Goal: Information Seeking & Learning: Compare options

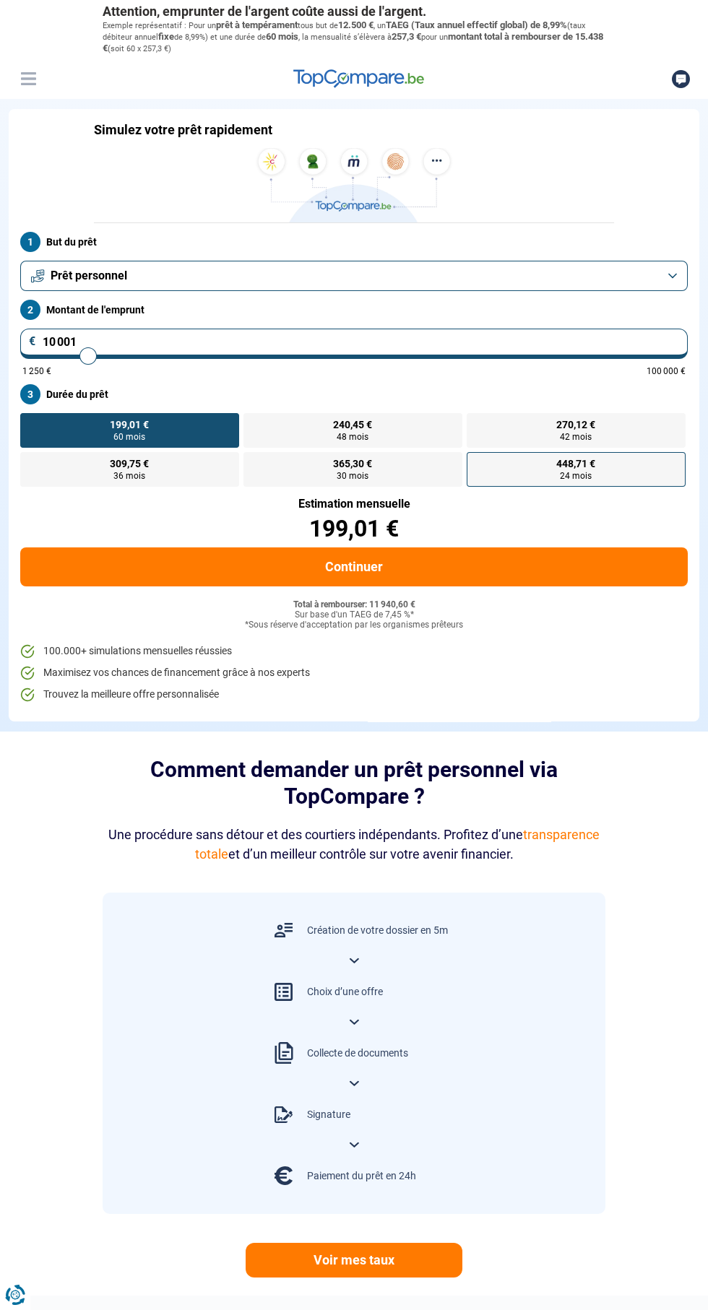
click at [505, 479] on label "448,71 € 24 mois" at bounding box center [576, 469] width 219 height 35
click at [476, 462] on input "448,71 € 24 mois" at bounding box center [471, 456] width 9 height 9
radio input "true"
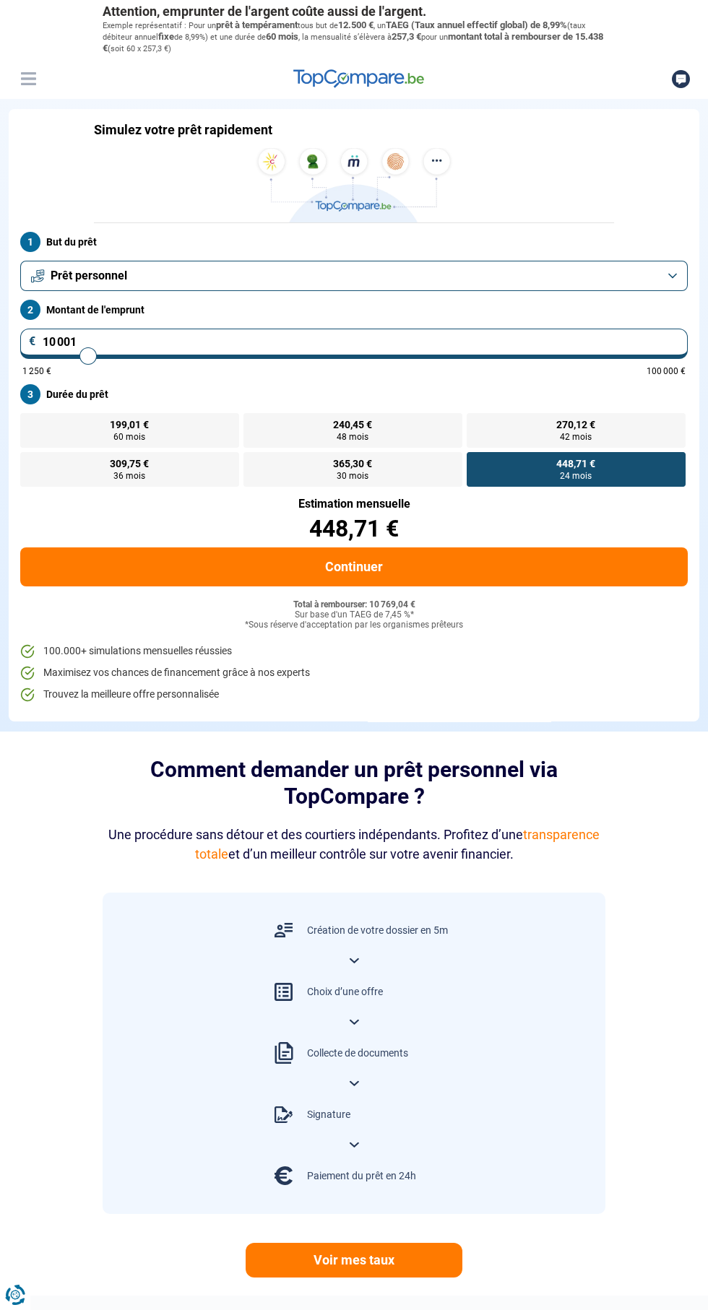
type input "72 500"
type input "72500"
type input "72 250"
type input "72250"
type input "71 750"
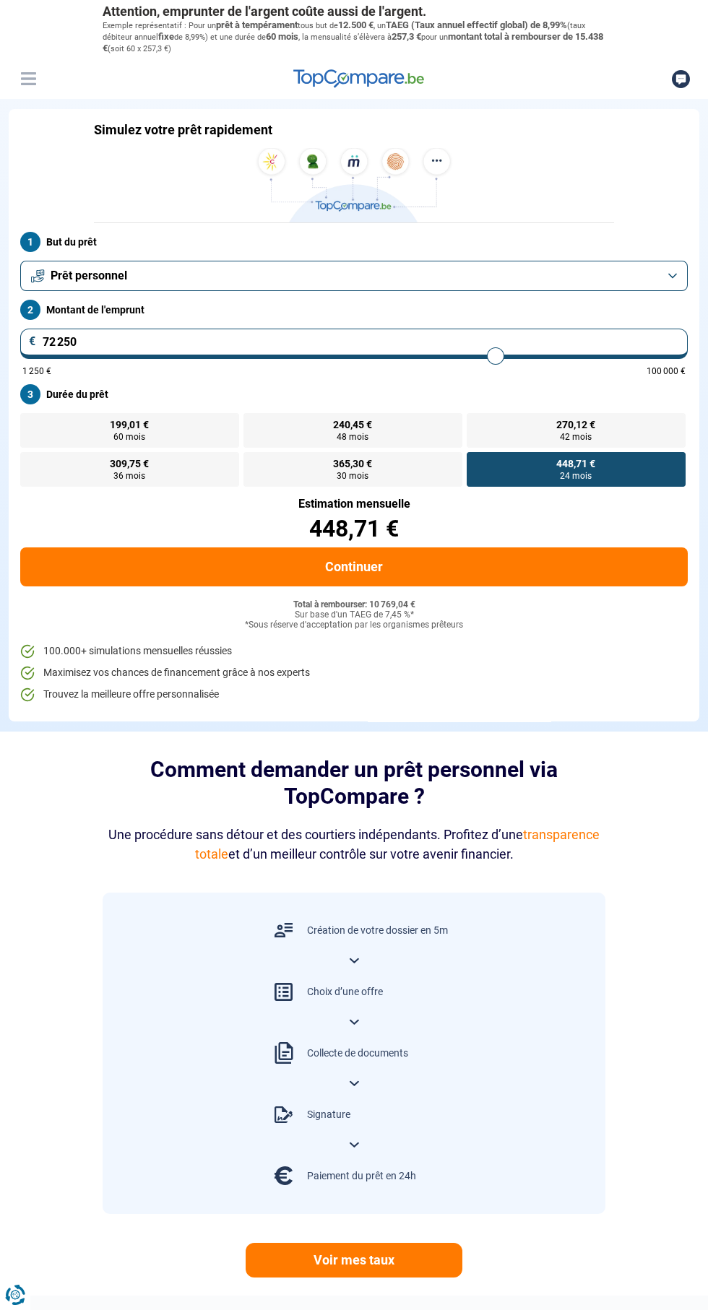
type input "71750"
type input "71 500"
type input "71500"
type input "71 250"
type input "71250"
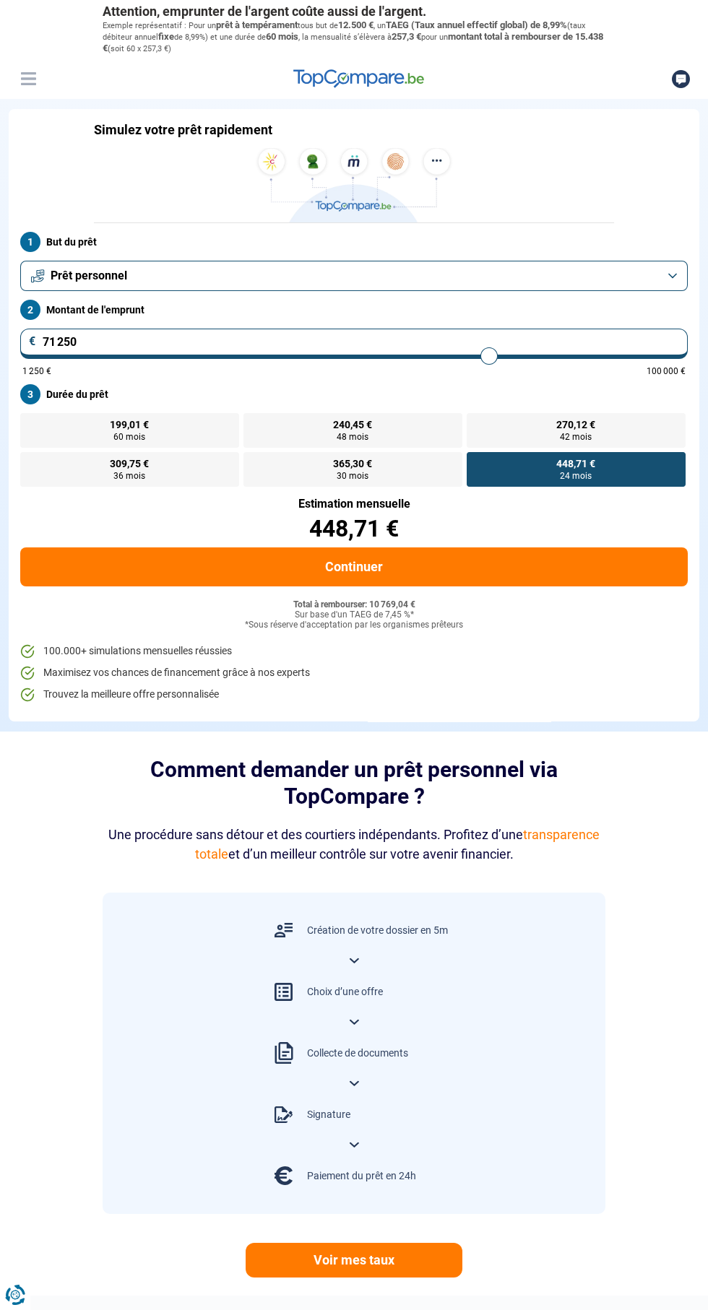
type input "71 000"
type input "71000"
type input "70 750"
type input "70750"
type input "70 500"
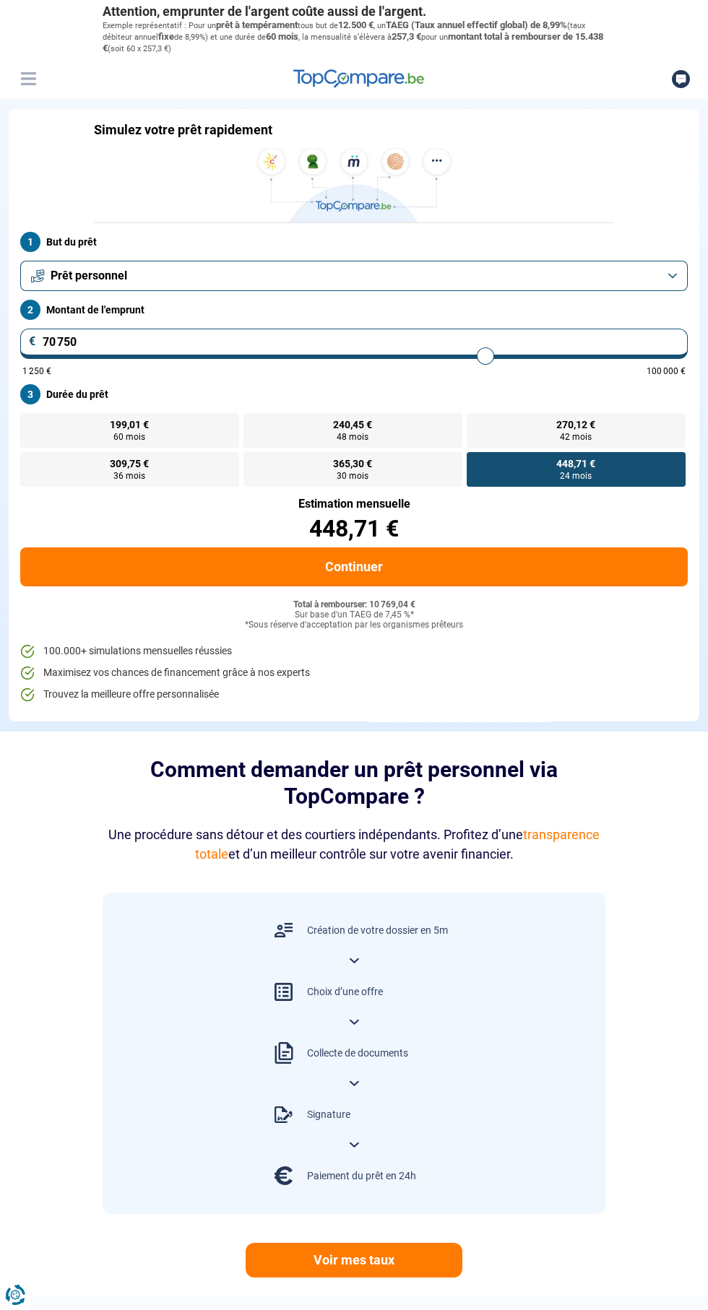
type input "70500"
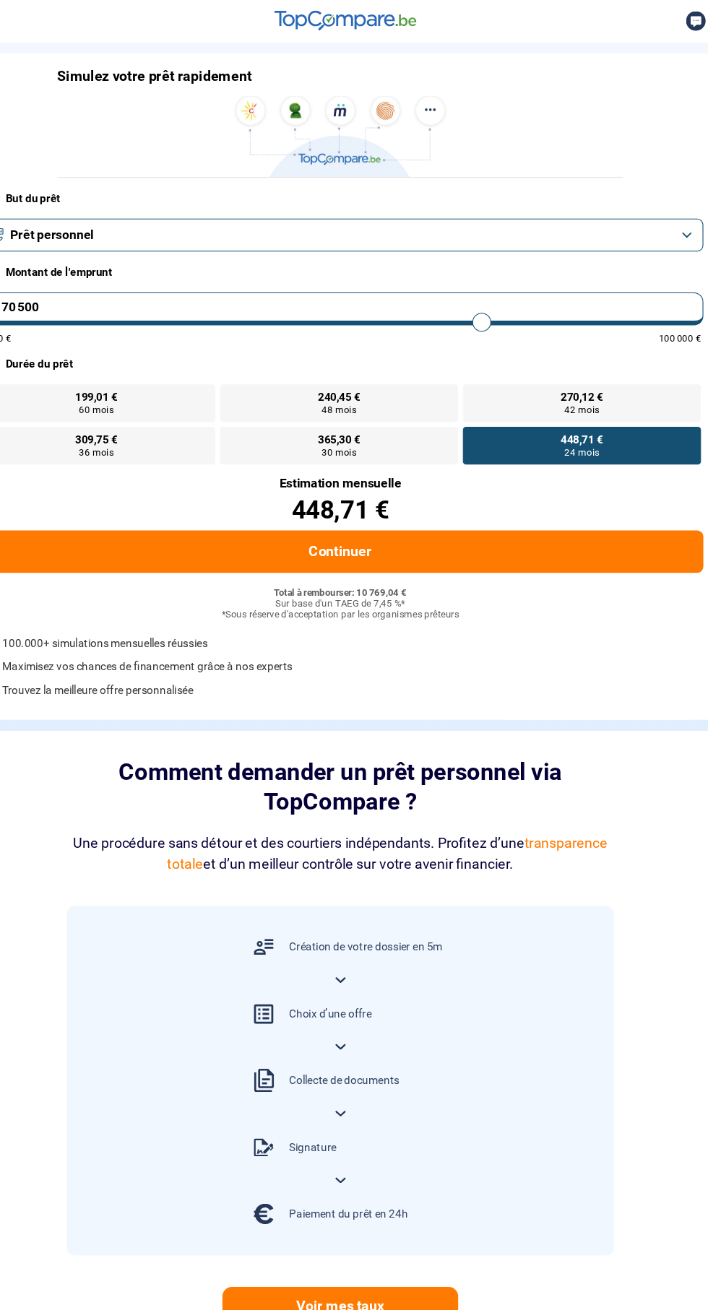
type input "67 250"
type input "67250"
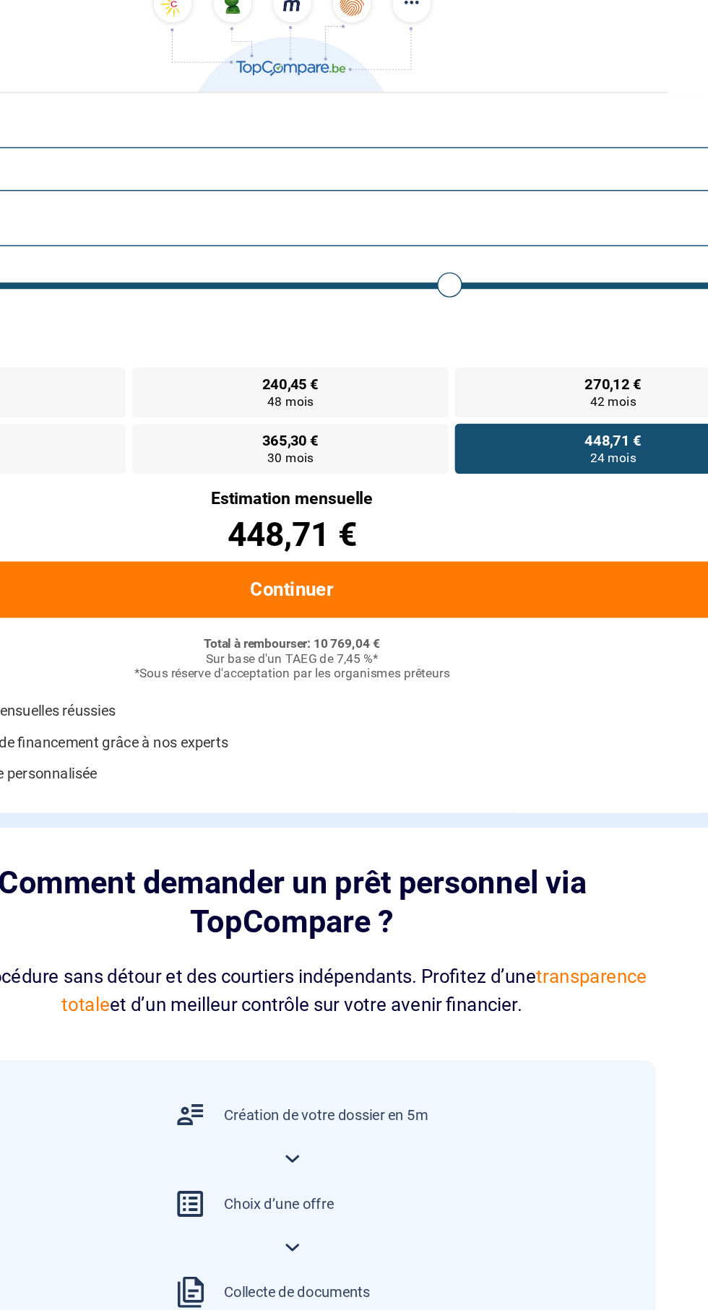
type input "67 500"
type input "67500"
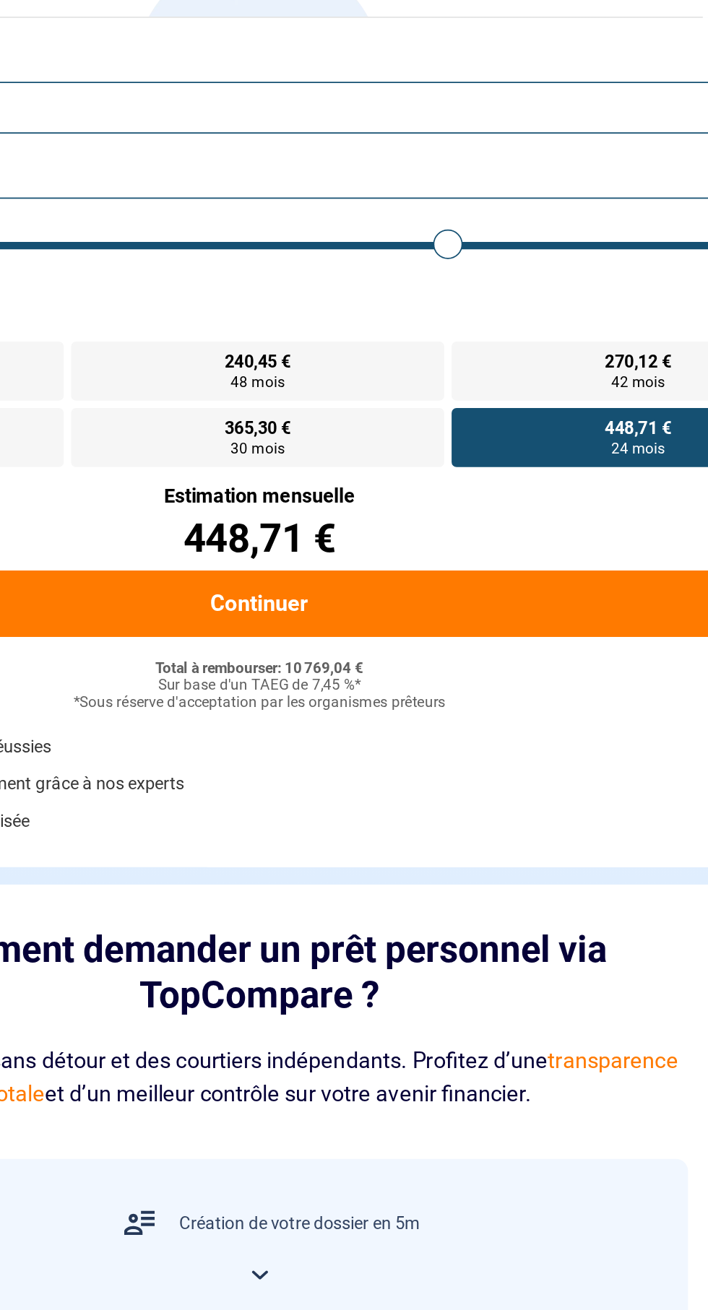
type input "68 250"
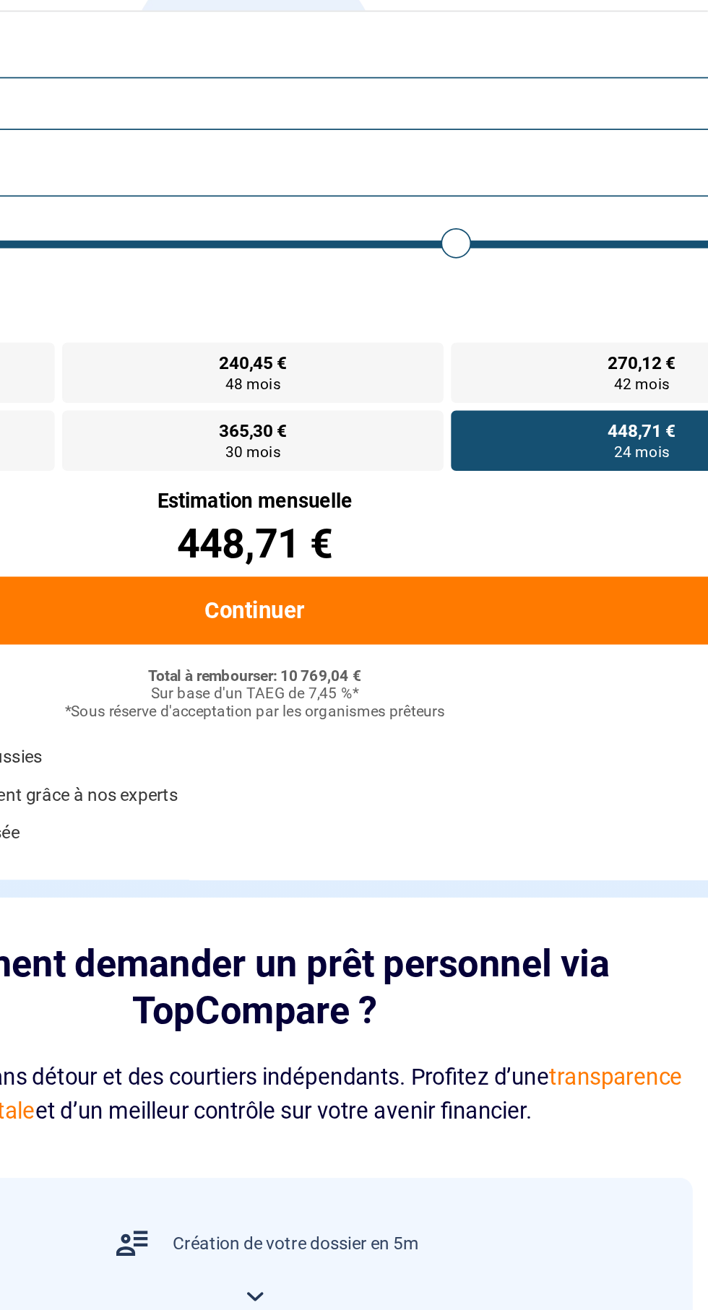
type input "68000"
type input "68 000"
radio input "false"
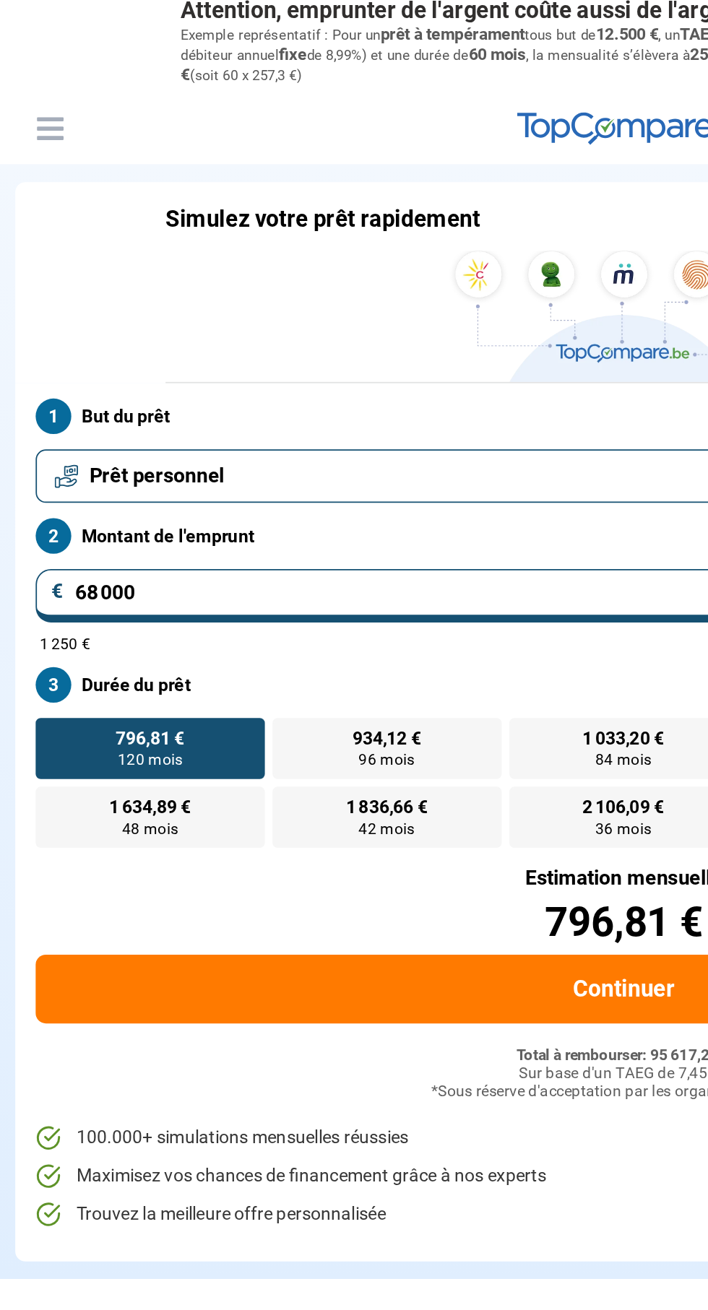
type input "21 500"
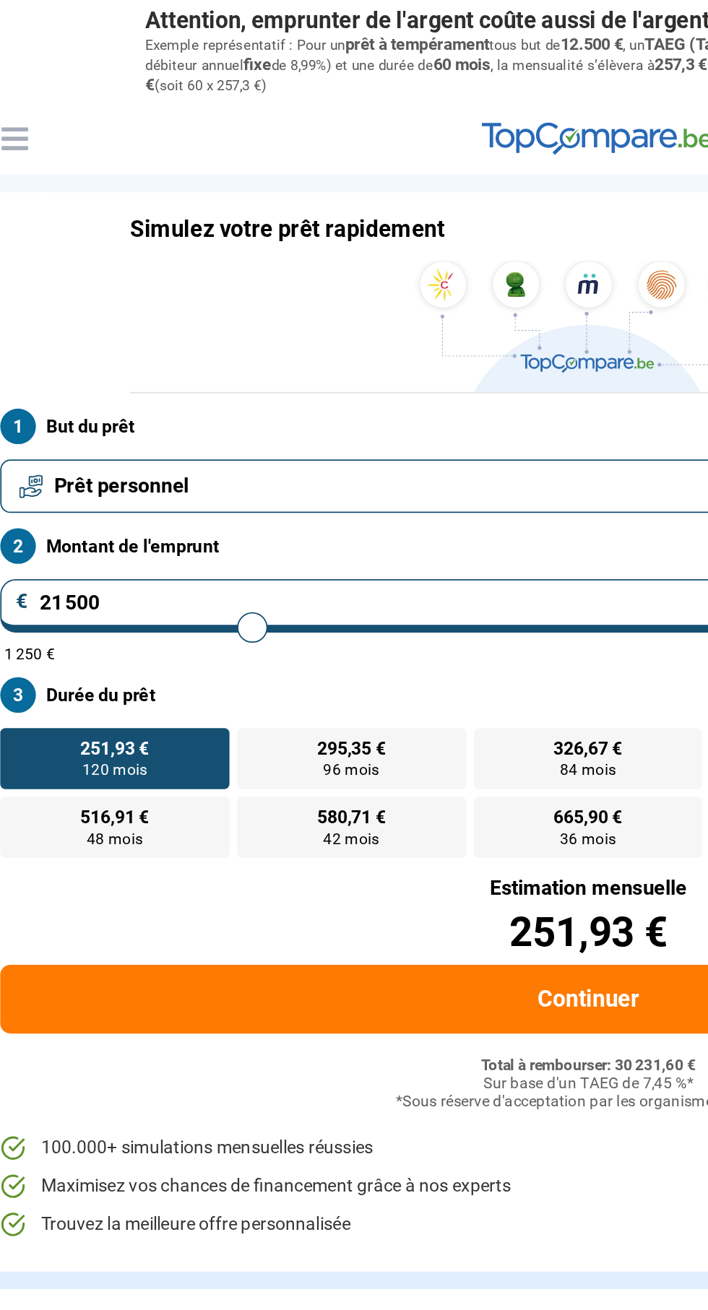
type input "60000"
type input "51 000"
type input "51000"
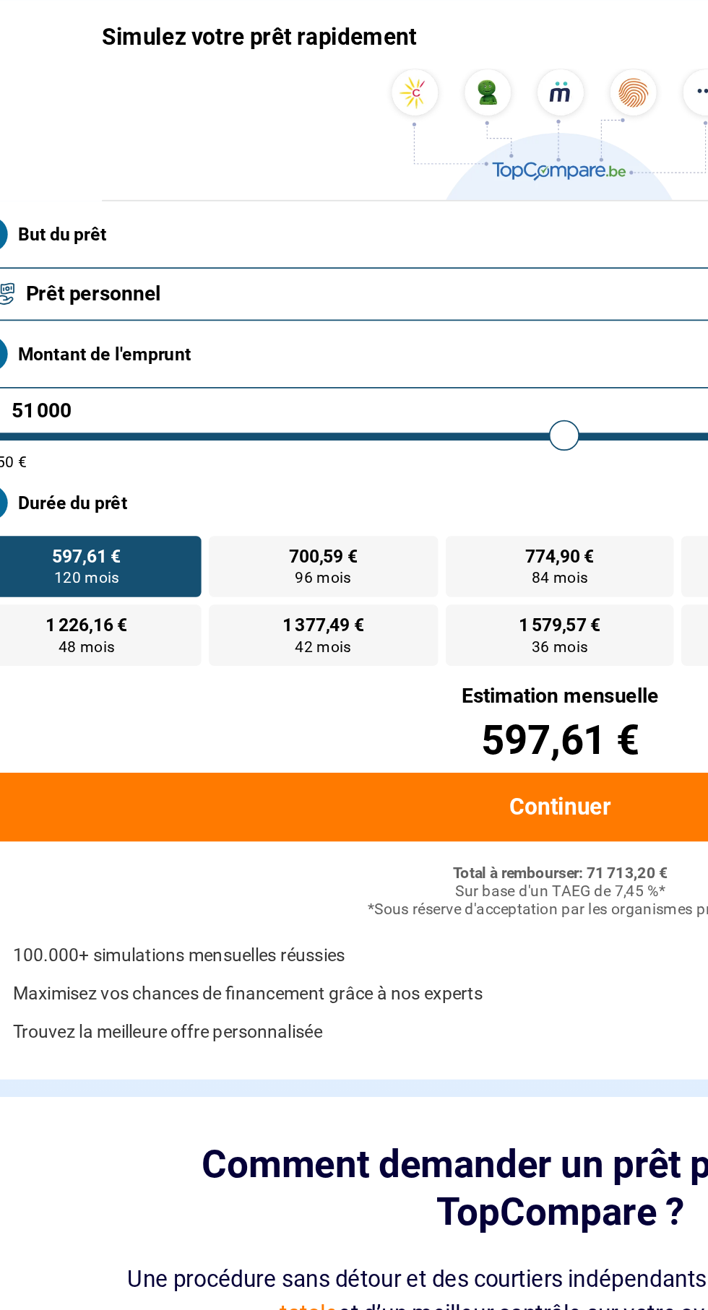
type input "52 250"
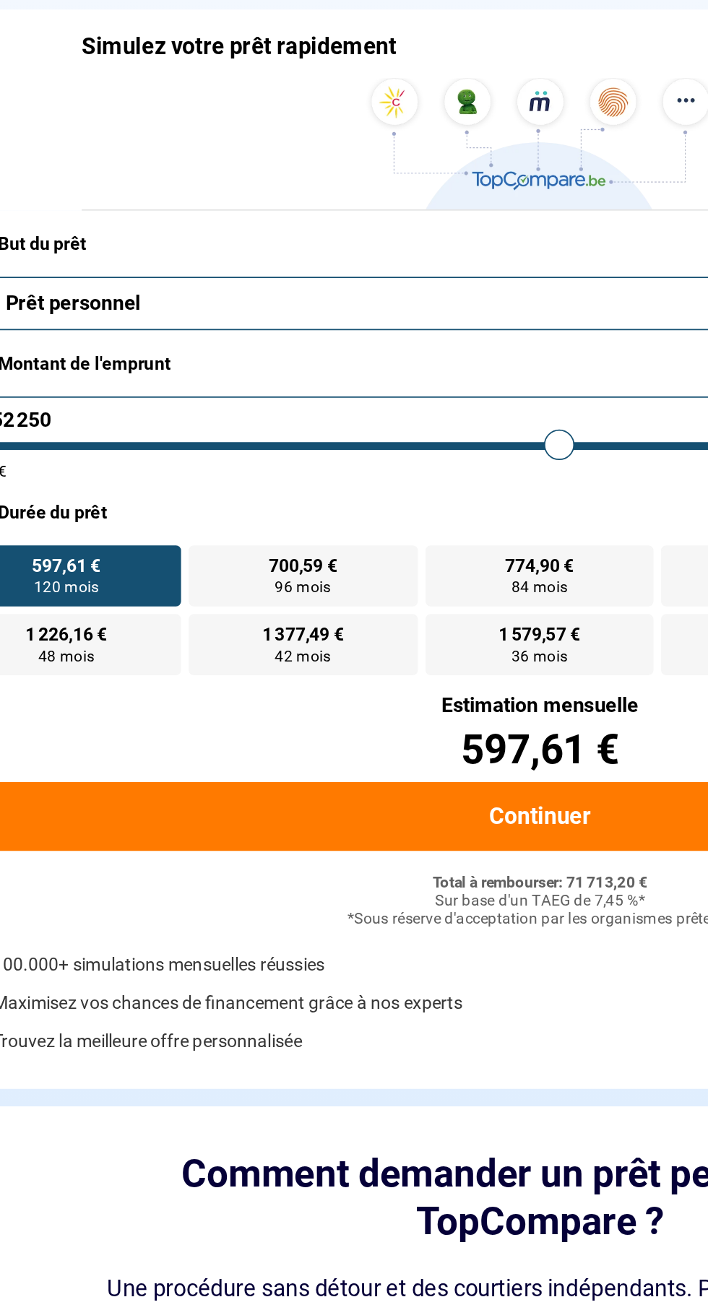
type input "52250"
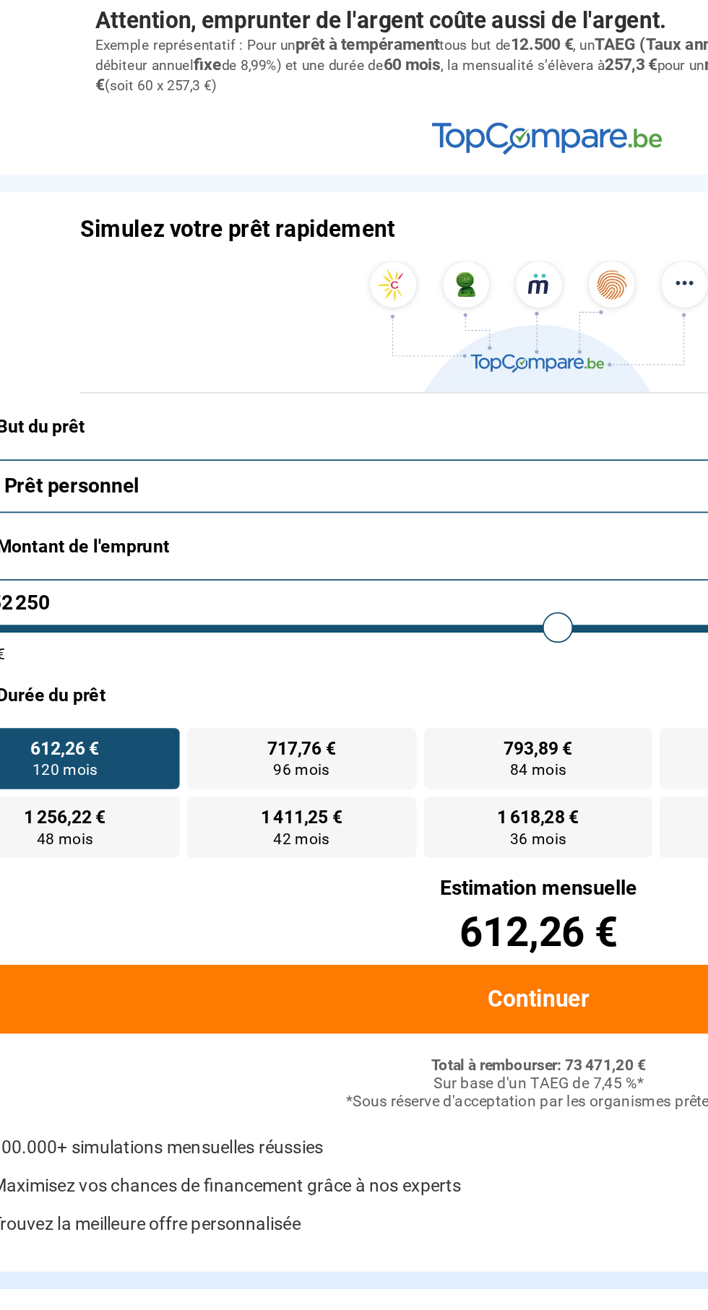
click at [368, 281] on button "Prêt personnel" at bounding box center [353, 276] width 667 height 30
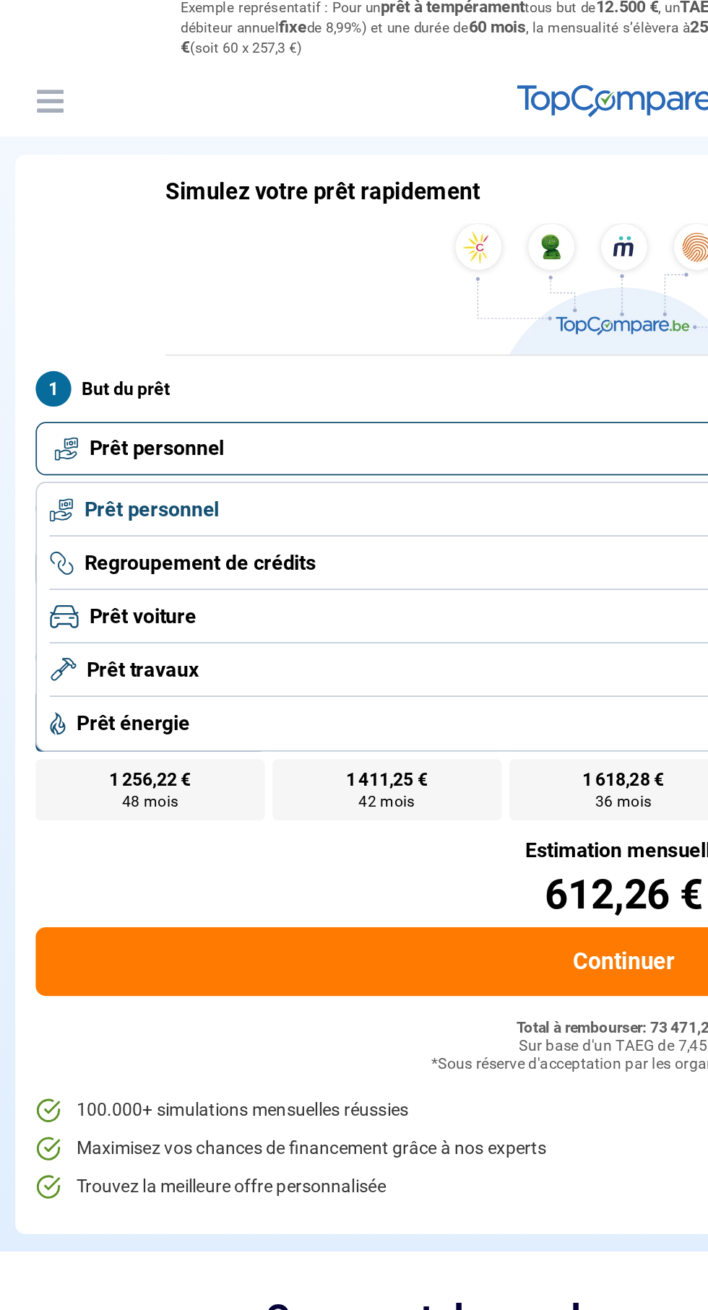
click at [144, 386] on li "Prêt voiture" at bounding box center [354, 401] width 652 height 30
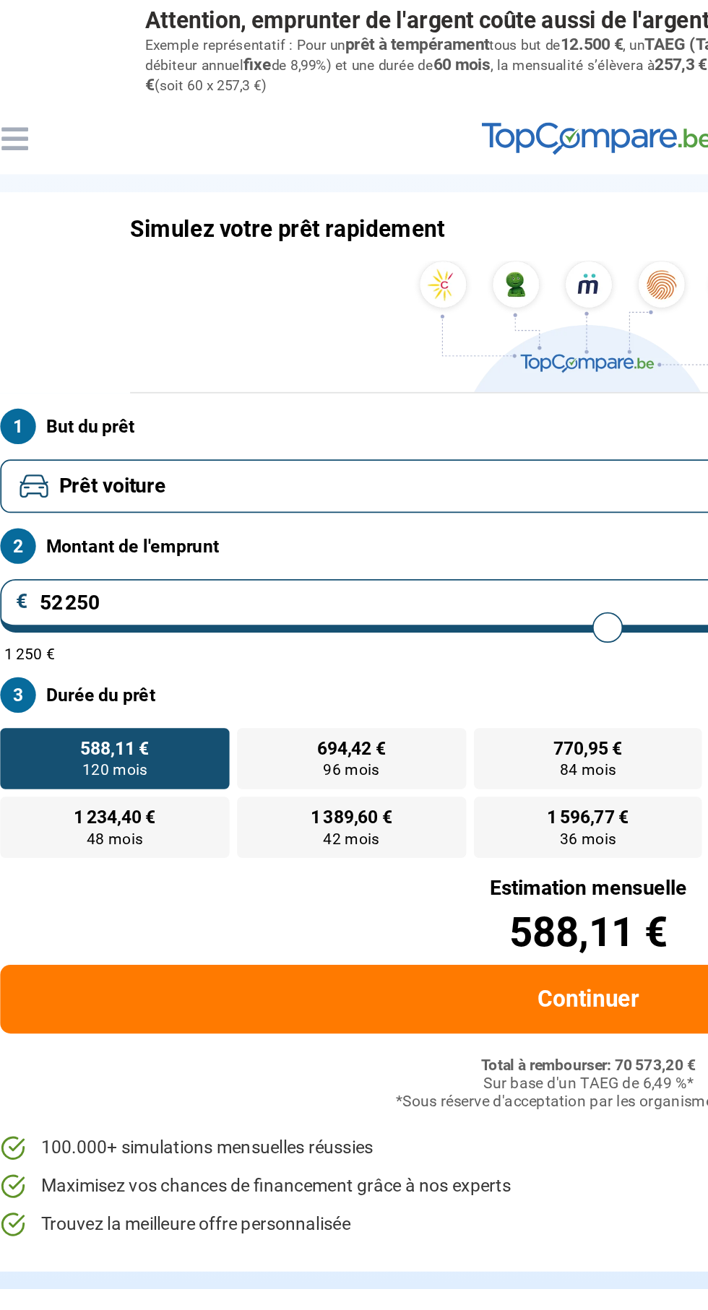
type input "54 000"
type input "54000"
type input "52 500"
type input "52500"
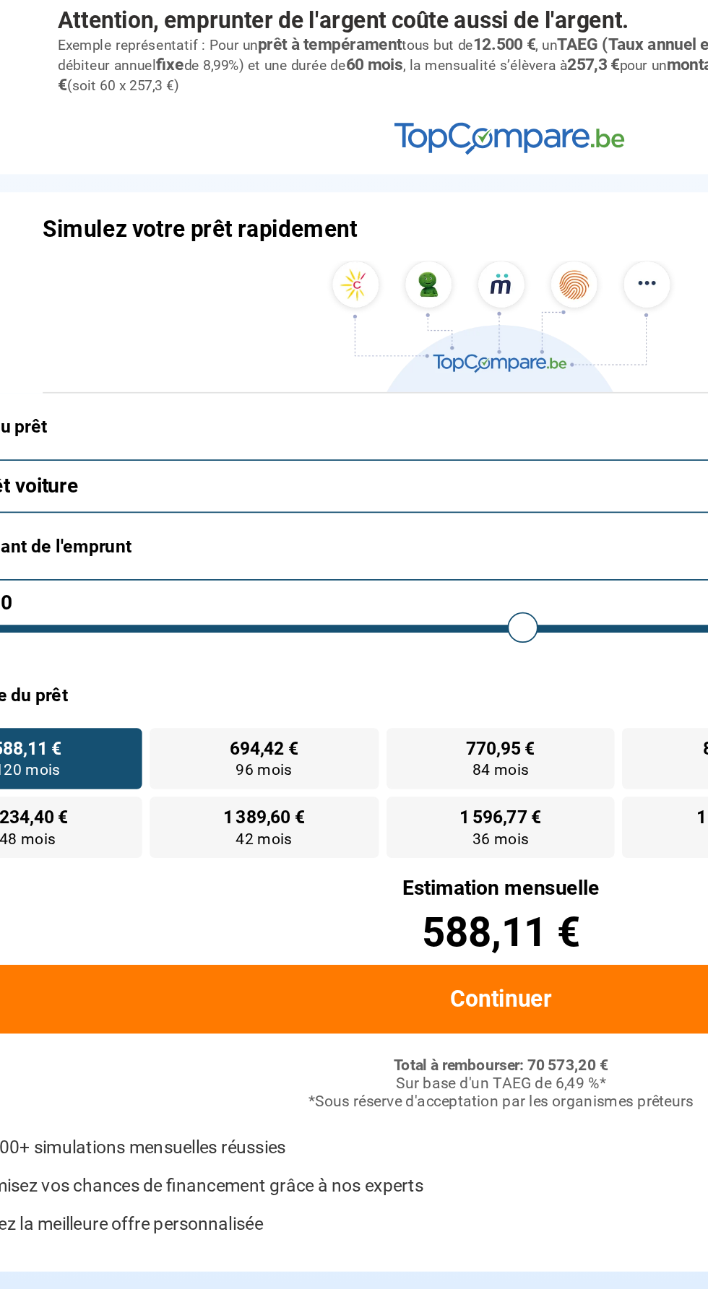
type input "52 250"
type input "52250"
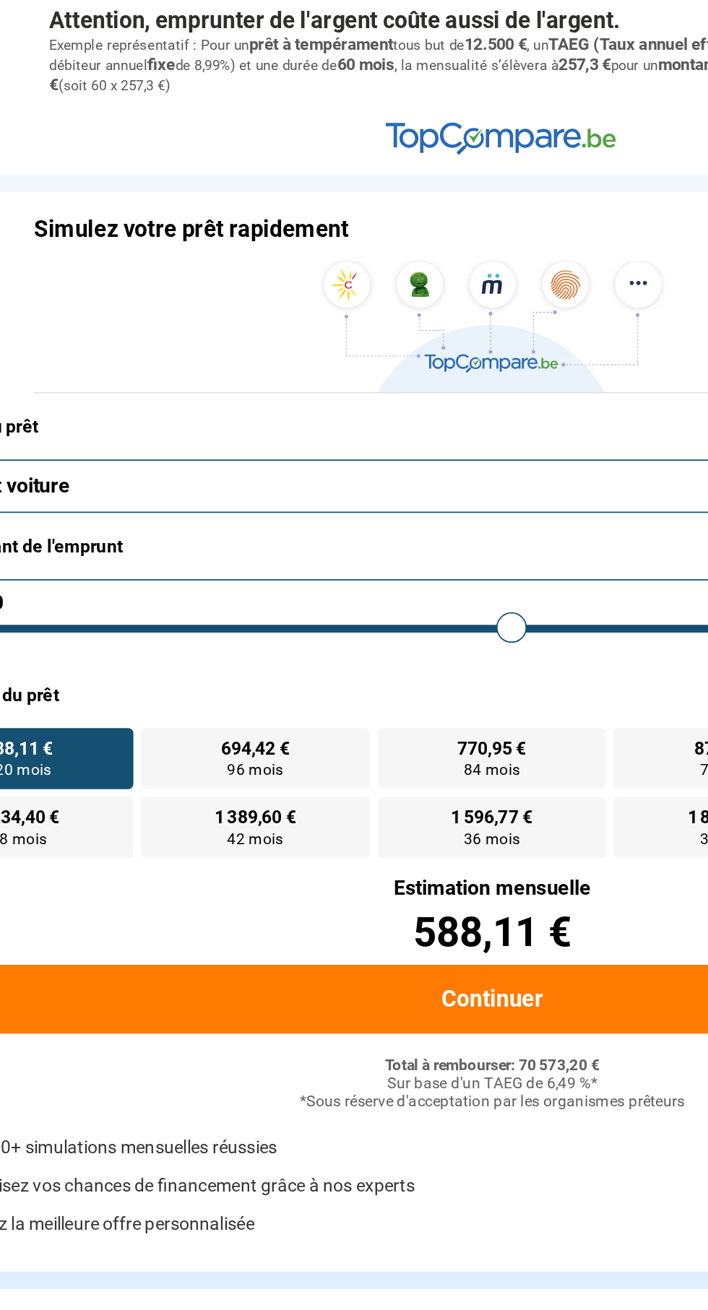
type input "55 000"
type input "55000"
type input "53 250"
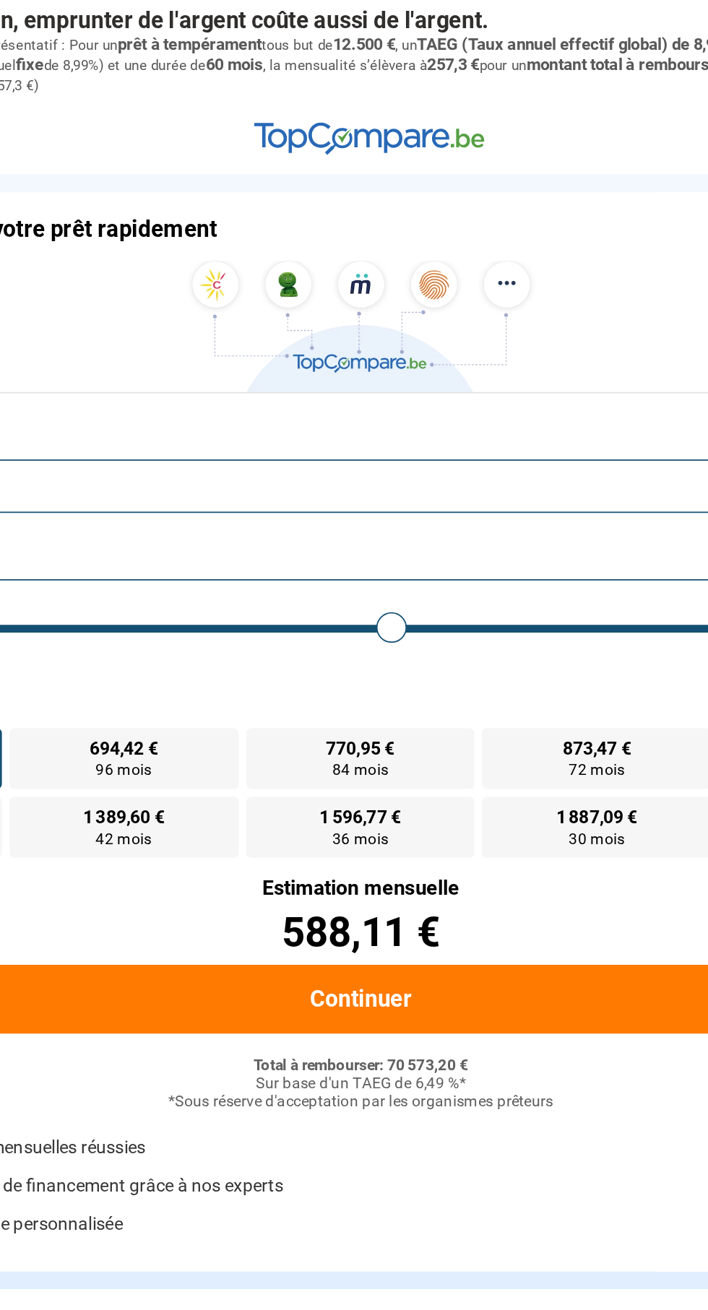
type input "53250"
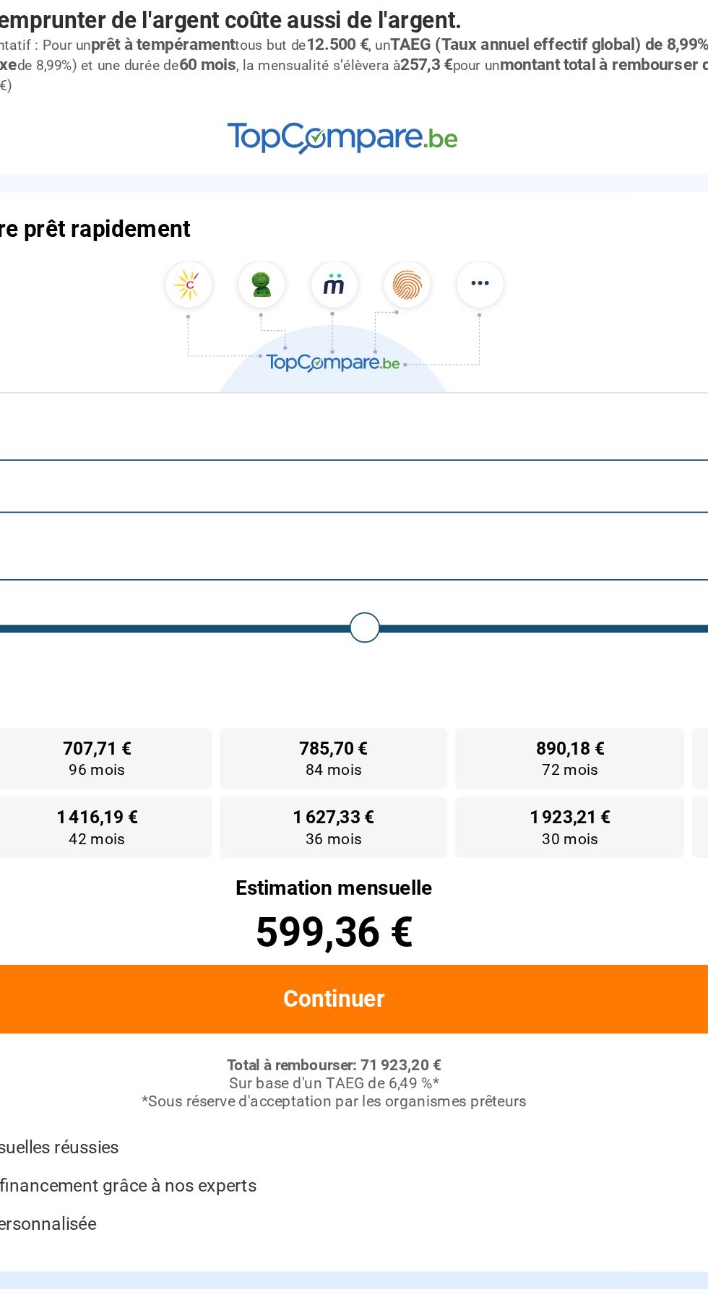
type input "58 000"
type input "58000"
type input "56 500"
type input "56500"
type input "56 250"
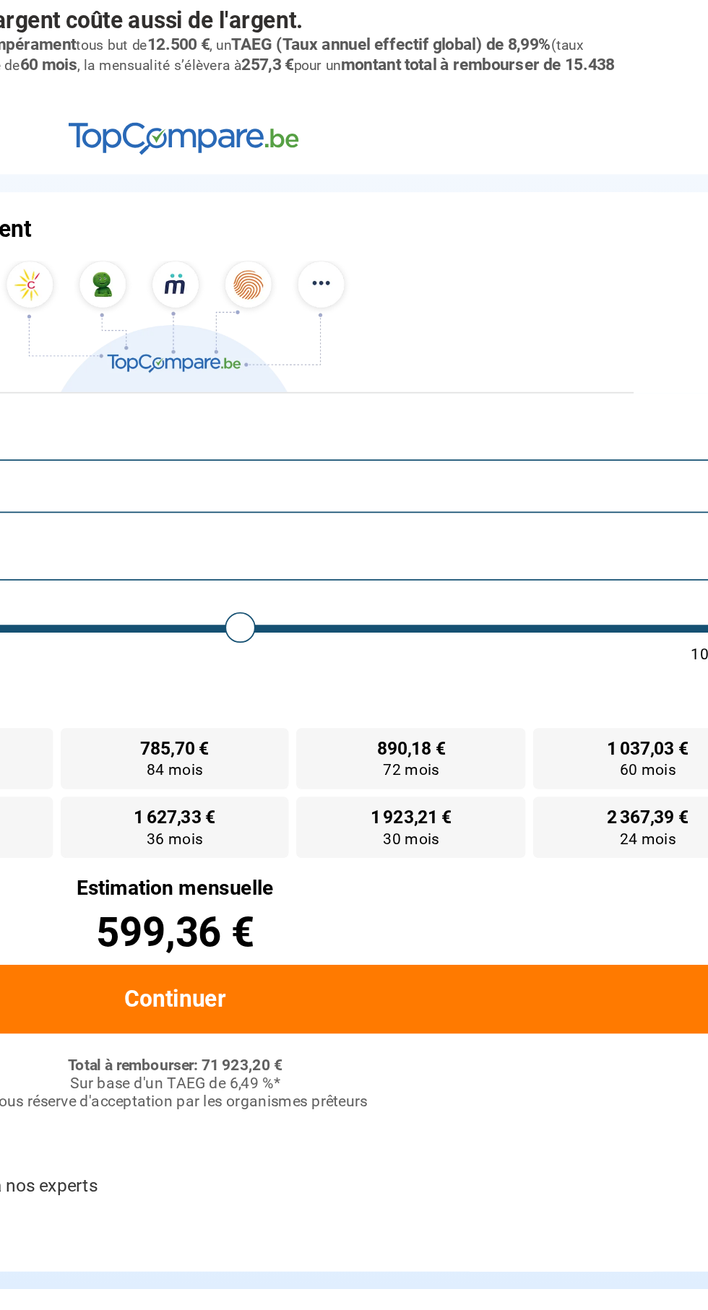
type input "56250"
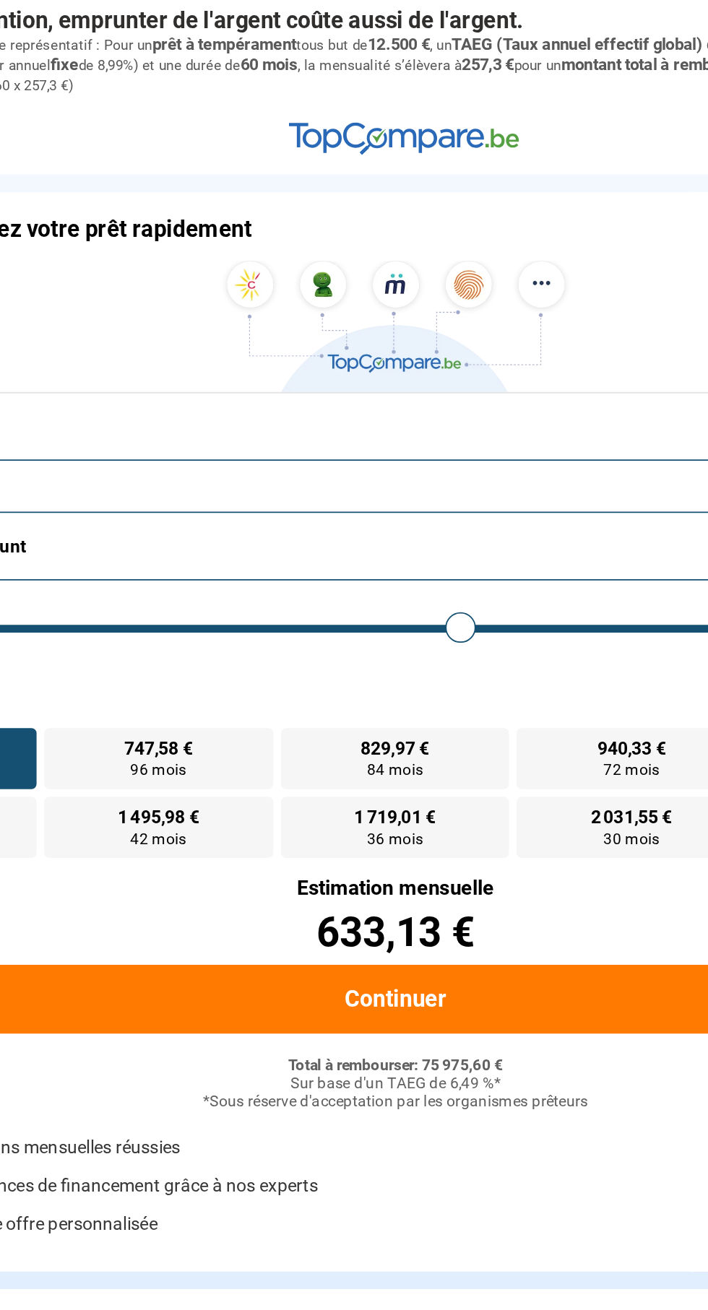
type input "56 750"
type input "56750"
type input "55 500"
type input "55500"
type input "55 000"
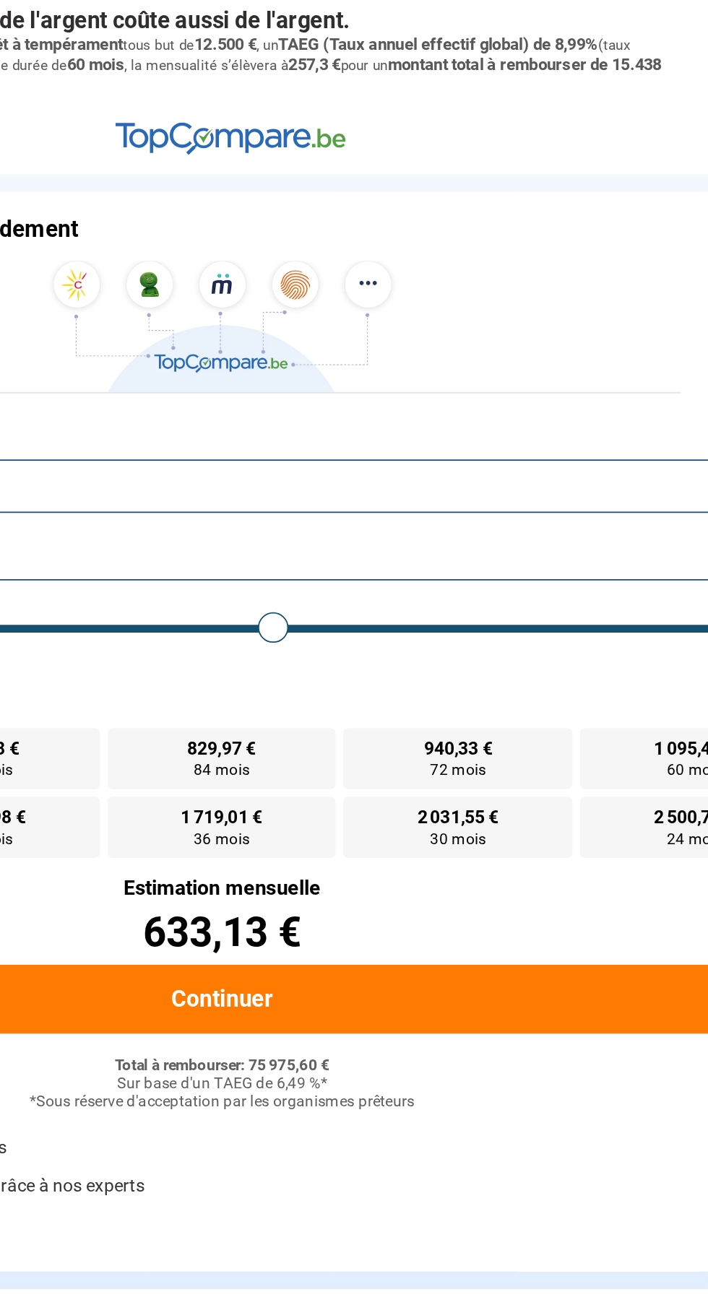
type input "55250"
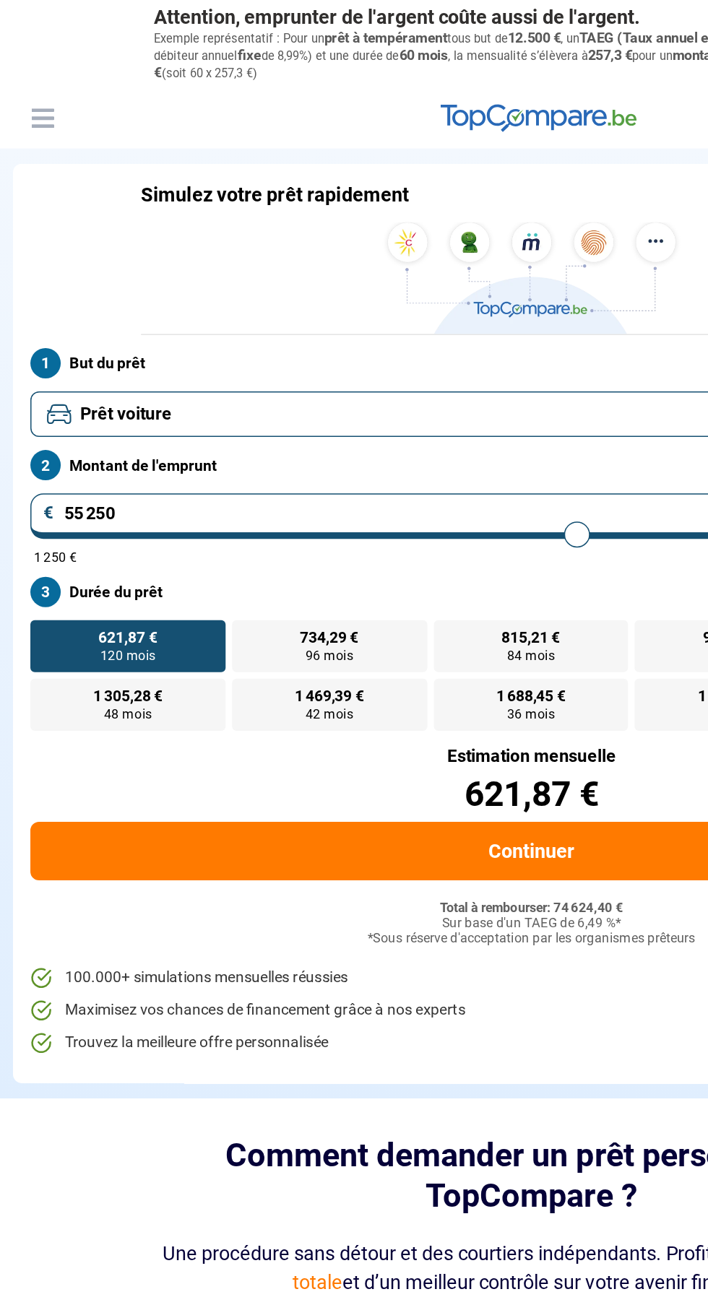
type input "56 250"
type input "56250"
type input "56 000"
type input "56000"
type input "55 750"
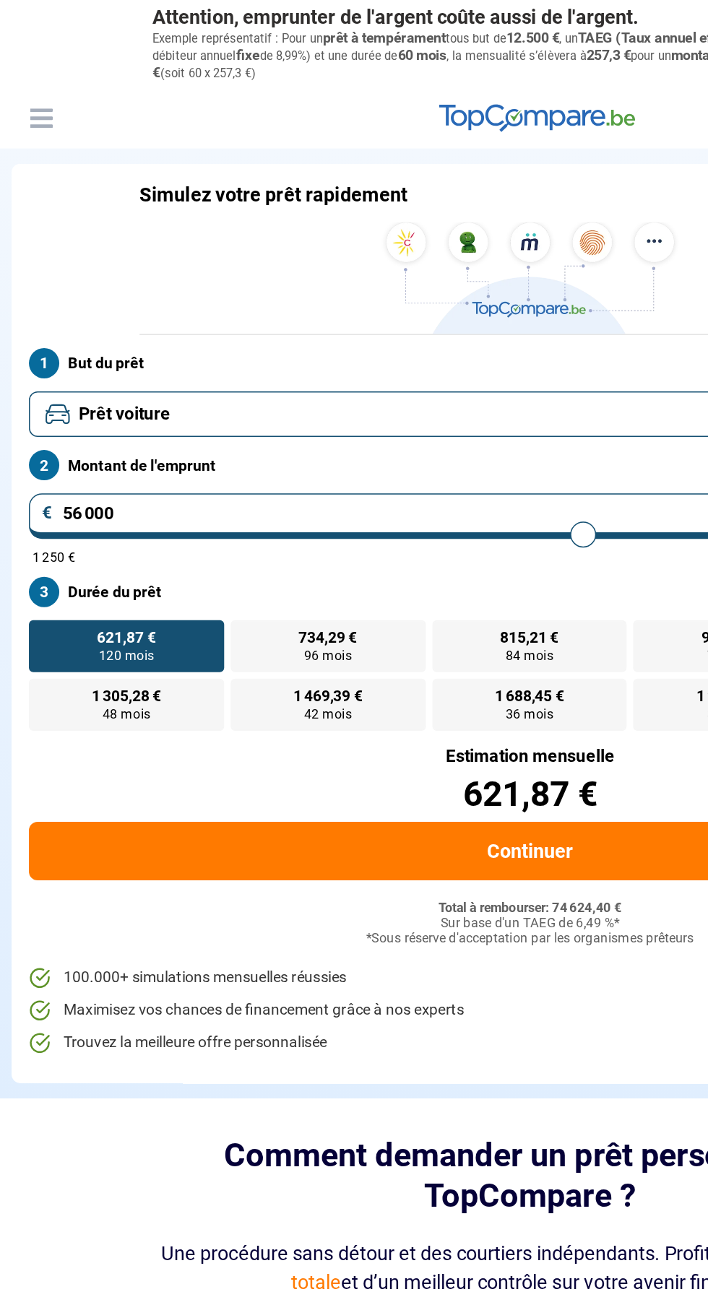
type input "55750"
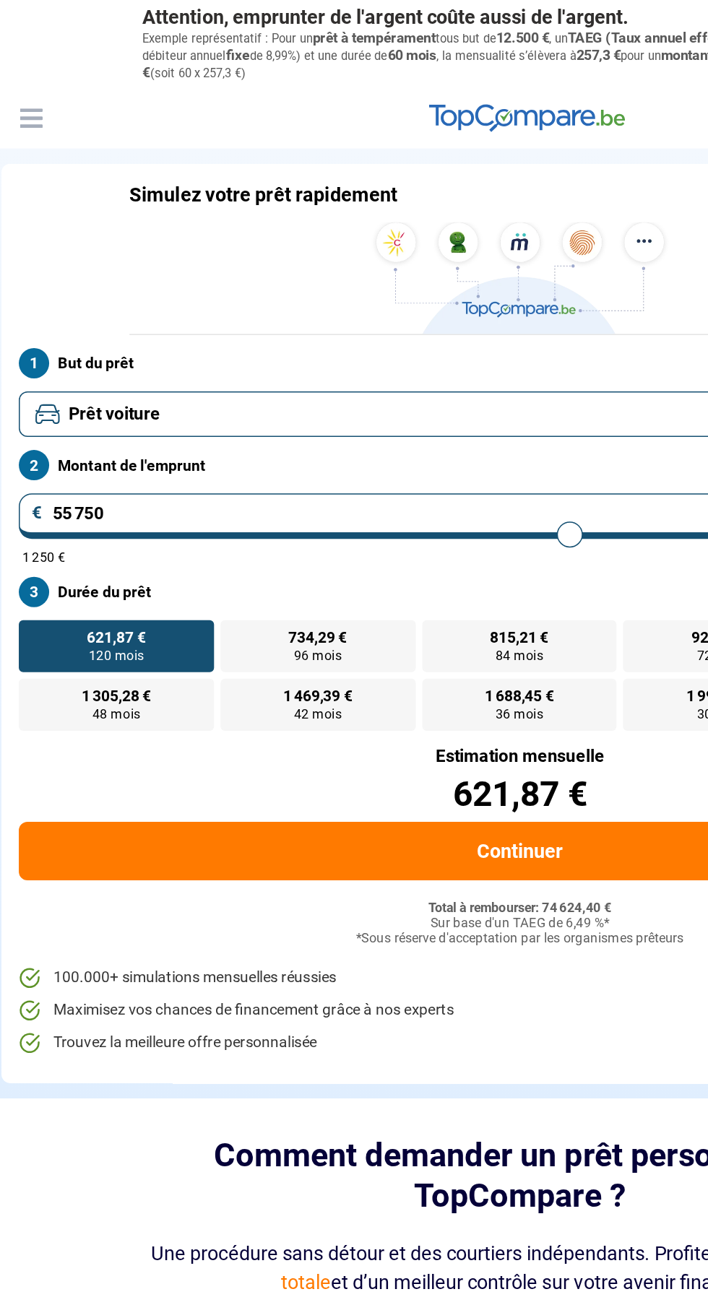
type input "53 500"
type input "53500"
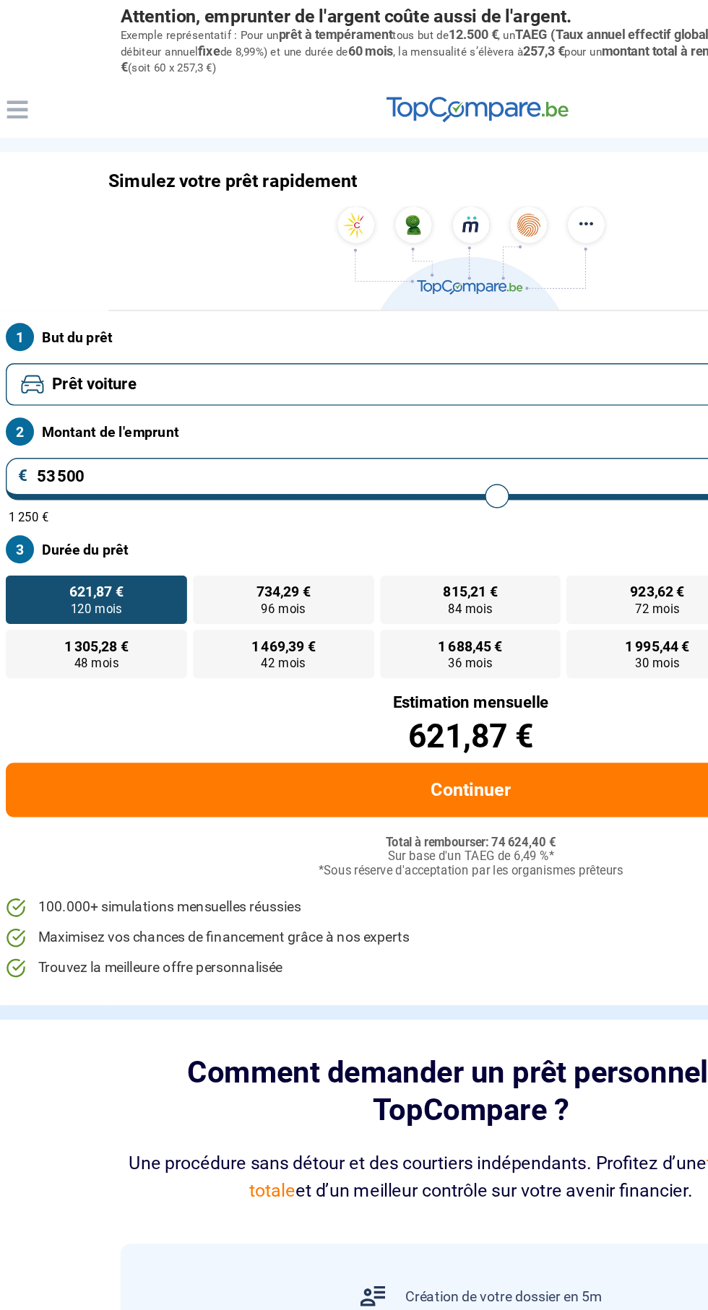
type input "51 000"
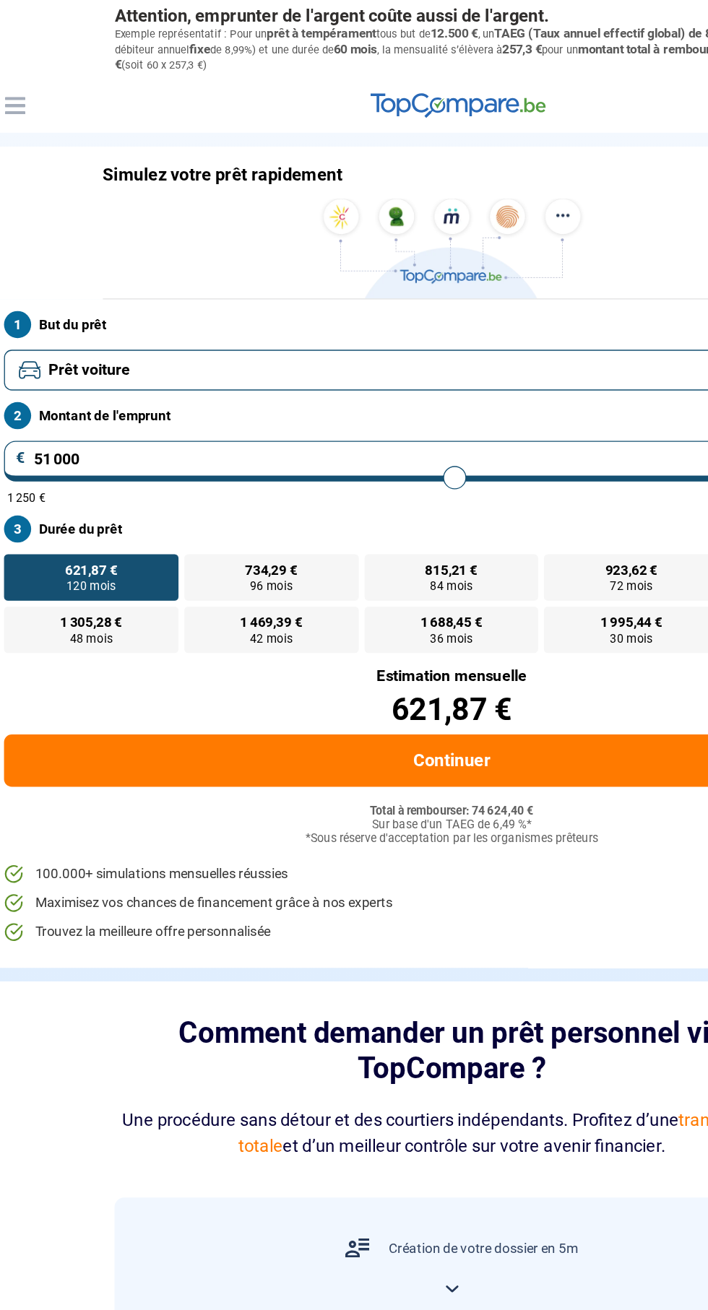
type input "49250"
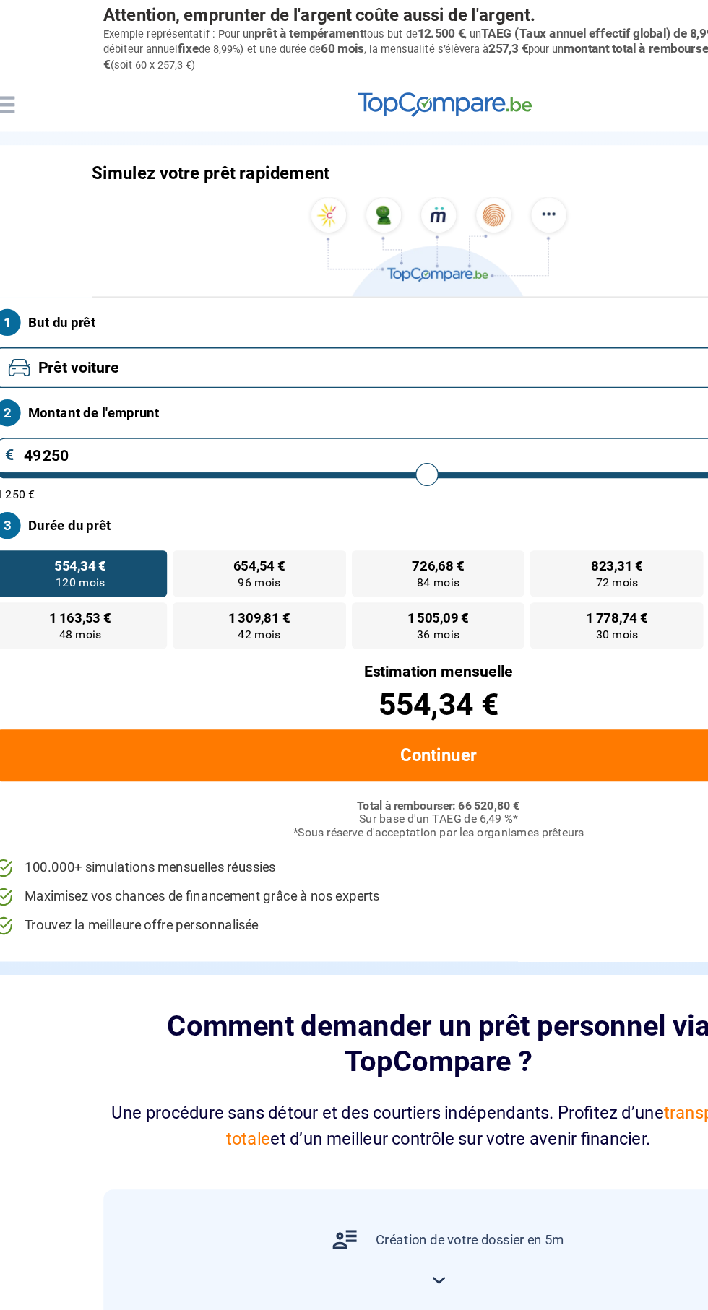
type input "53 250"
type input "53250"
type input "51 000"
type input "51000"
type input "50 750"
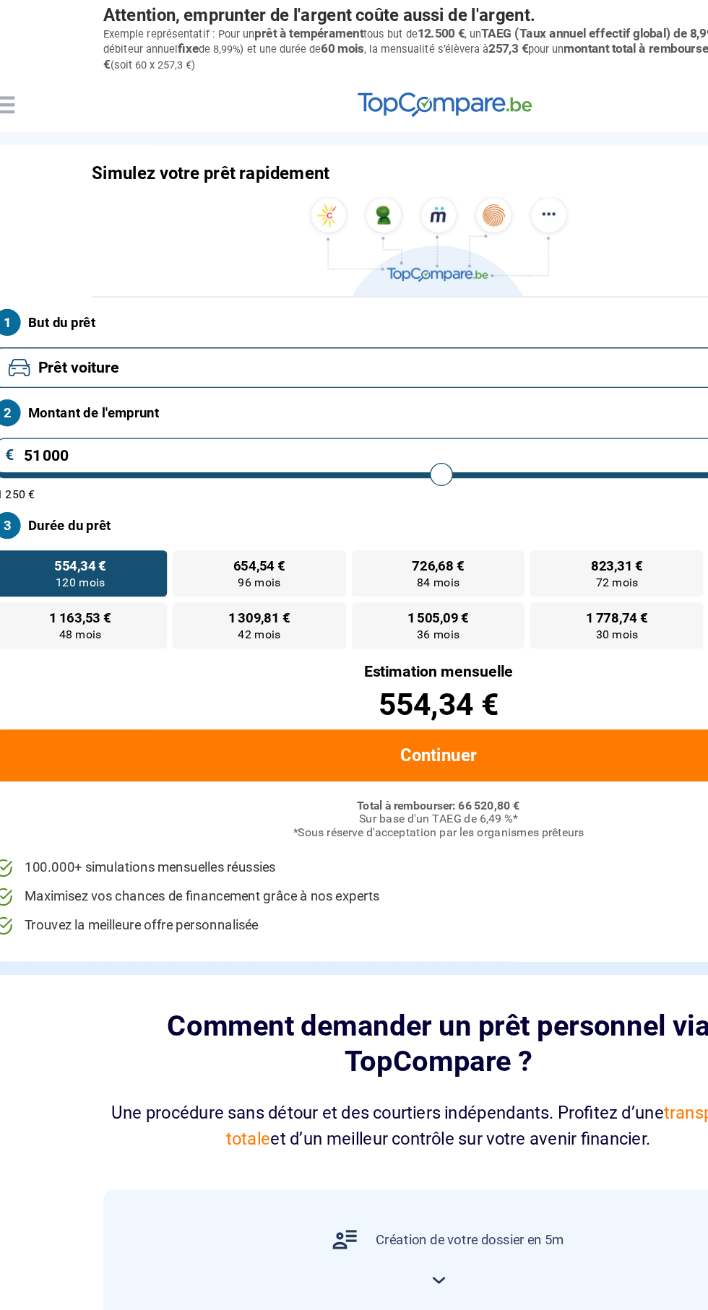
type input "50750"
type input "50 500"
type input "50500"
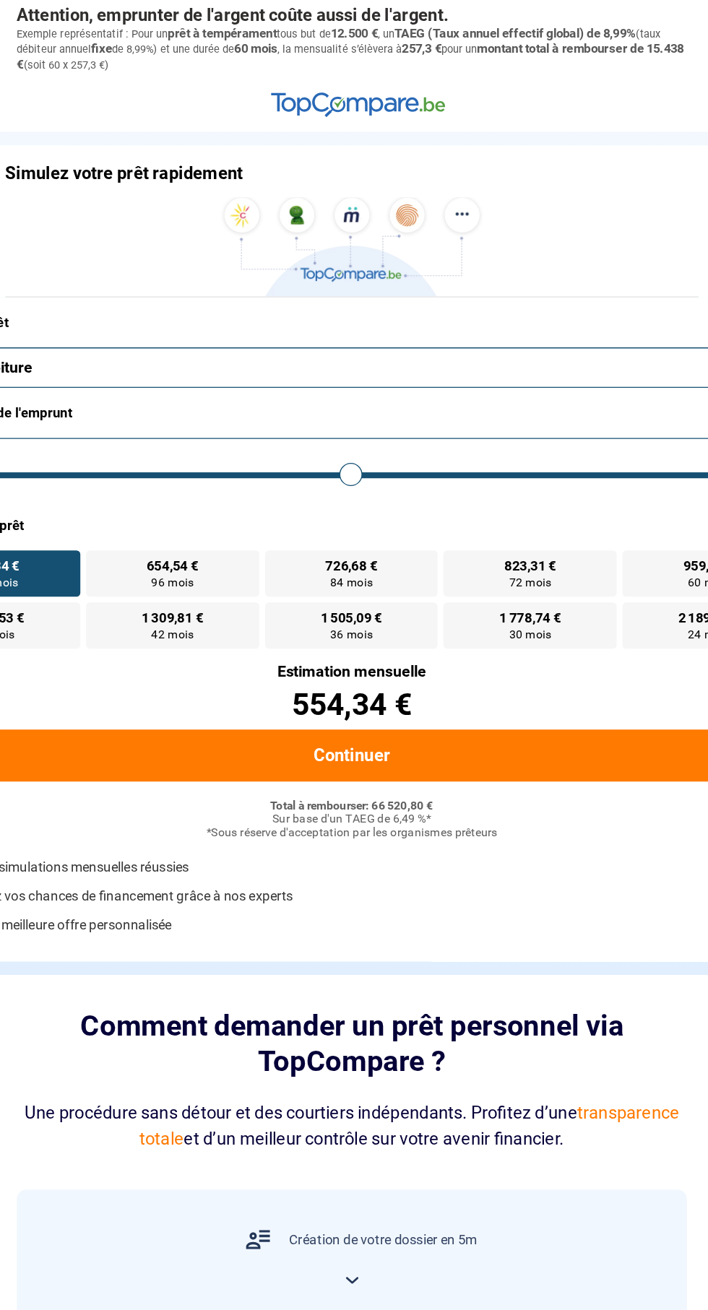
type input "51 000"
type input "51000"
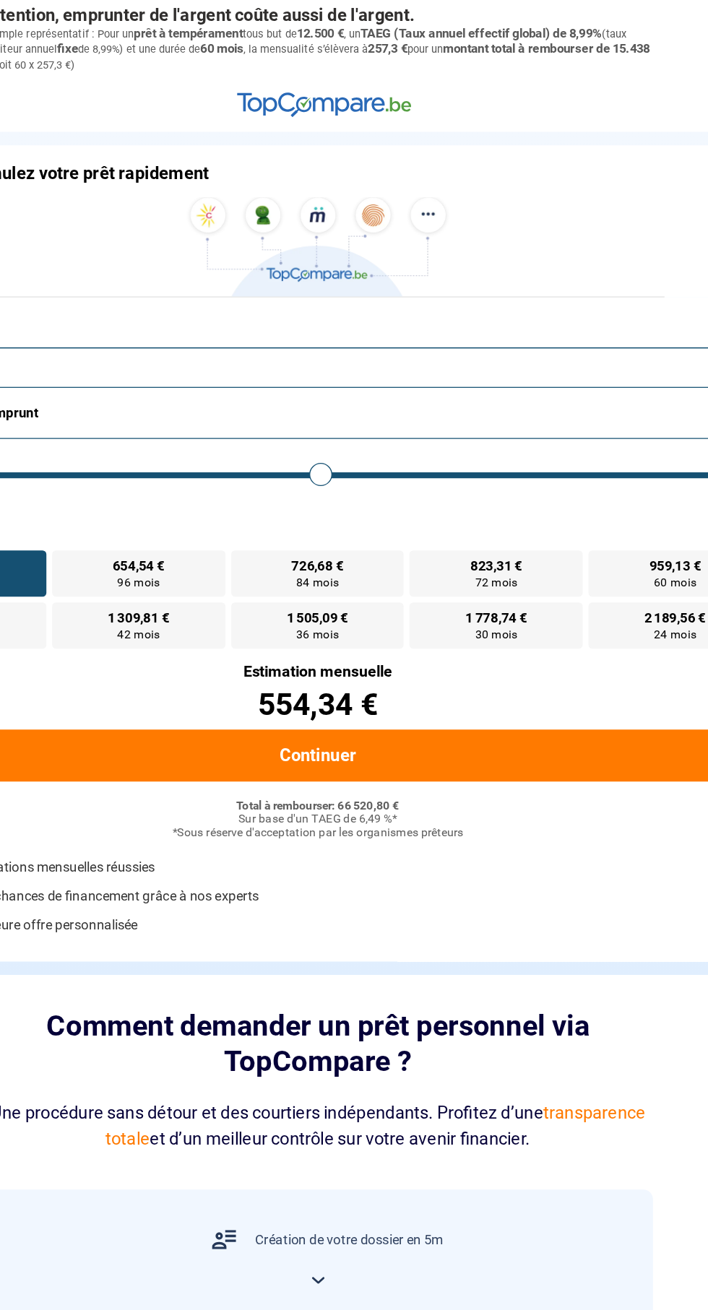
type input "51 250"
type input "51250"
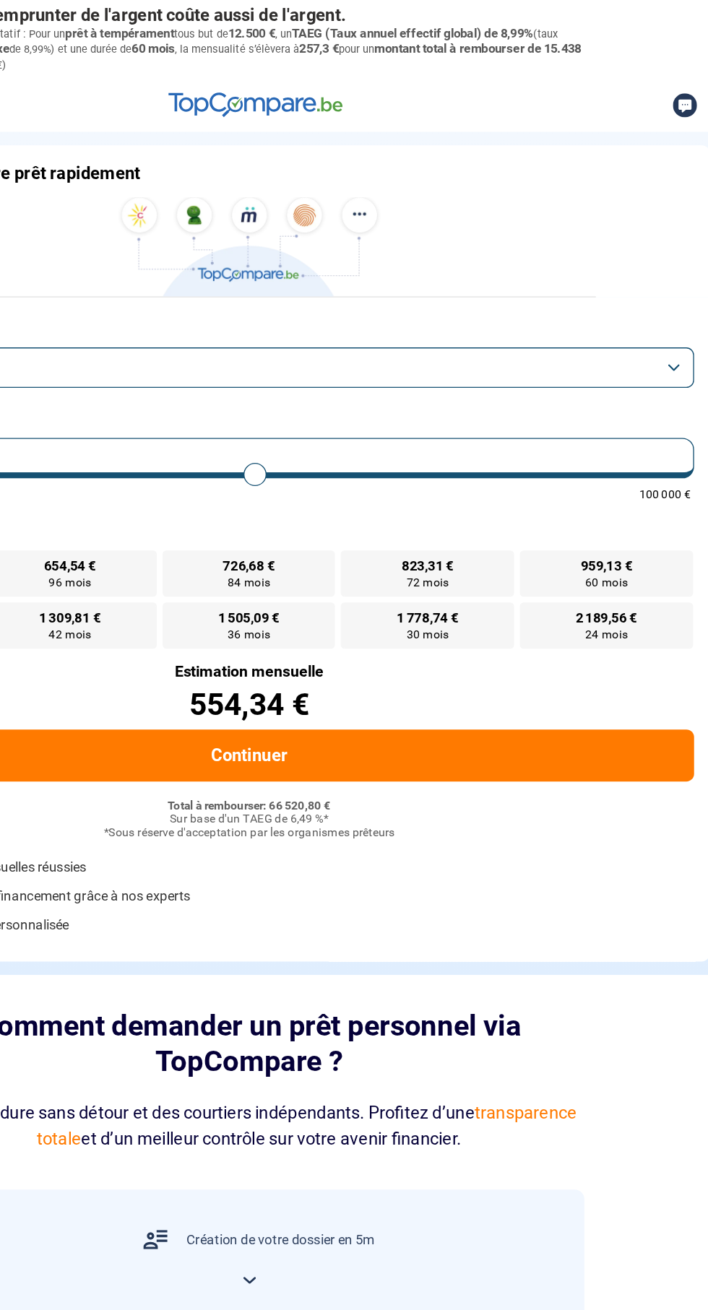
type input "49 250"
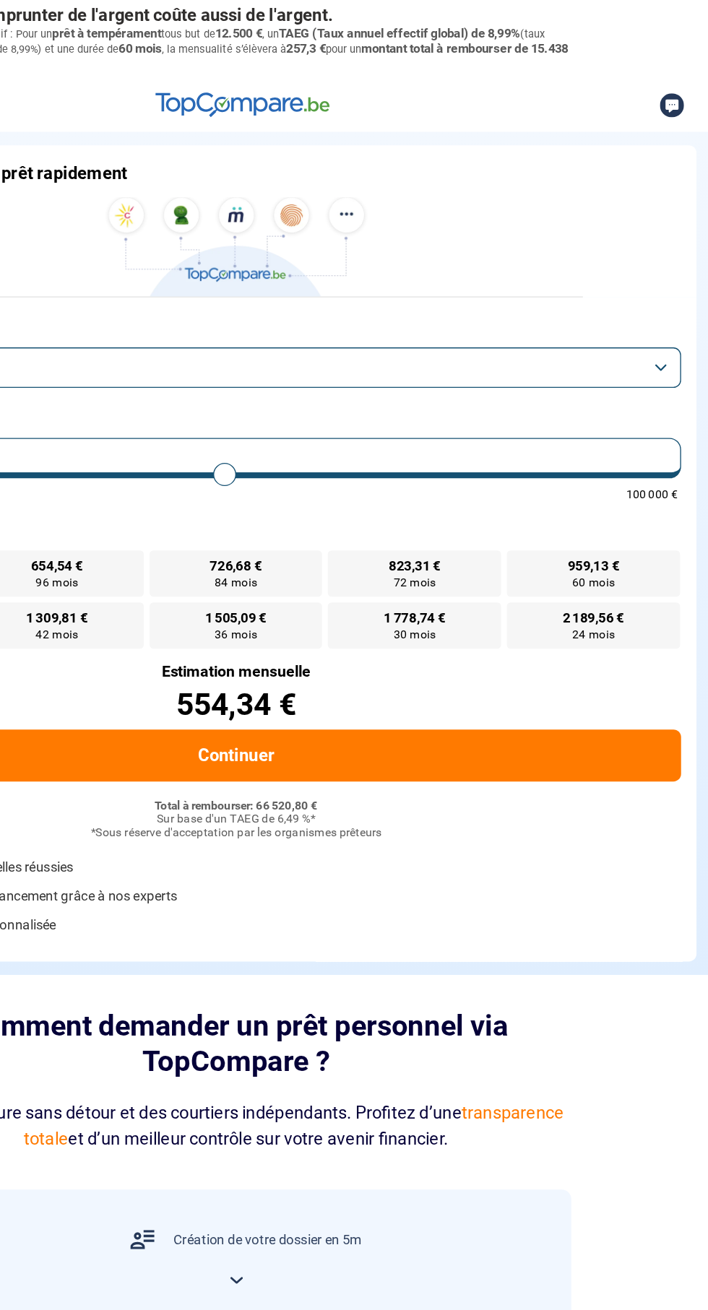
type input "36750"
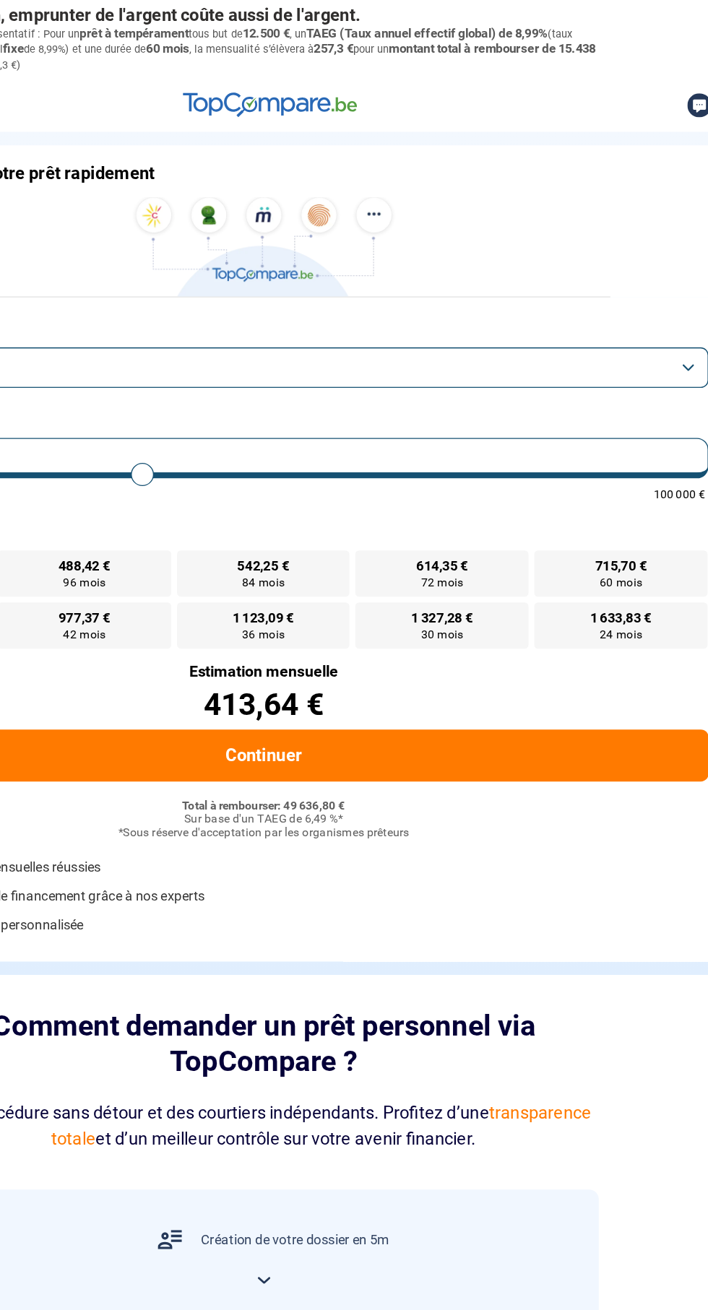
type input "43 000"
type input "43000"
type input "41 000"
type input "41000"
type input "41 500"
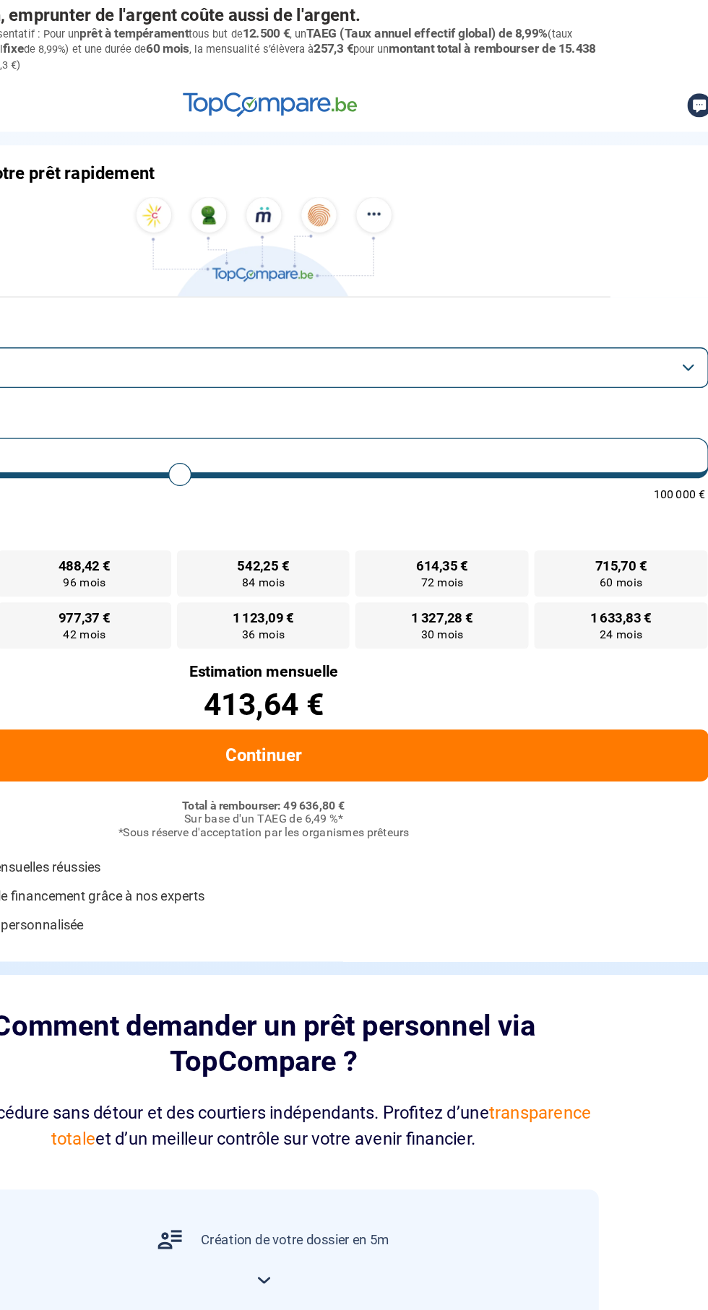
type input "41500"
type input "40 500"
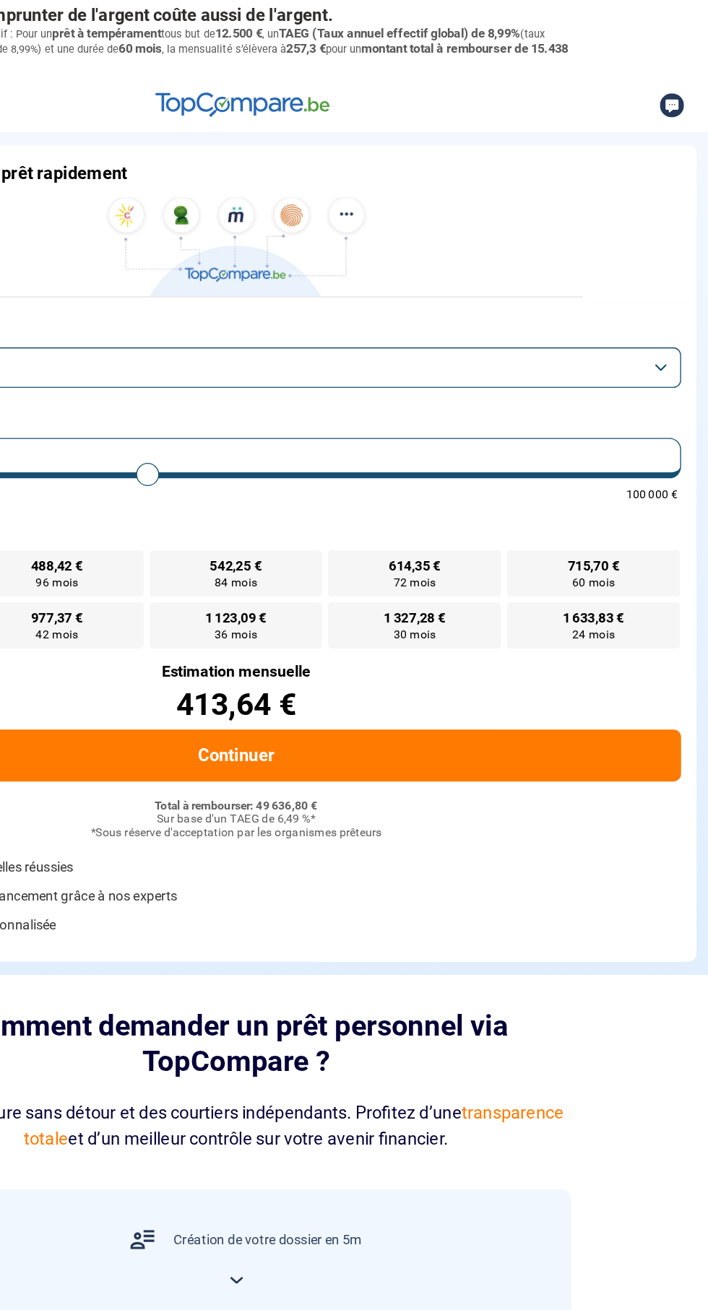
type input "33750"
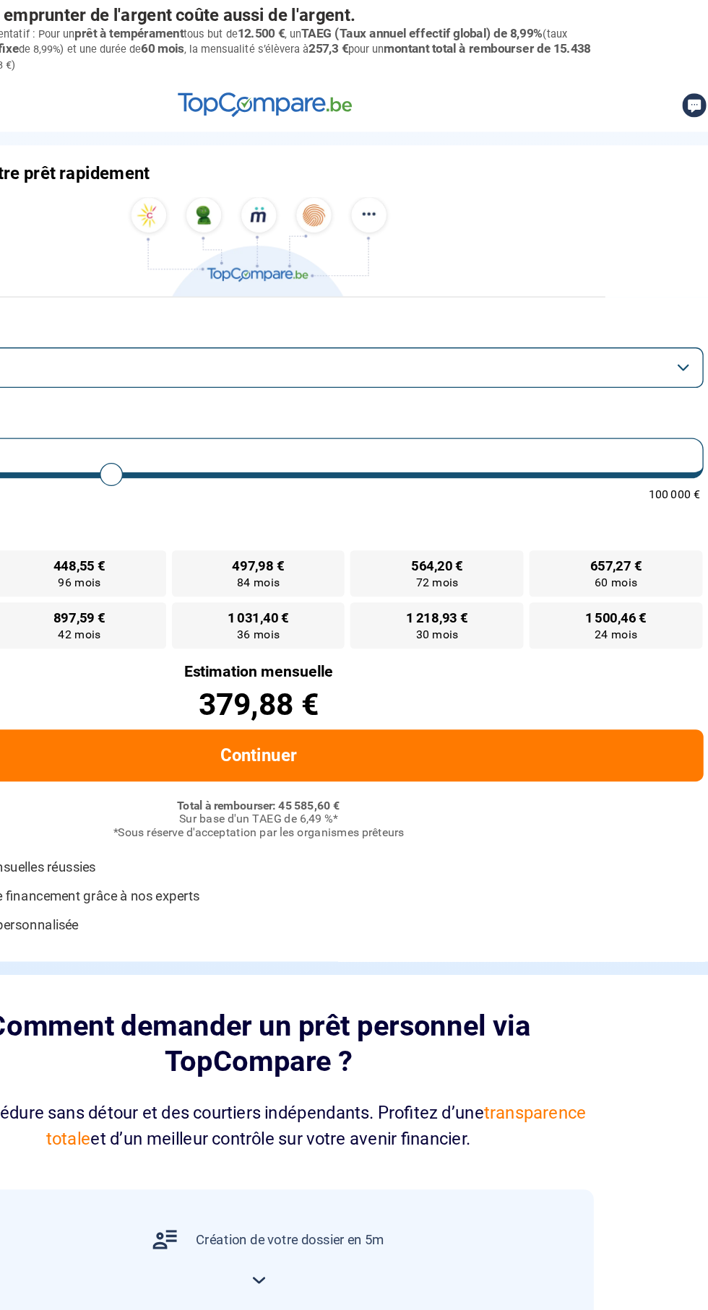
type input "37 750"
type input "37750"
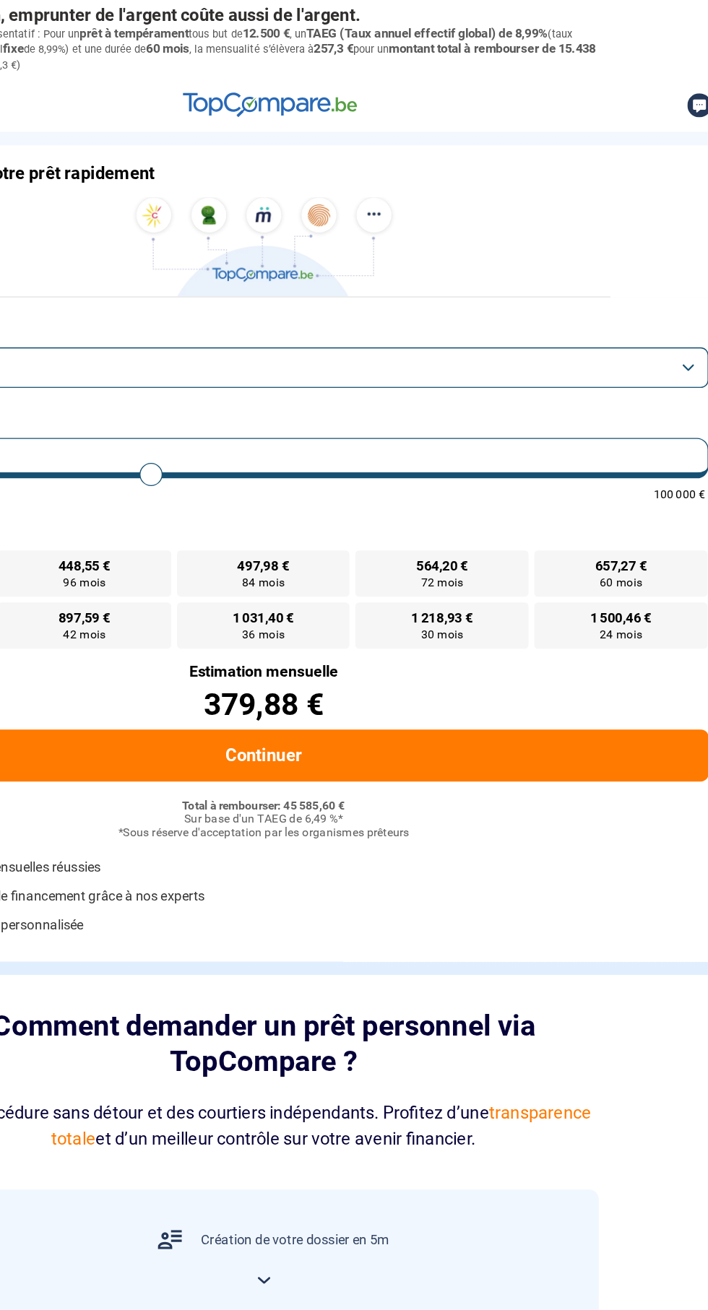
type input "35 500"
type input "35500"
type input "35 750"
type input "35750"
type input "34 750"
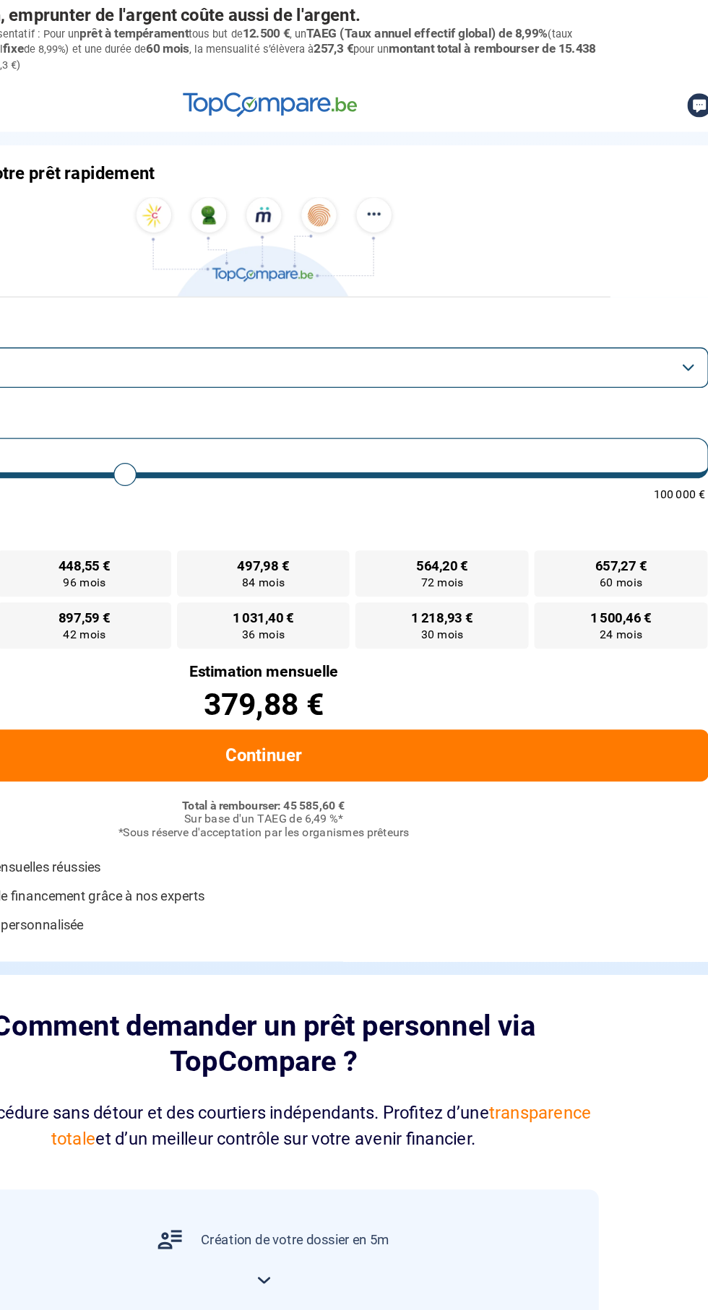
type input "32250"
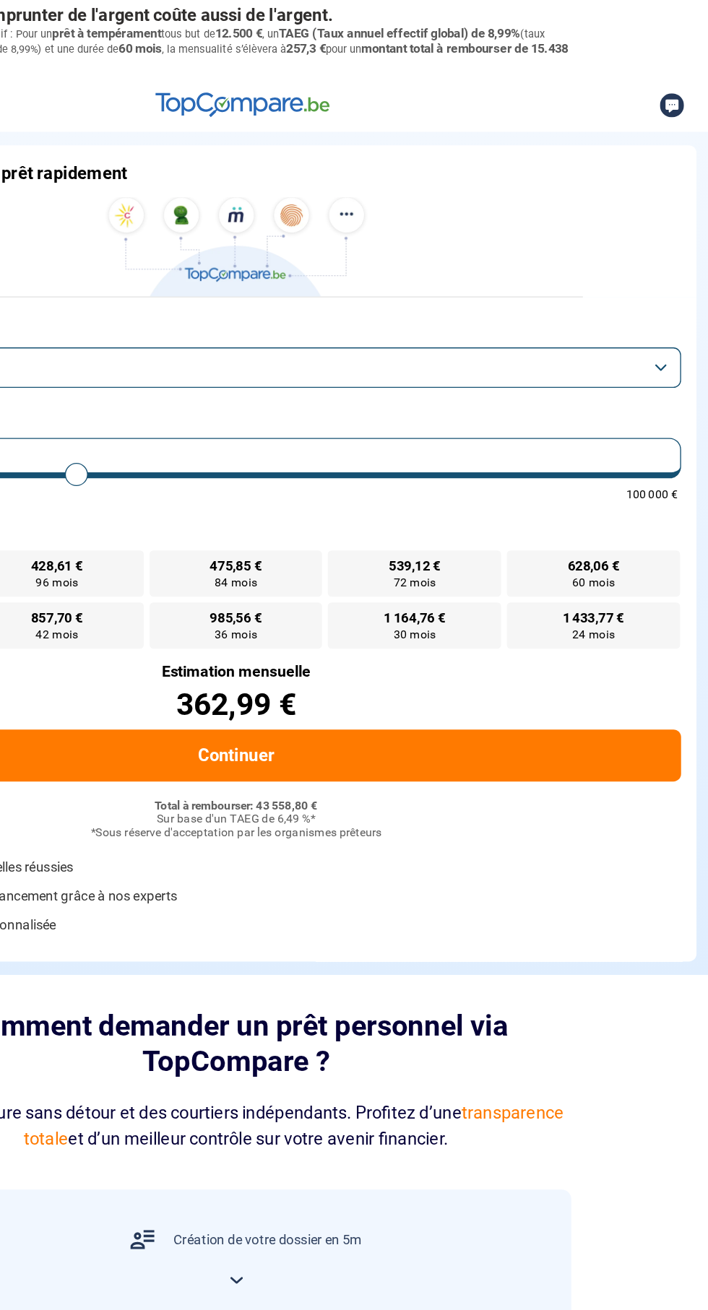
type input "39 250"
type input "39250"
type input "36 250"
type input "36250"
type input "34 250"
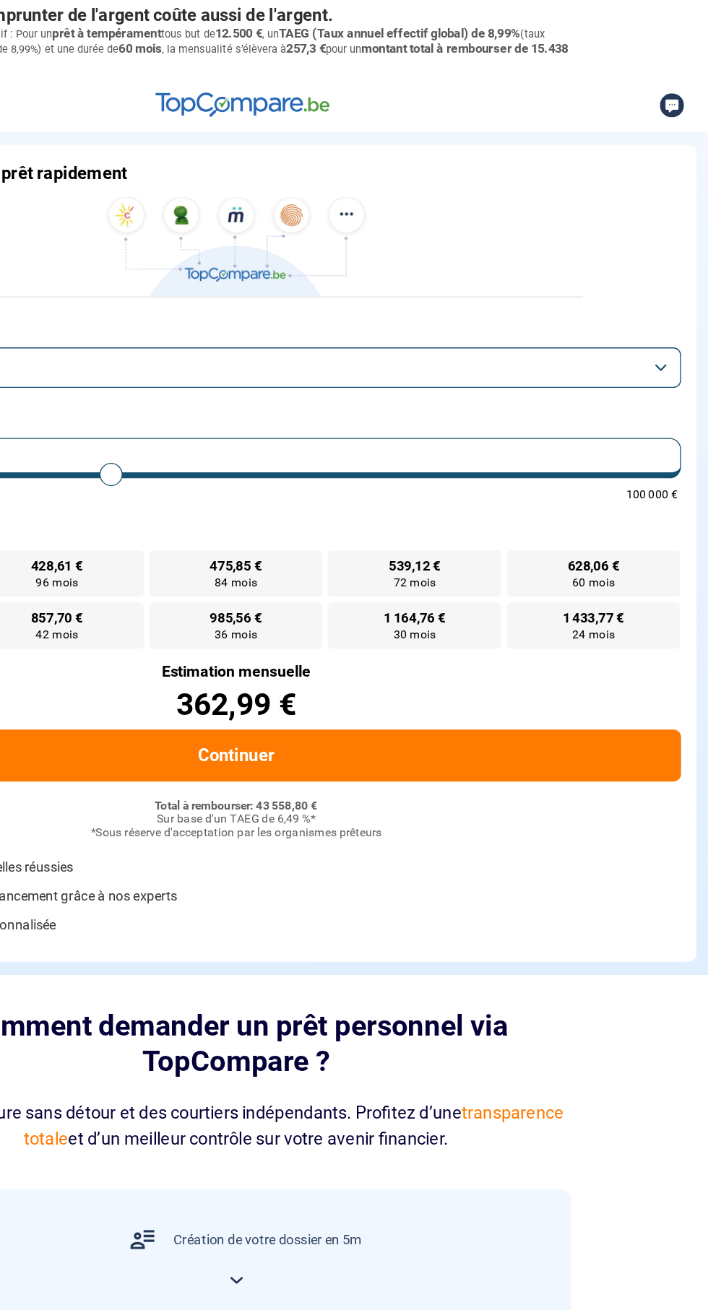
type input "34250"
type input "30 750"
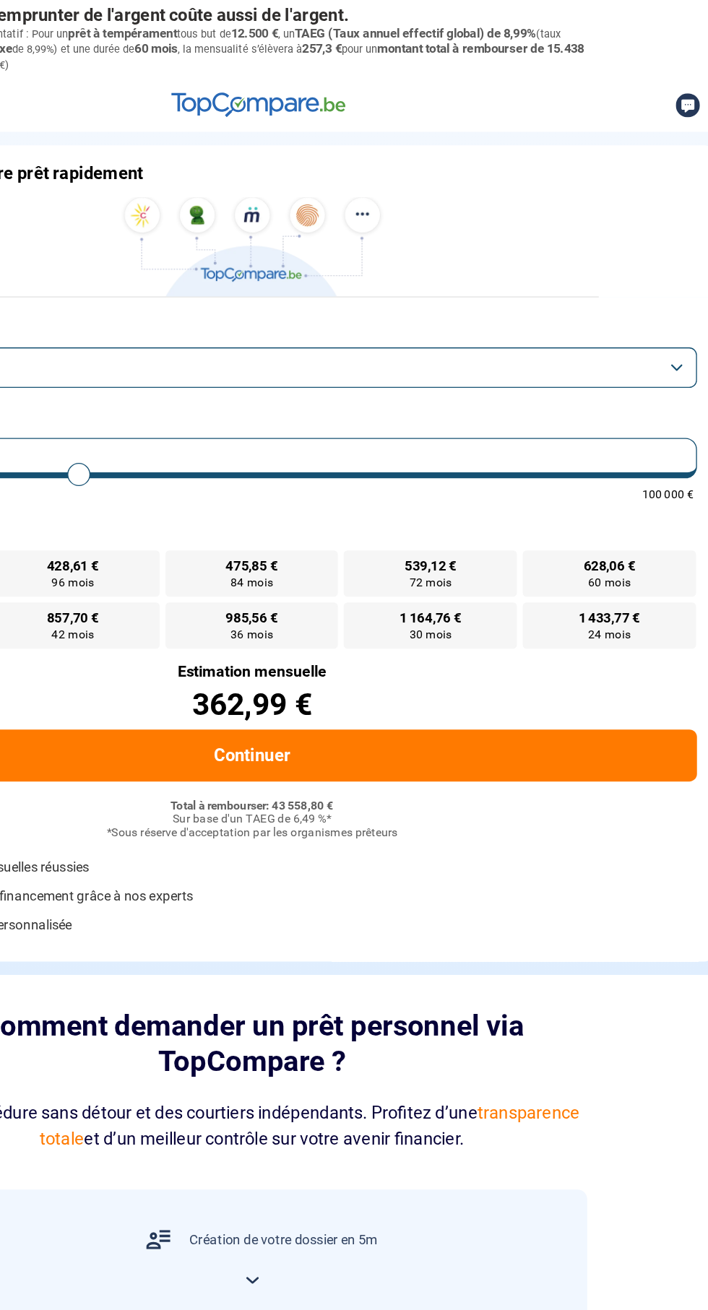
type input "27500"
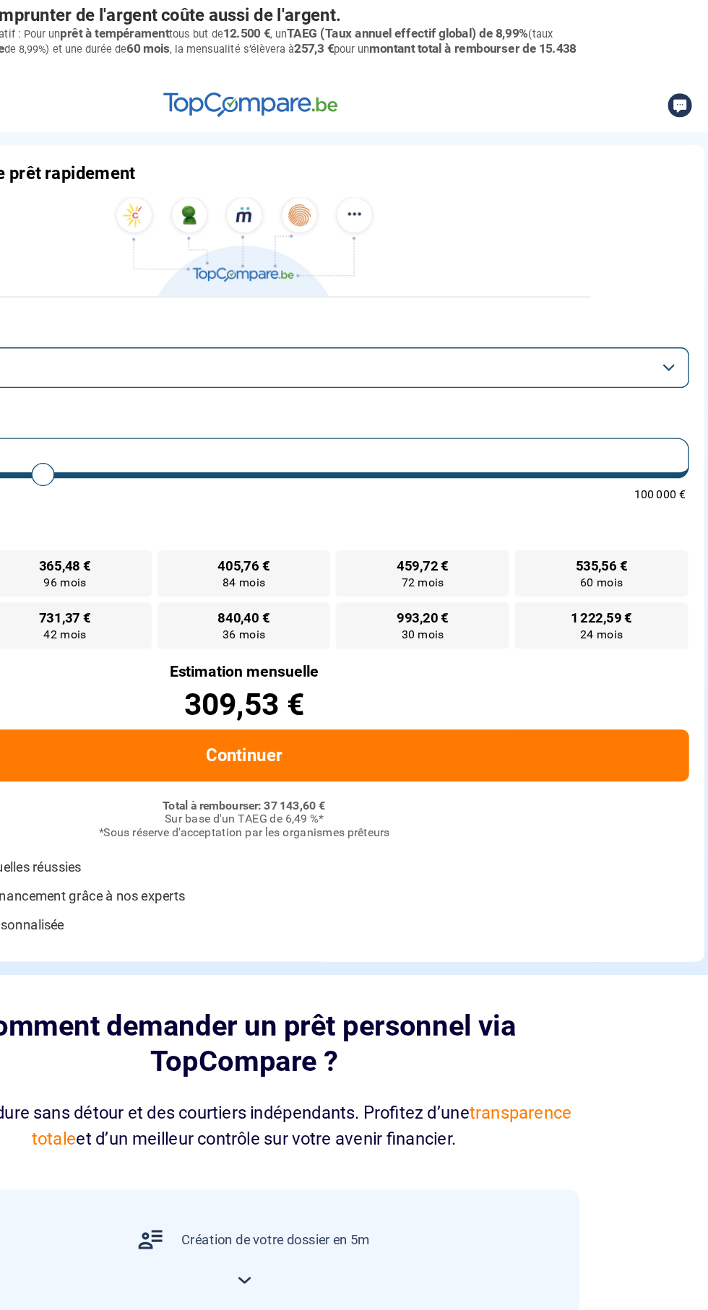
type input "35 250"
type input "35250"
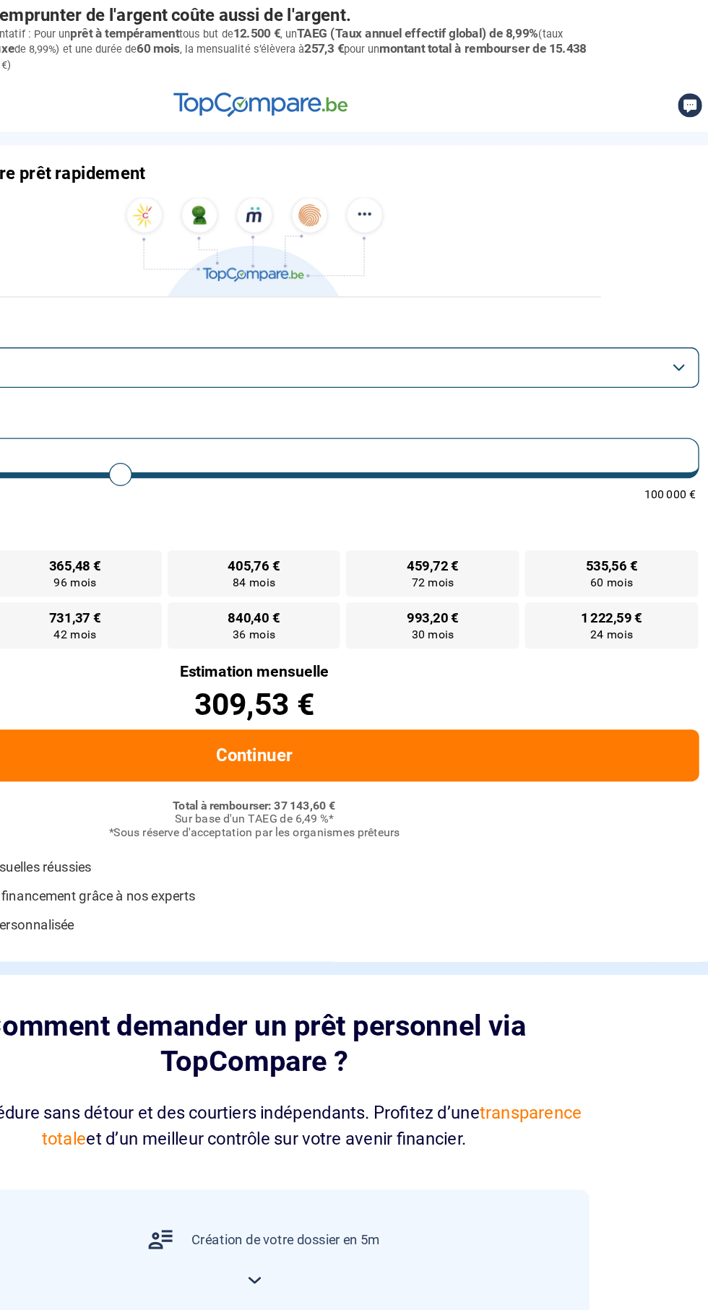
type input "31 750"
type input "31750"
type input "30 500"
type input "30500"
type input "29 500"
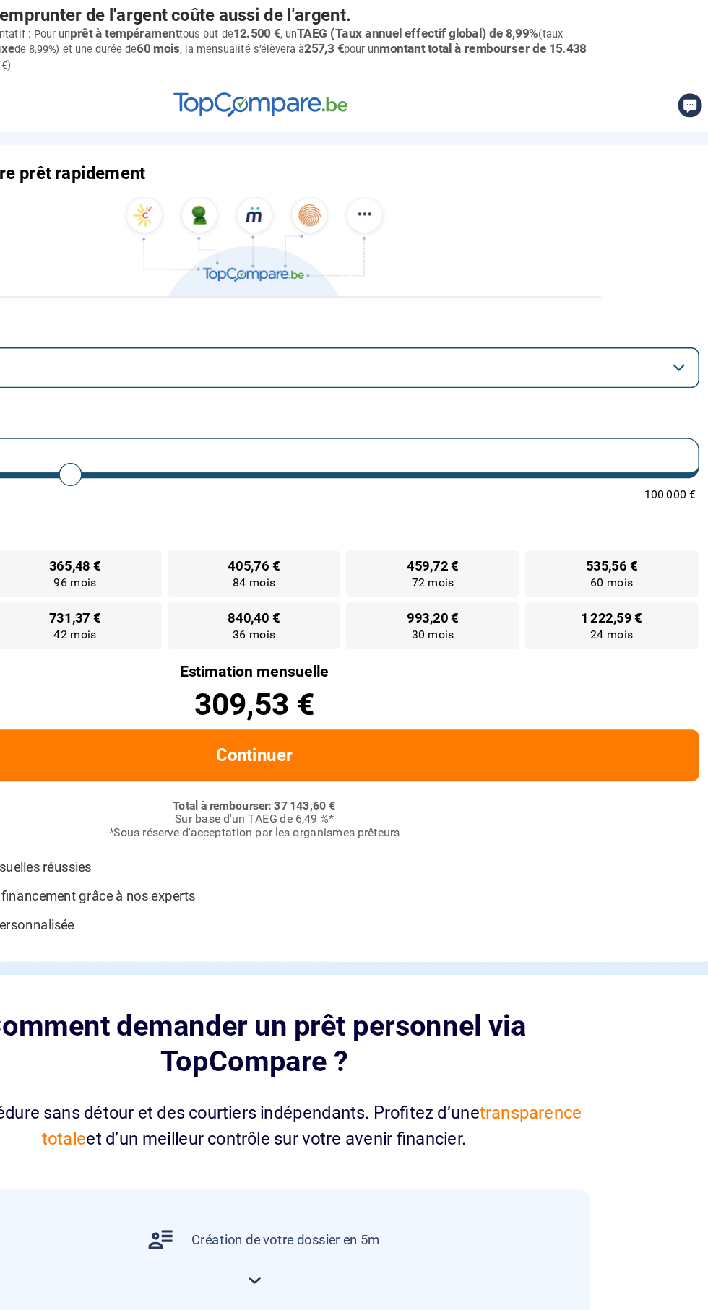
type input "29250"
type input "29 250"
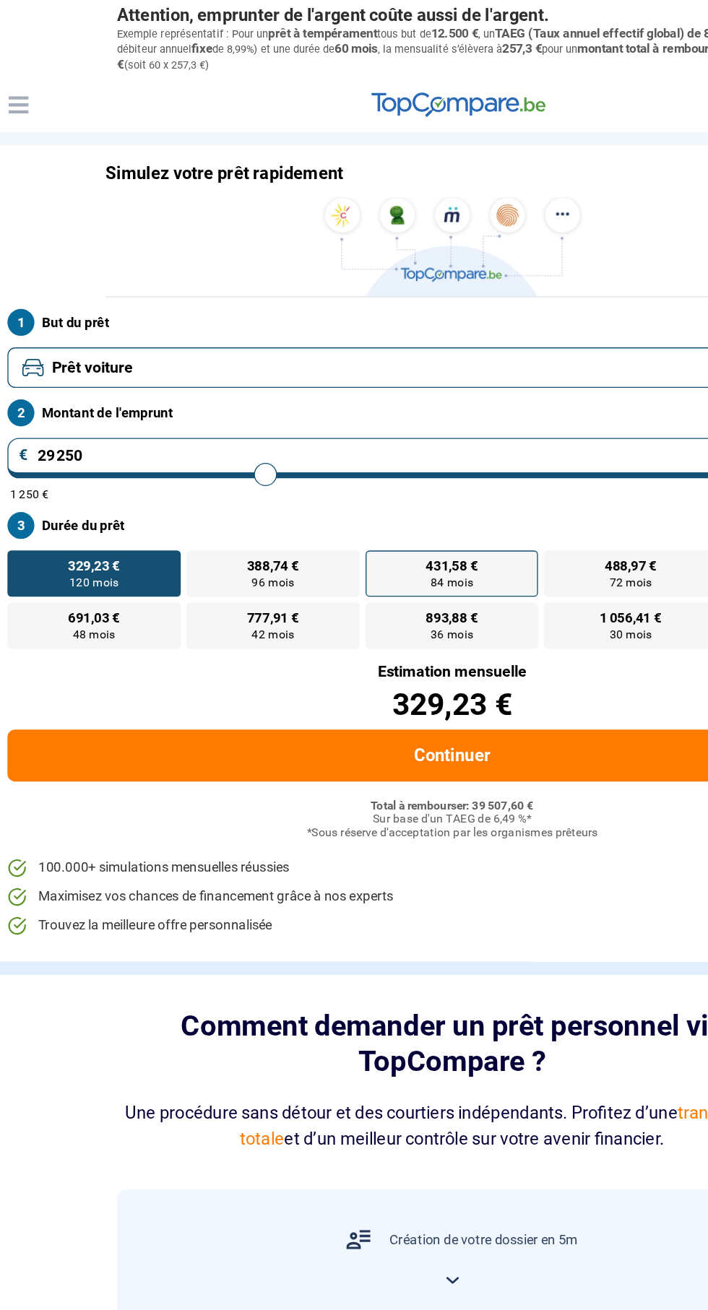
click at [412, 431] on label "431,58 € 84 mois" at bounding box center [354, 430] width 130 height 35
click at [298, 423] on input "431,58 € 84 mois" at bounding box center [293, 417] width 9 height 9
radio input "true"
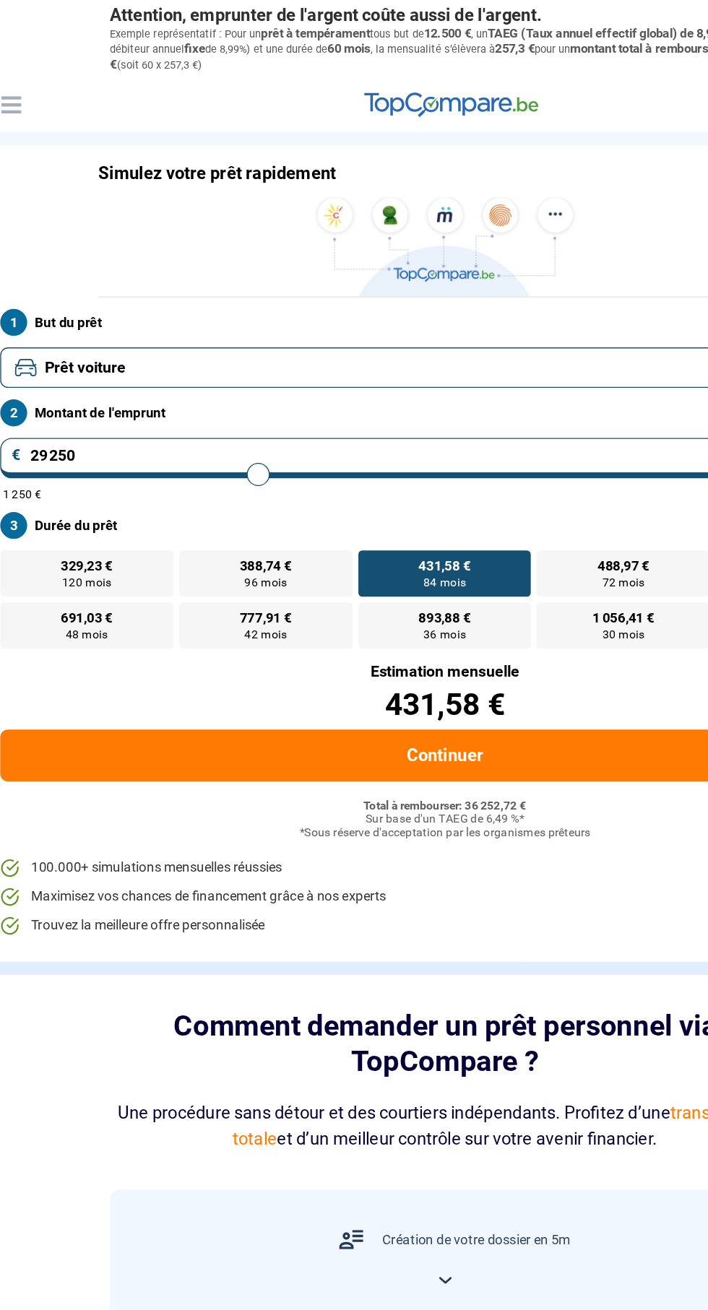
type input "30 000"
type input "30000"
type input "28 000"
type input "28000"
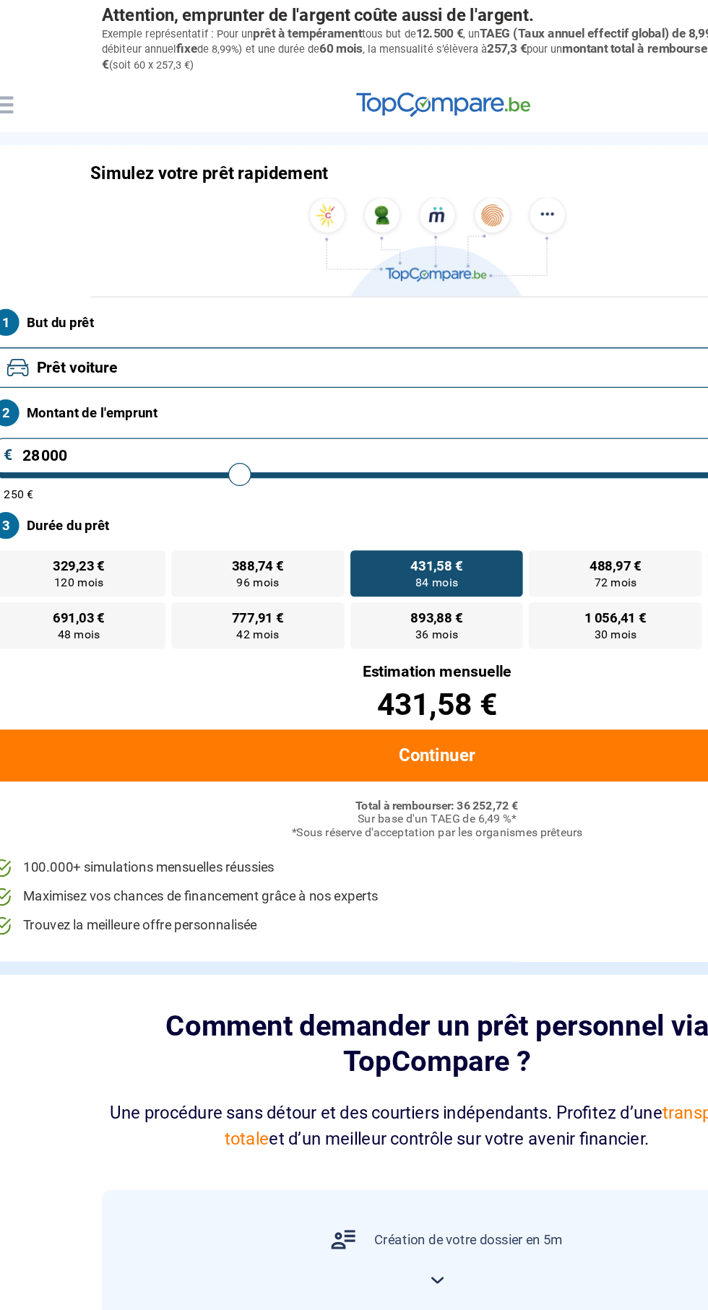
type input "27 500"
type input "27500"
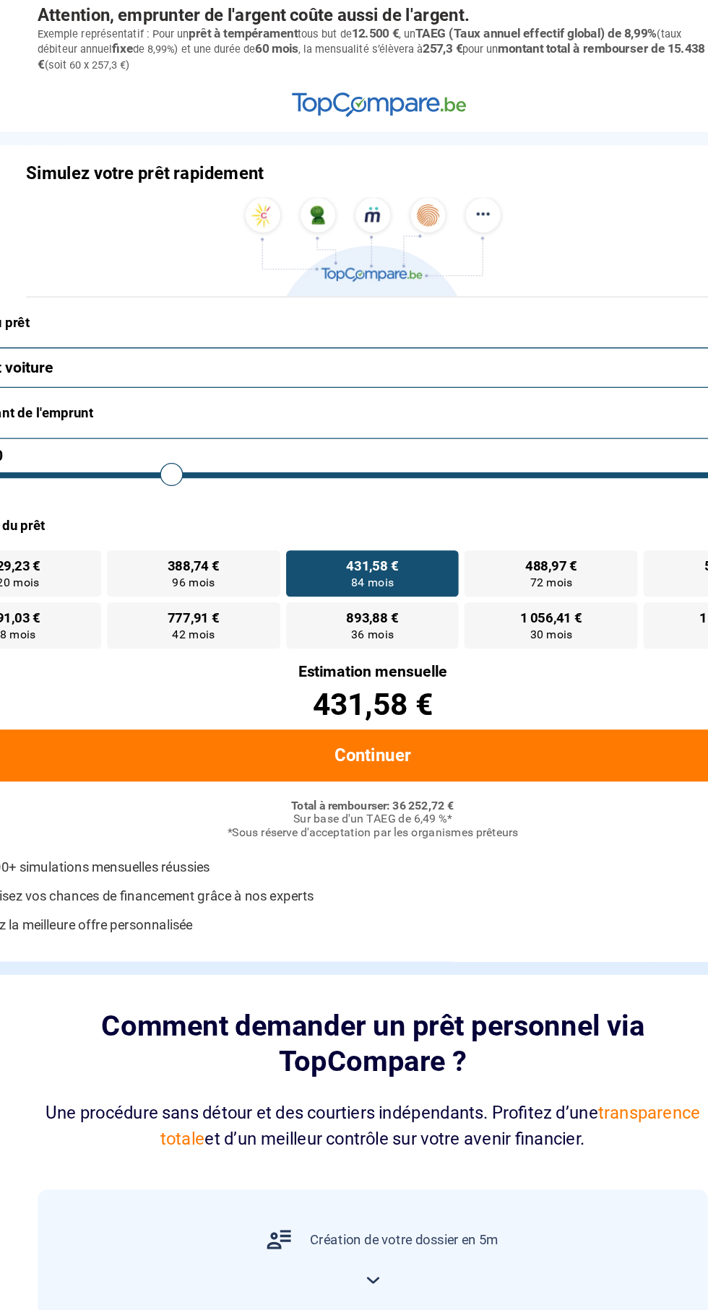
type input "27 750"
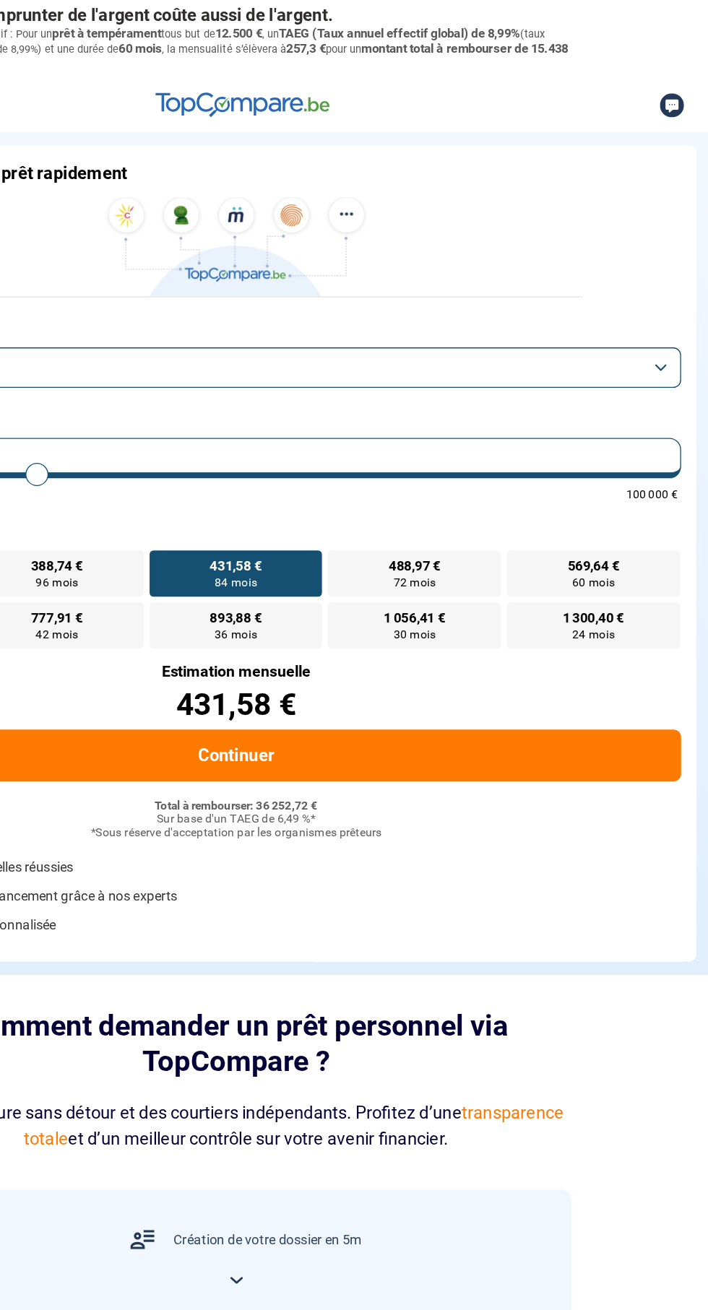
type input "25500"
type input "25 500"
radio input "true"
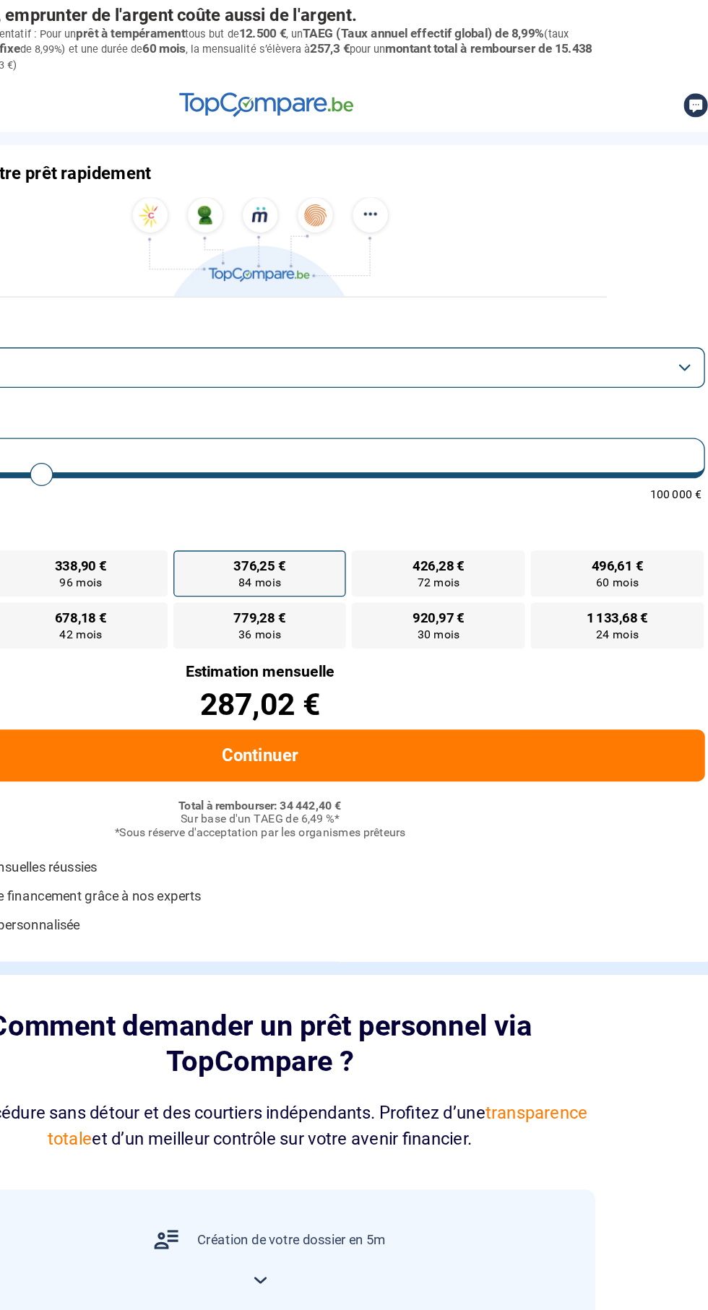
type input "29 750"
type input "29750"
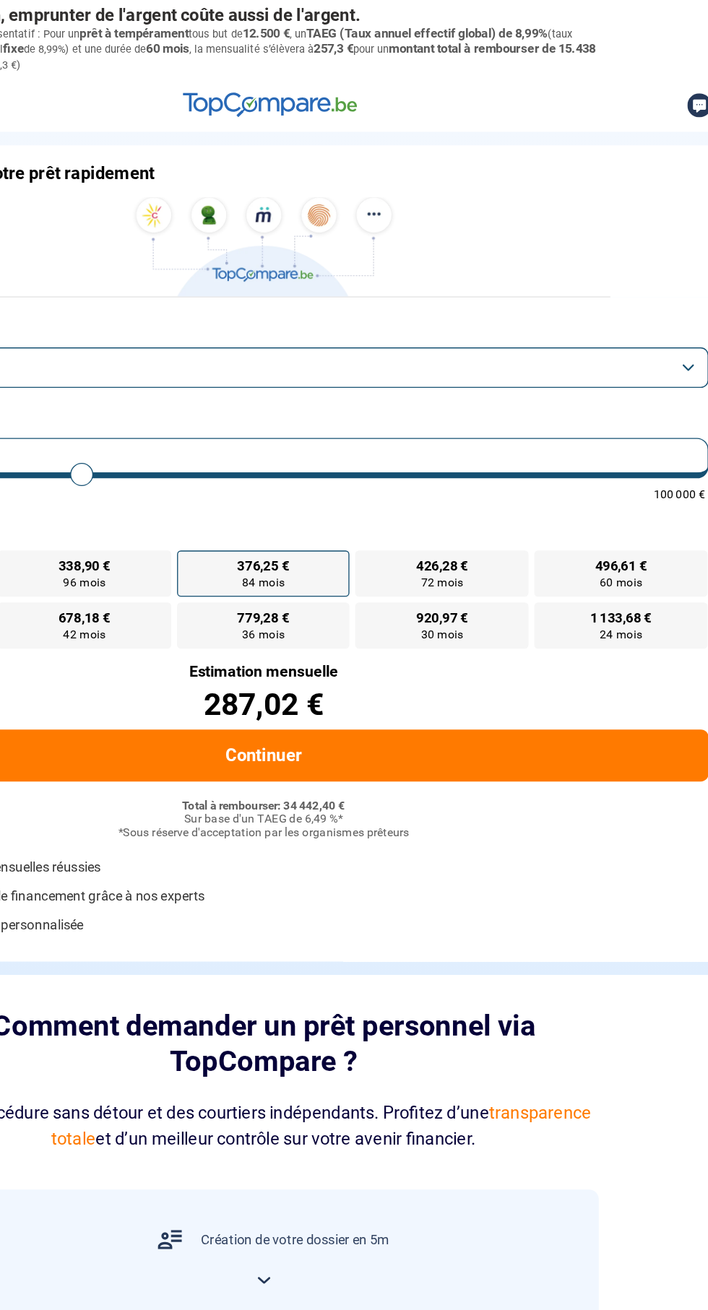
type input "27 750"
type input "27750"
type input "27 250"
type input "26000"
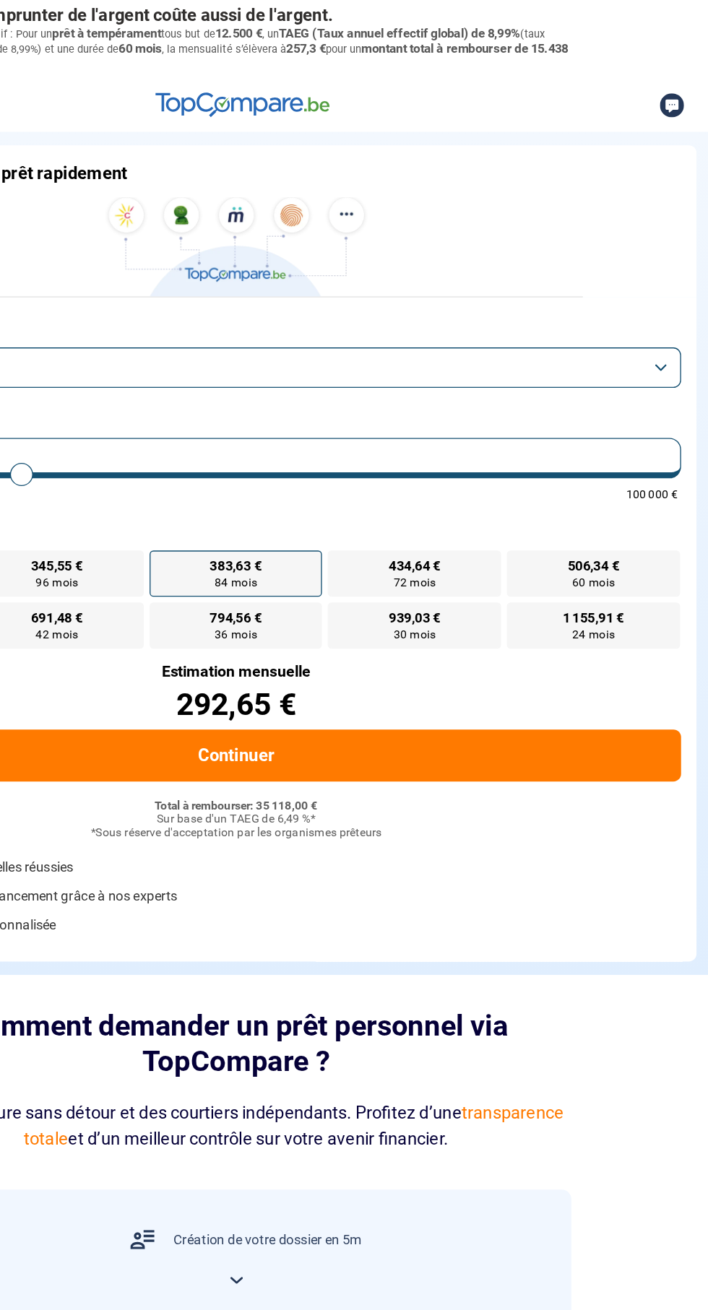
type input "34 750"
type input "34750"
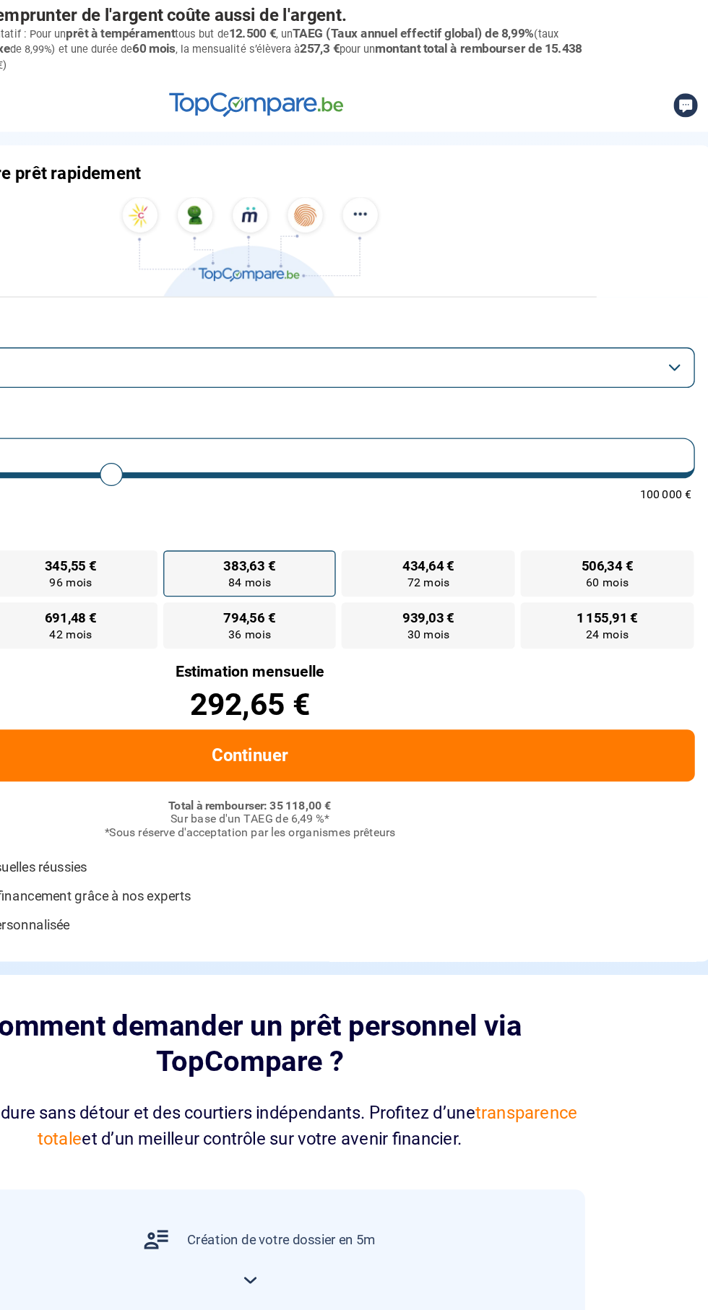
type input "31 250"
type input "31250"
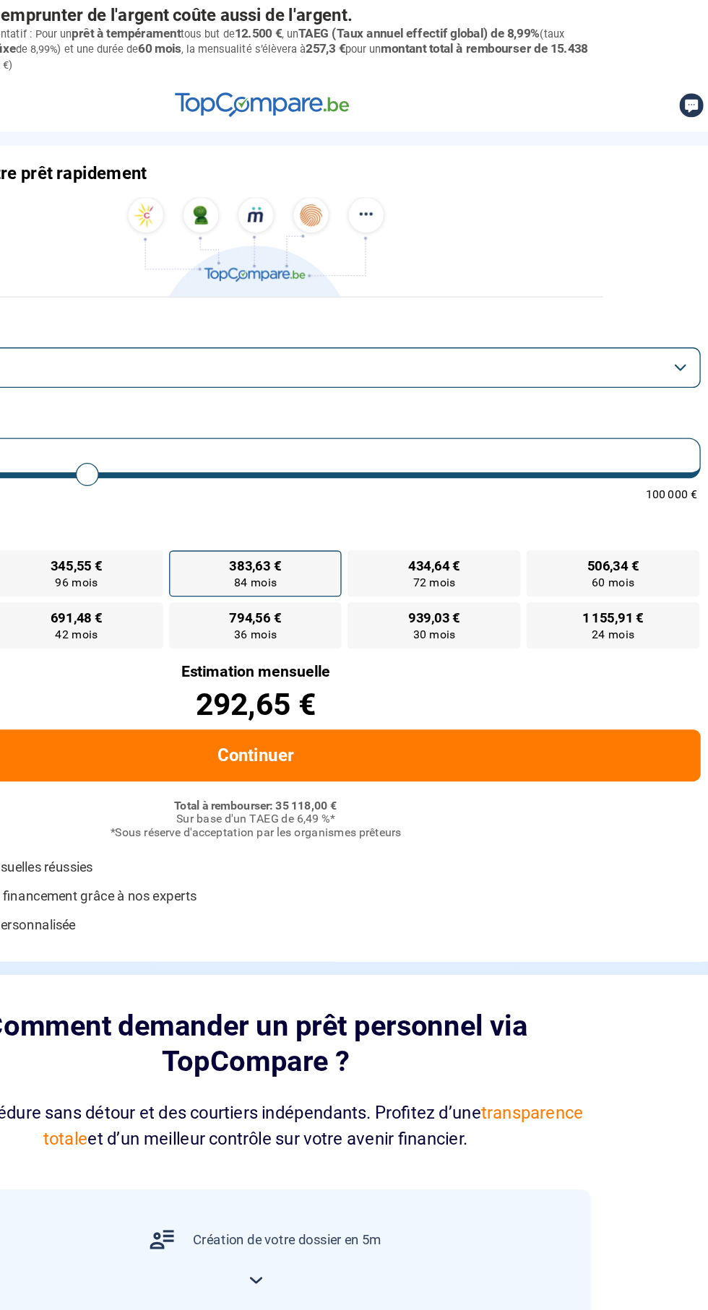
type input "29 000"
type input "23500"
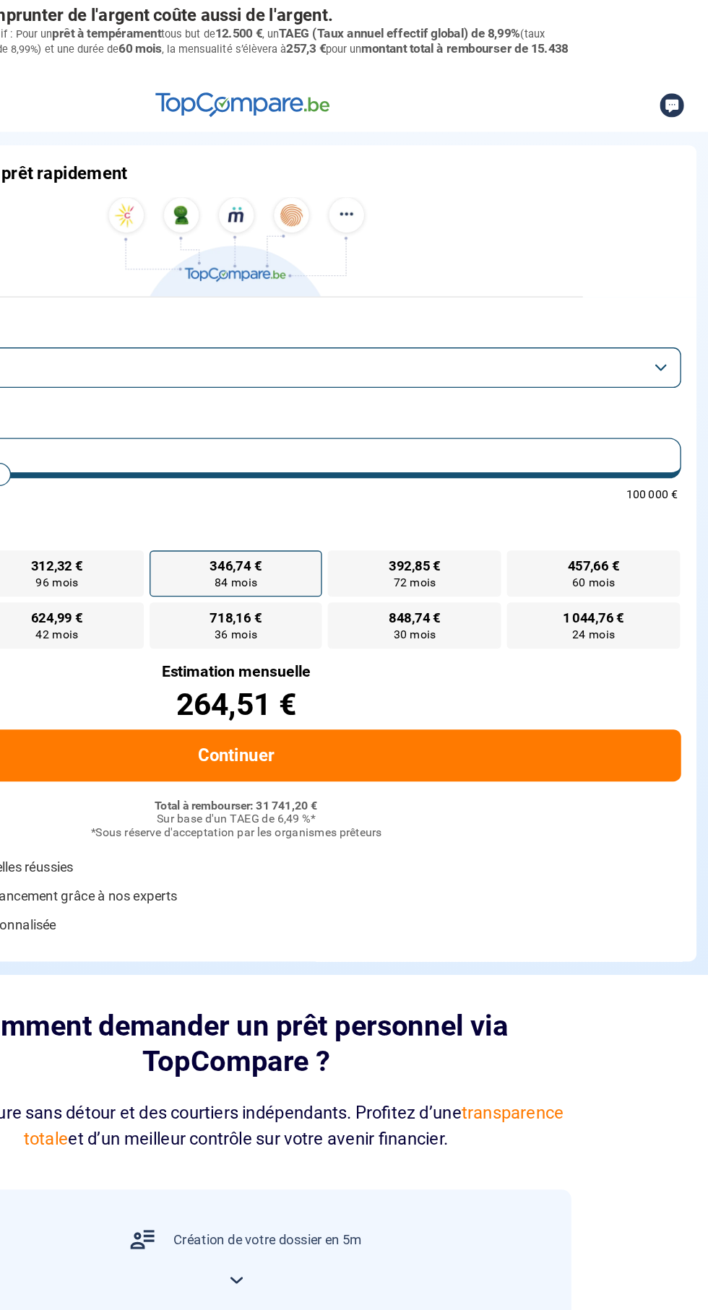
type input "33 750"
type input "33750"
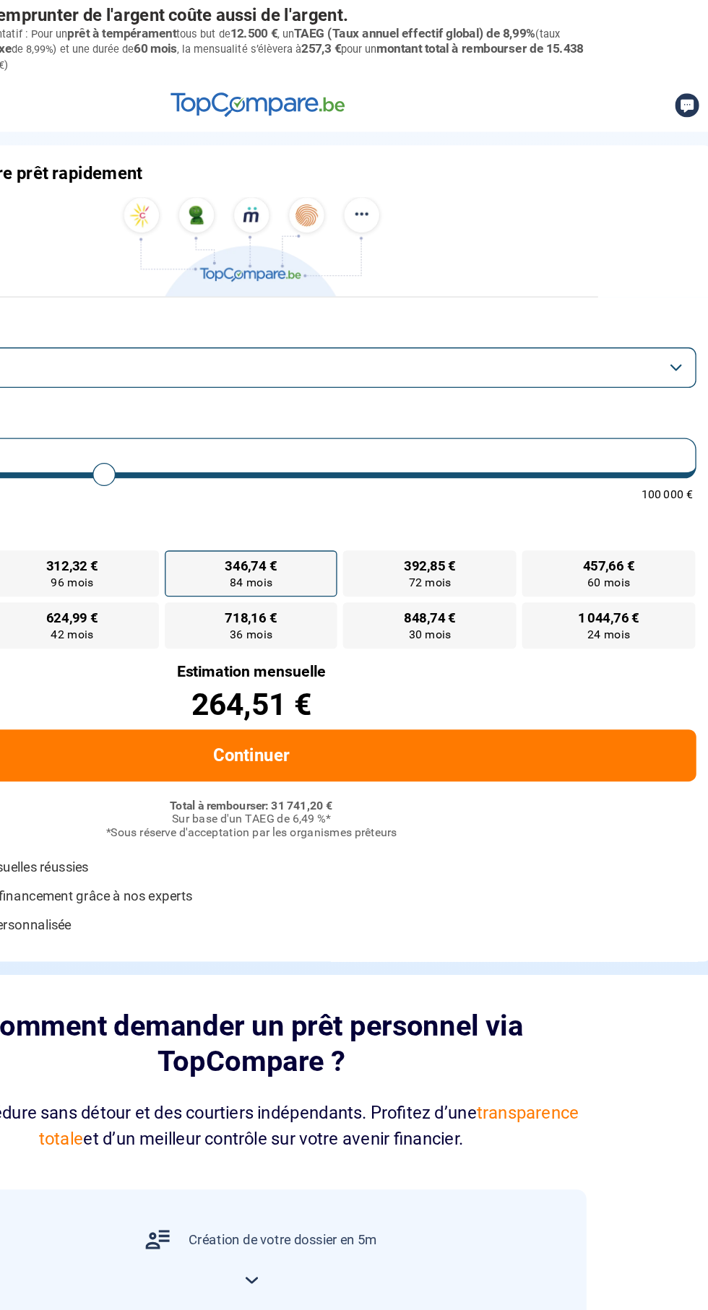
type input "30 250"
type input "30250"
type input "29 000"
type input "29000"
type input "26 750"
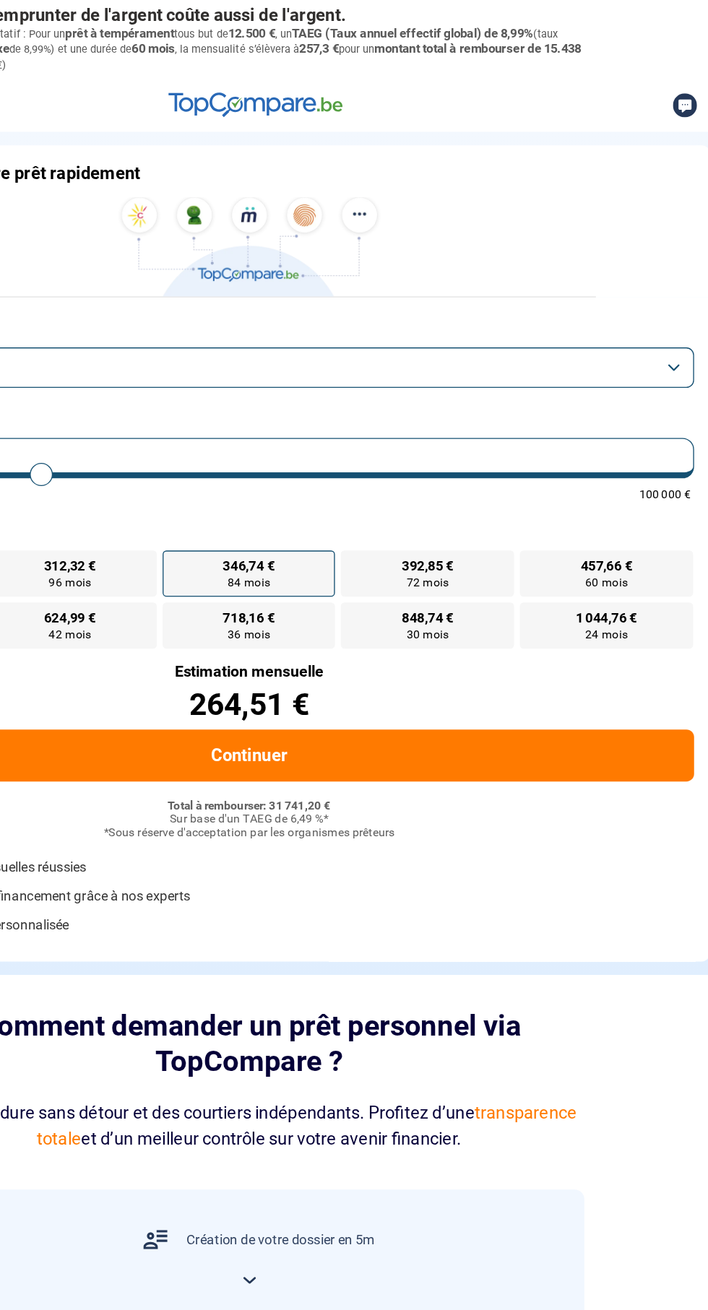
type input "25750"
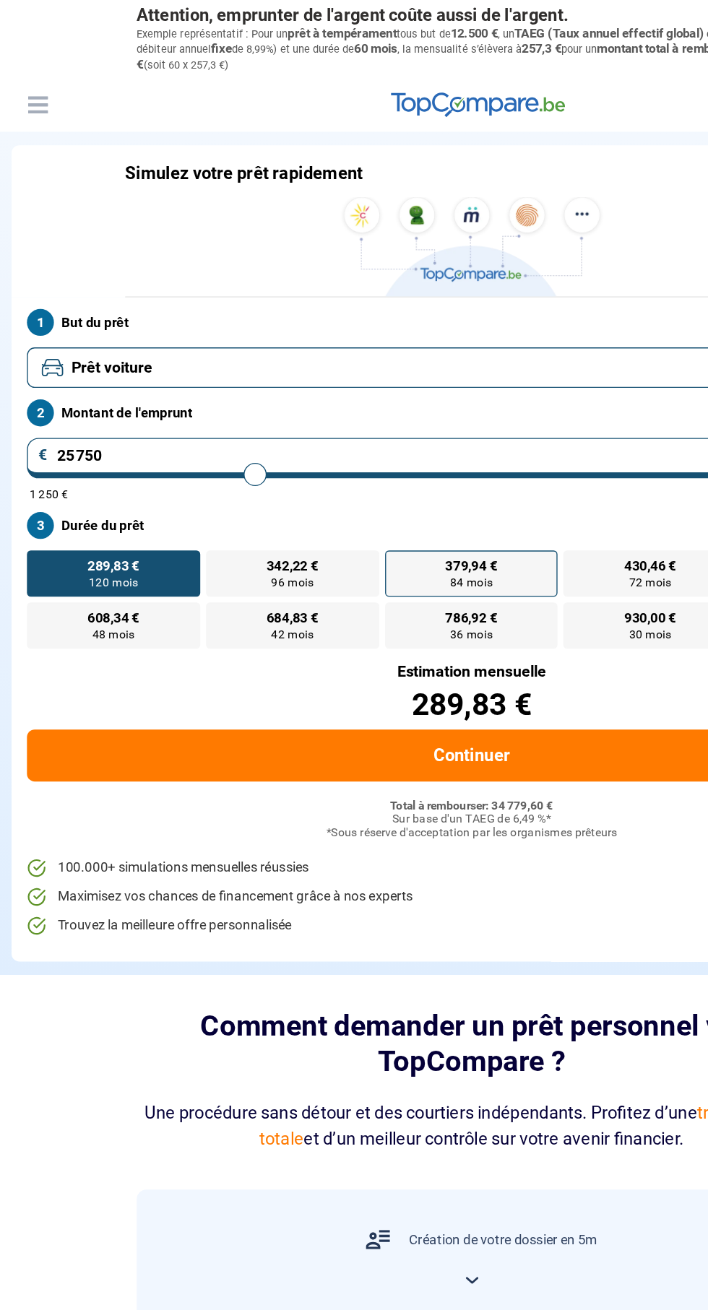
type input "26 000"
type input "26000"
type input "25 750"
type input "25750"
type input "26 000"
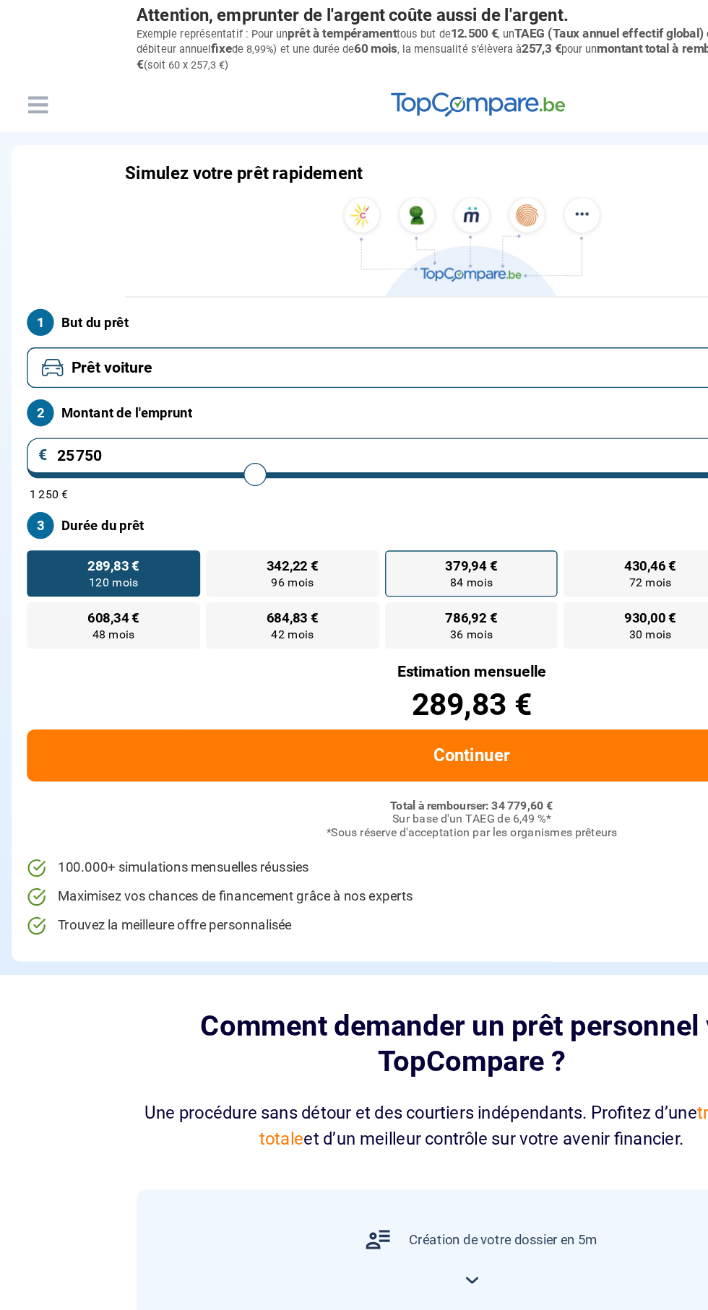
type input "26000"
type input "25 750"
type input "25750"
type input "24 750"
type input "24750"
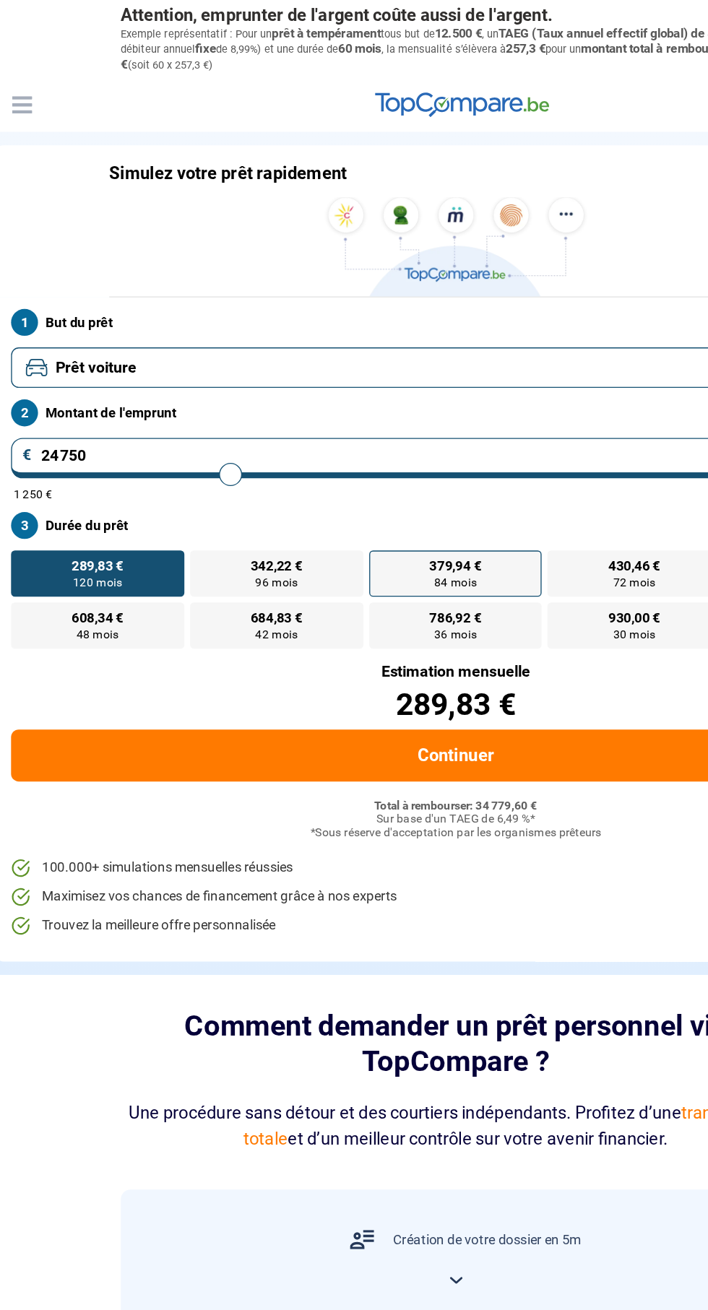
type input "22 500"
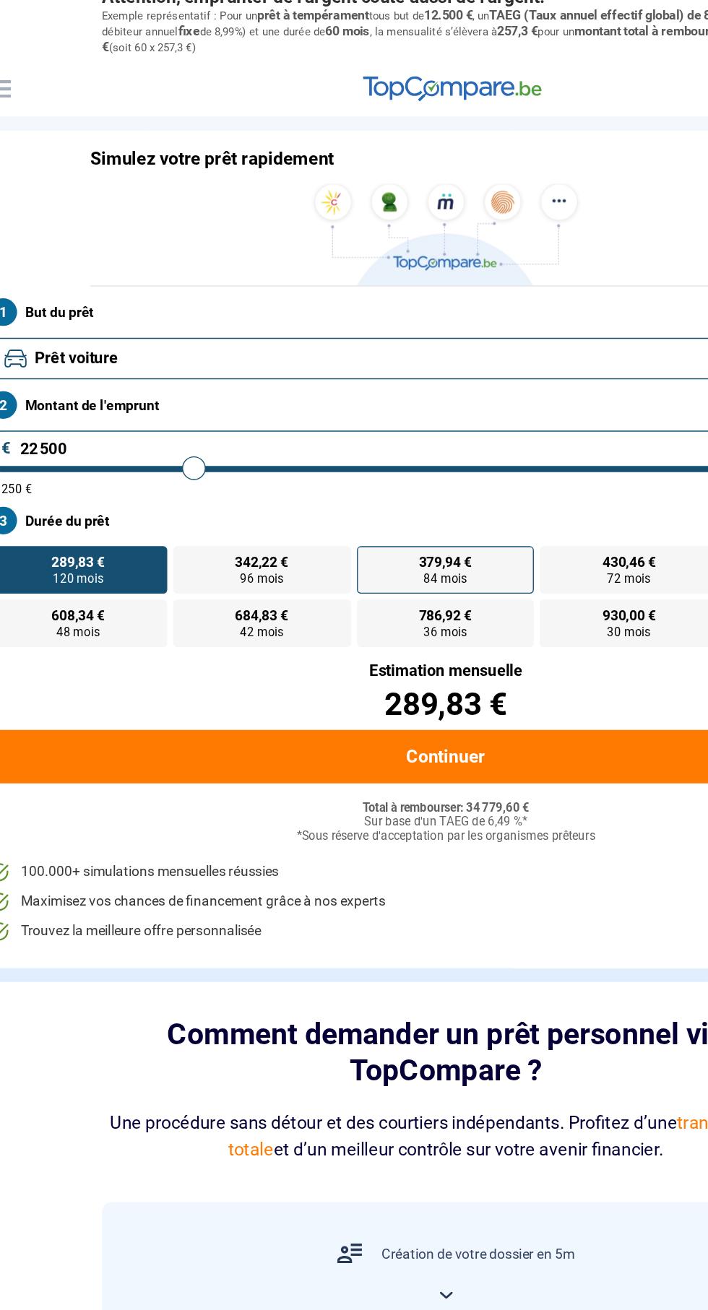
type input "21500"
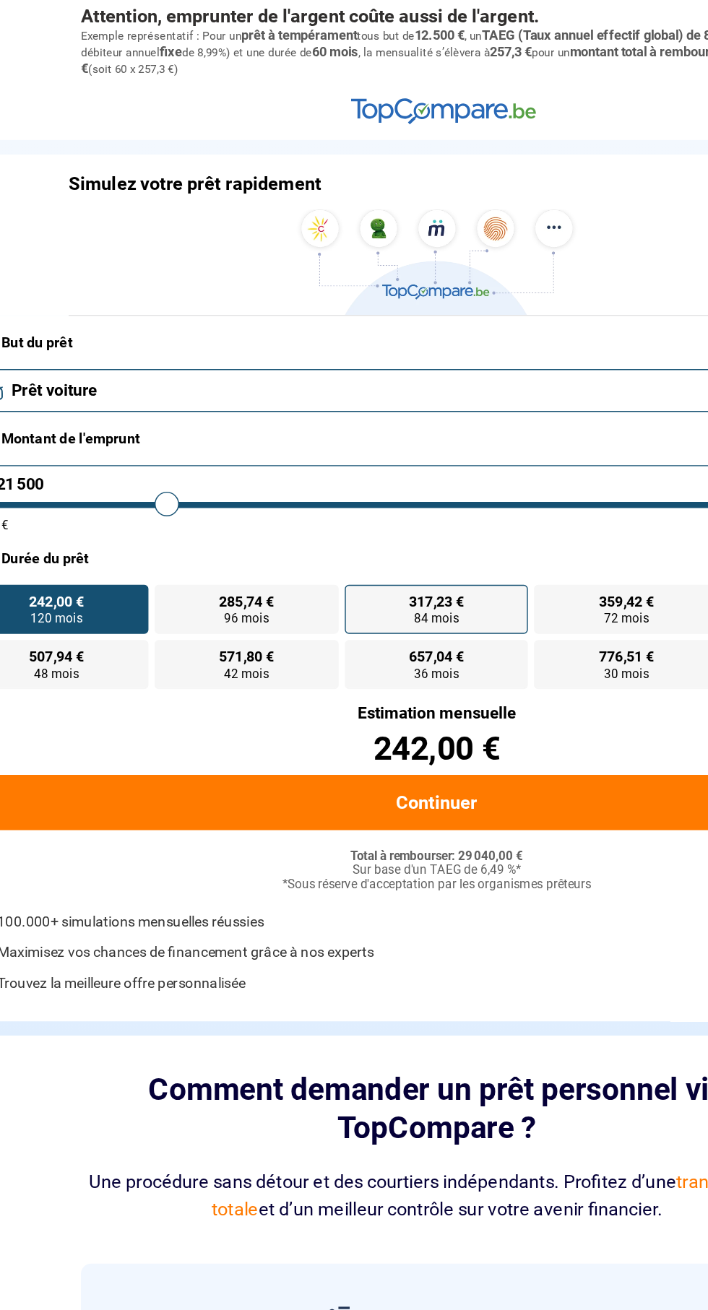
type input "25 250"
type input "25250"
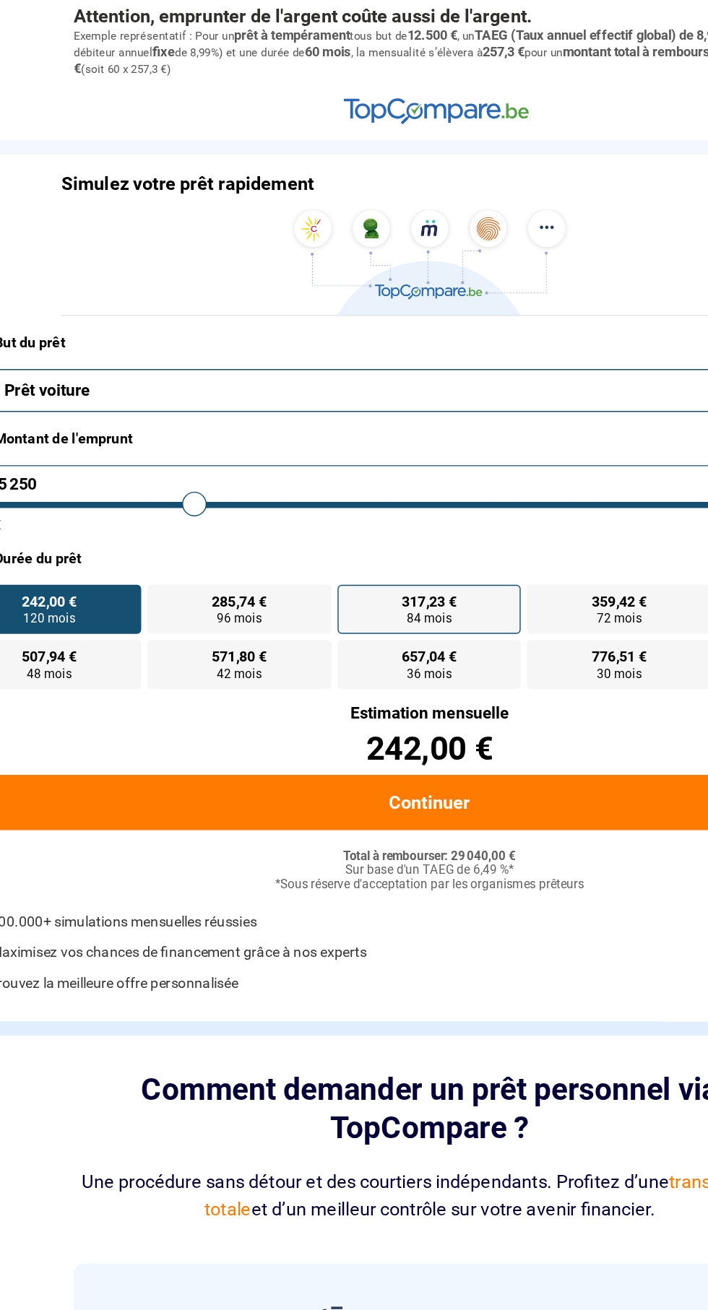
type input "24 250"
type input "24250"
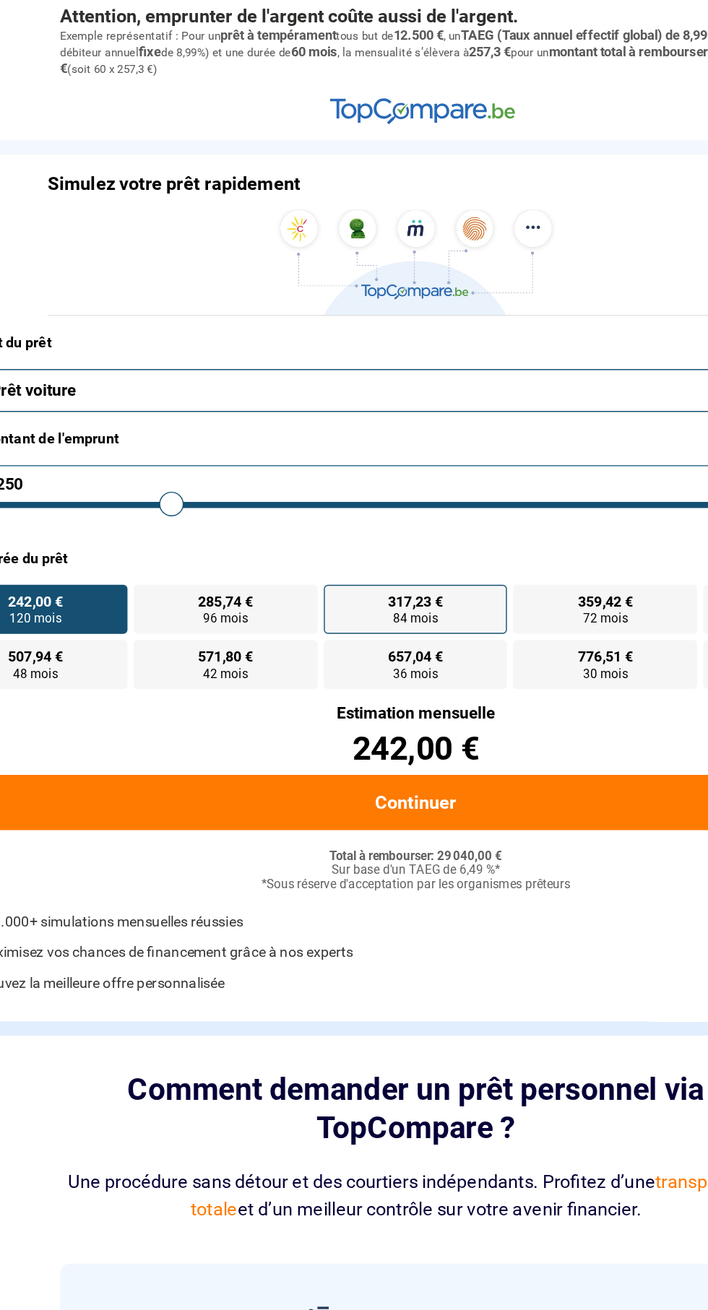
type input "22 250"
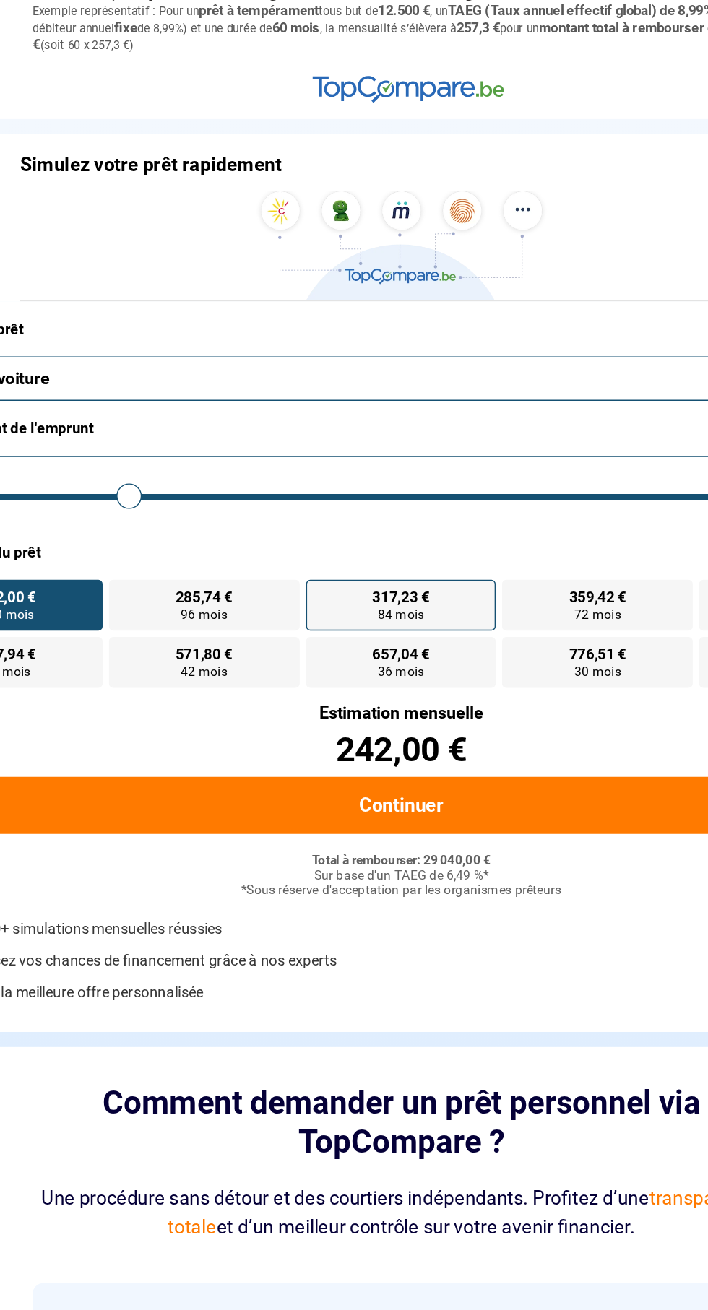
type input "21000"
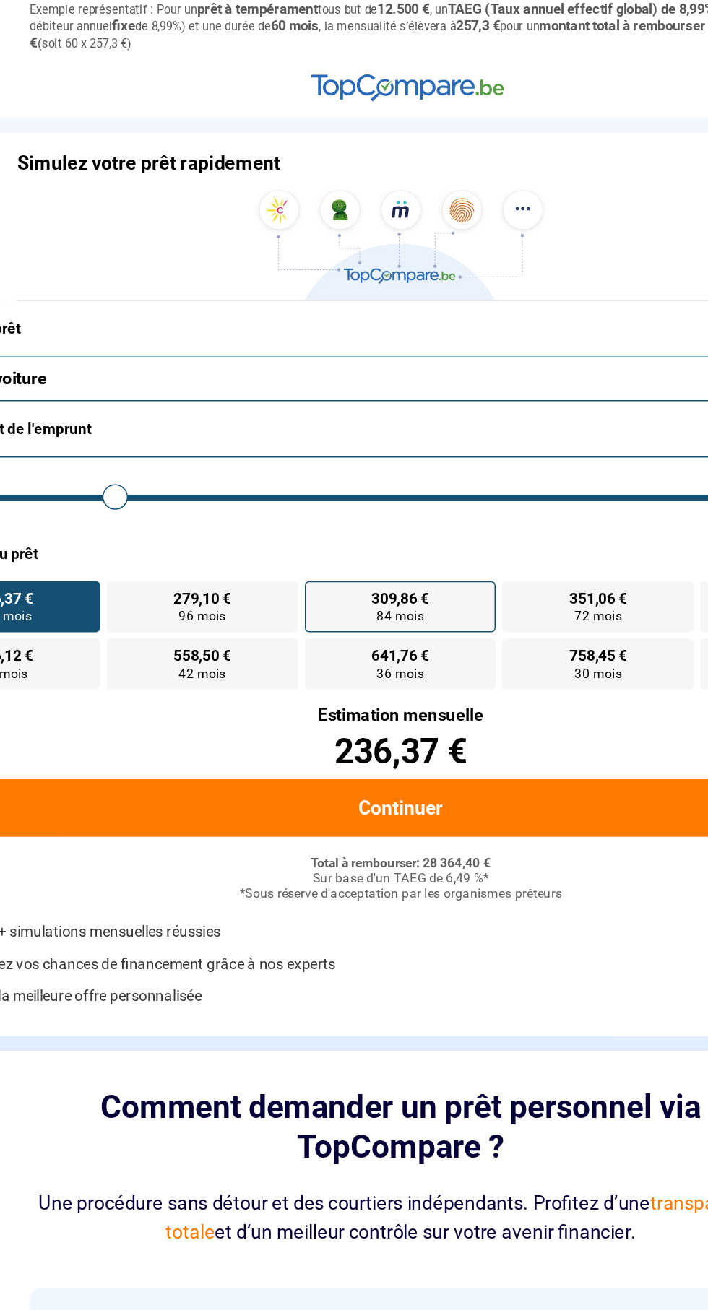
type input "24 750"
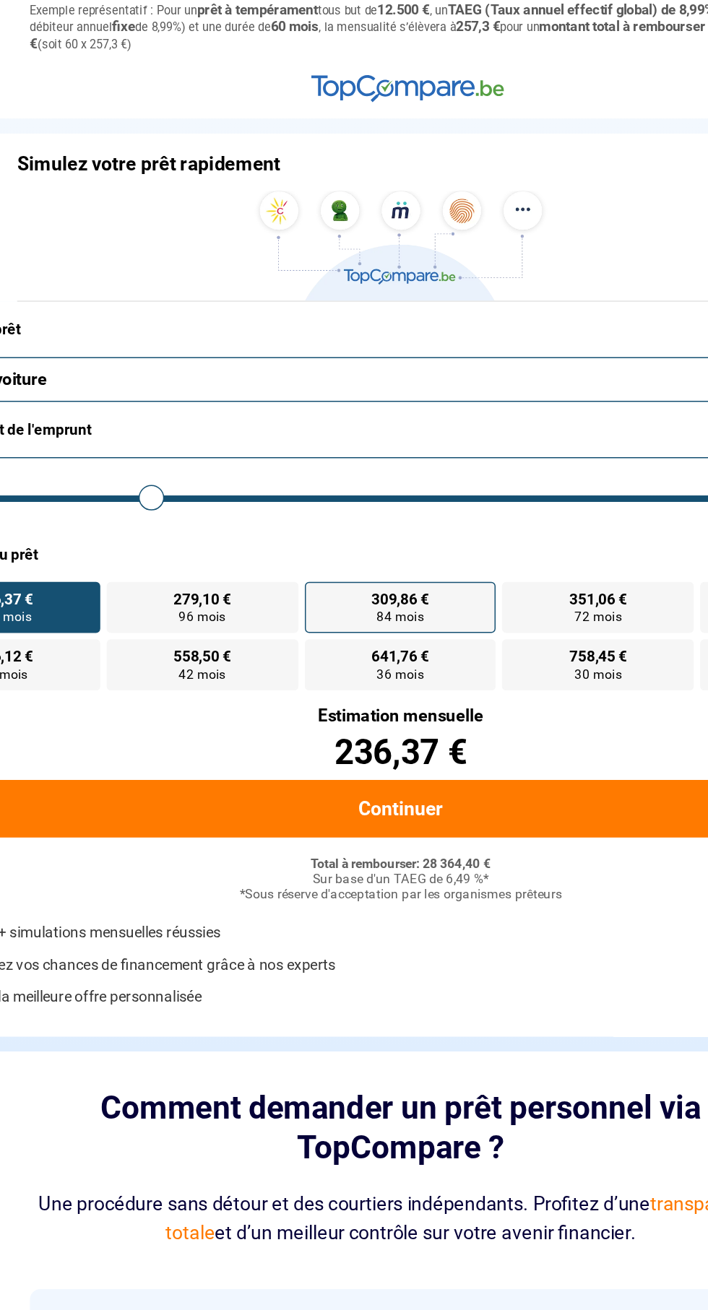
type input "24750"
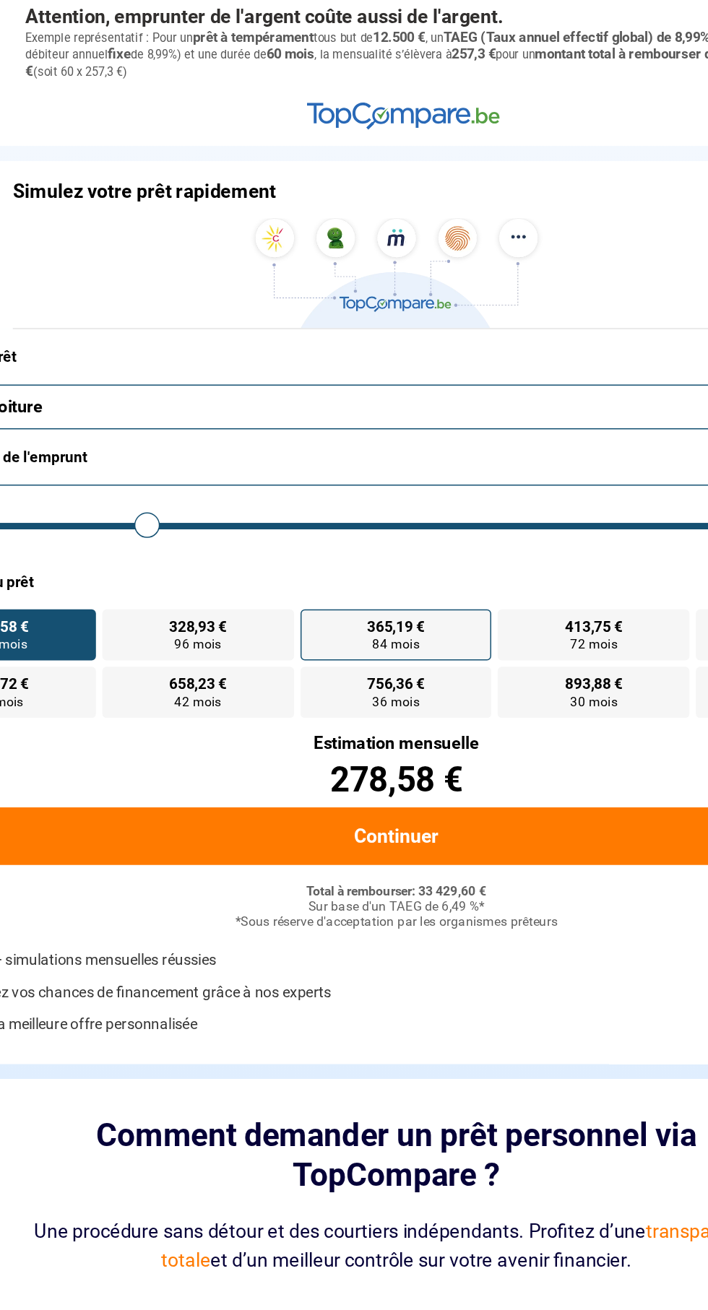
type input "32 500"
type input "32500"
type input "27 750"
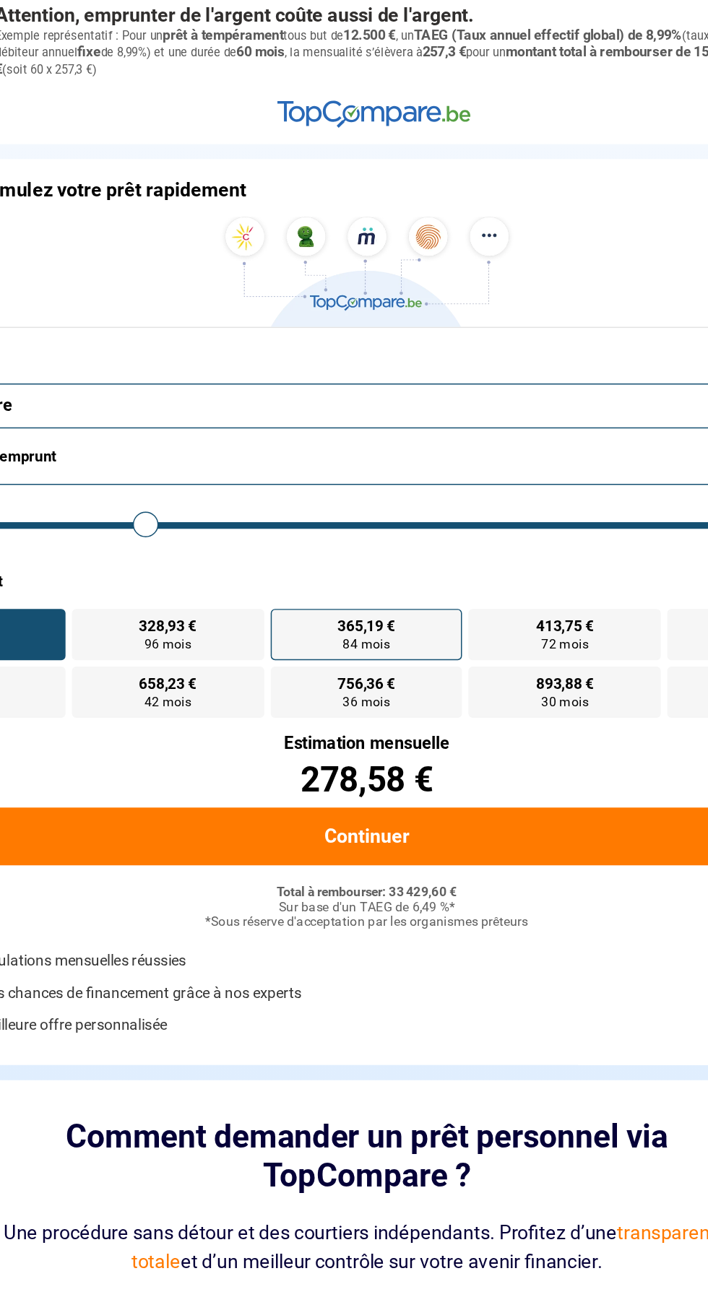
type input "26500"
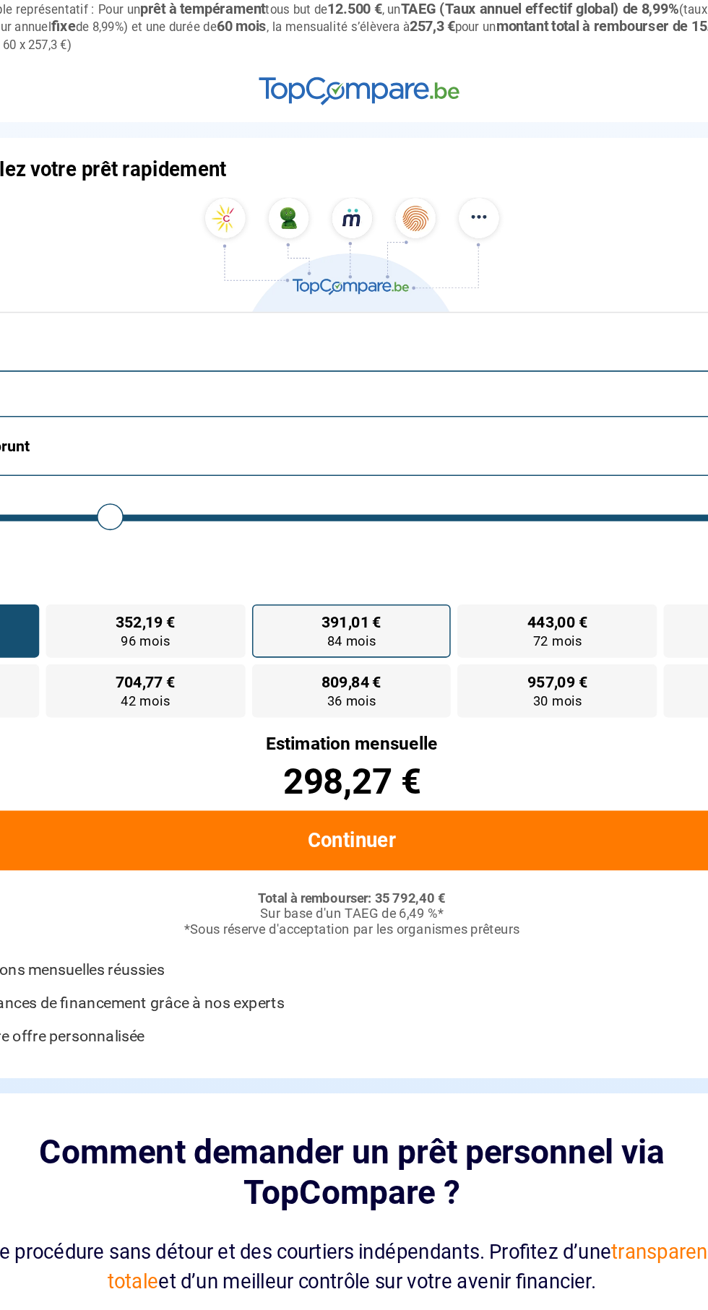
type input "31 250"
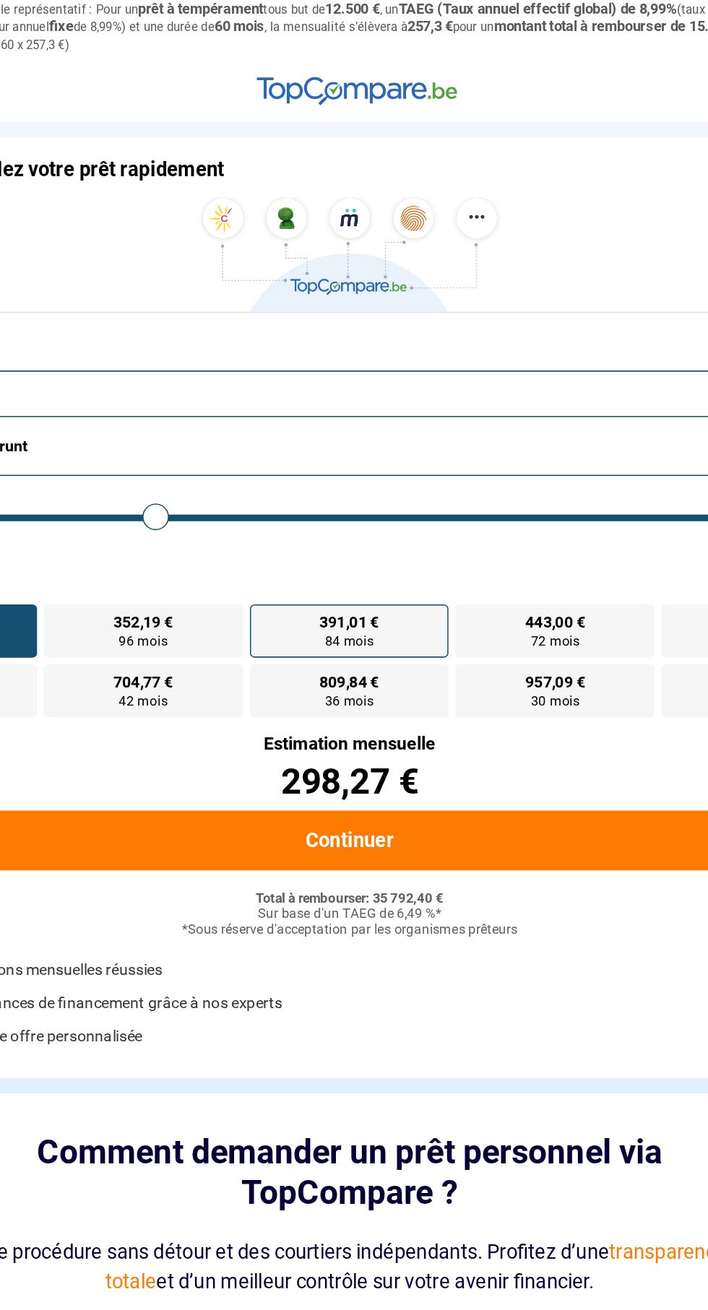
type input "26250"
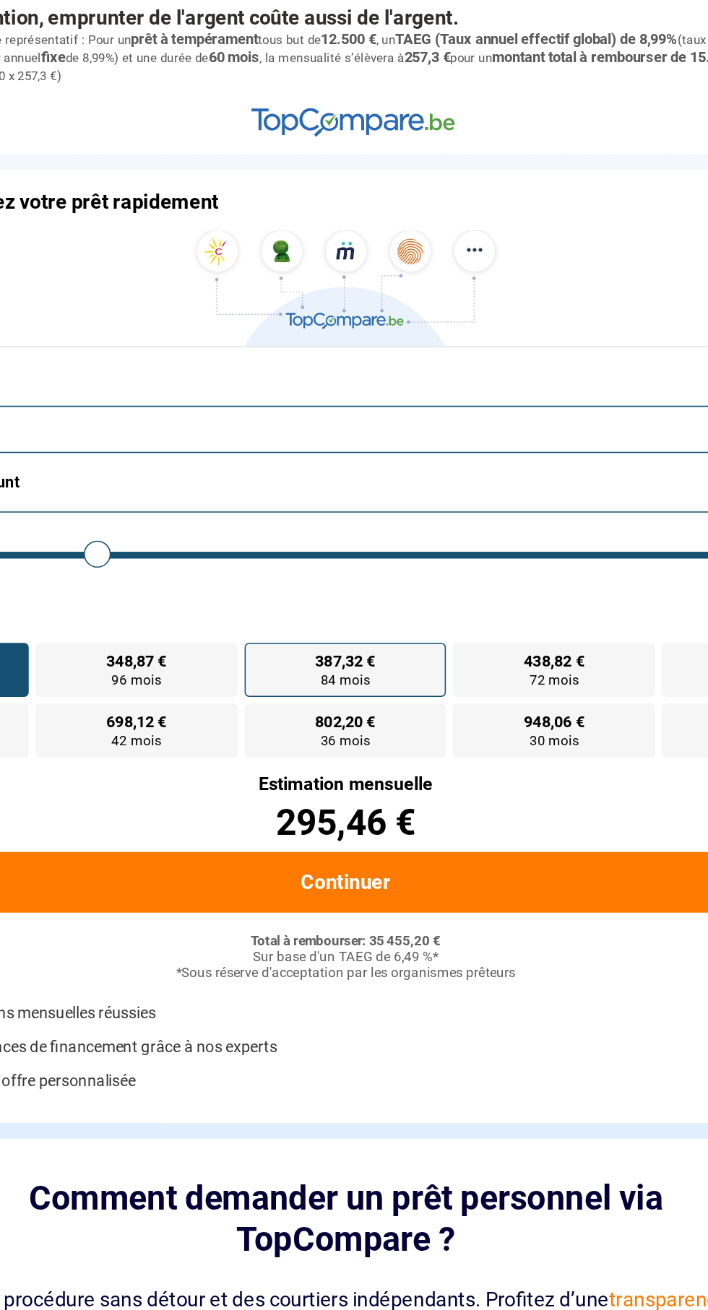
type input "31 250"
type input "31250"
type input "30 750"
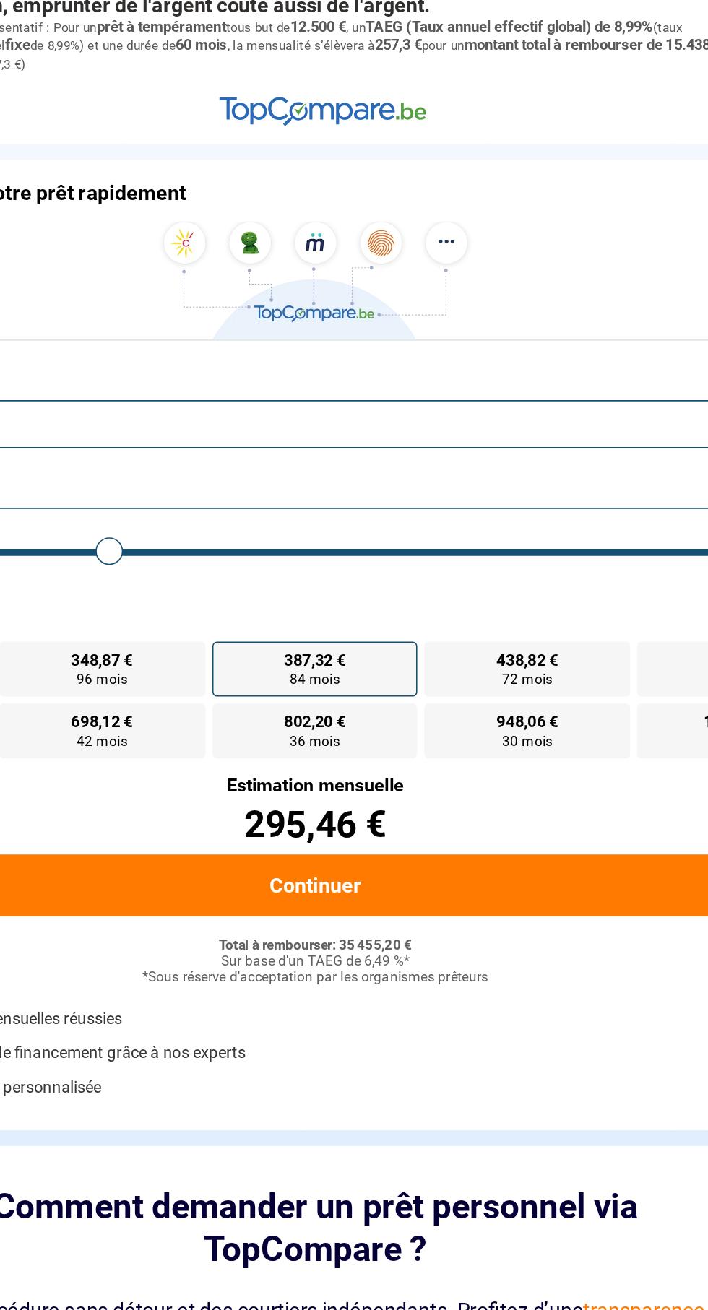
type input "28000"
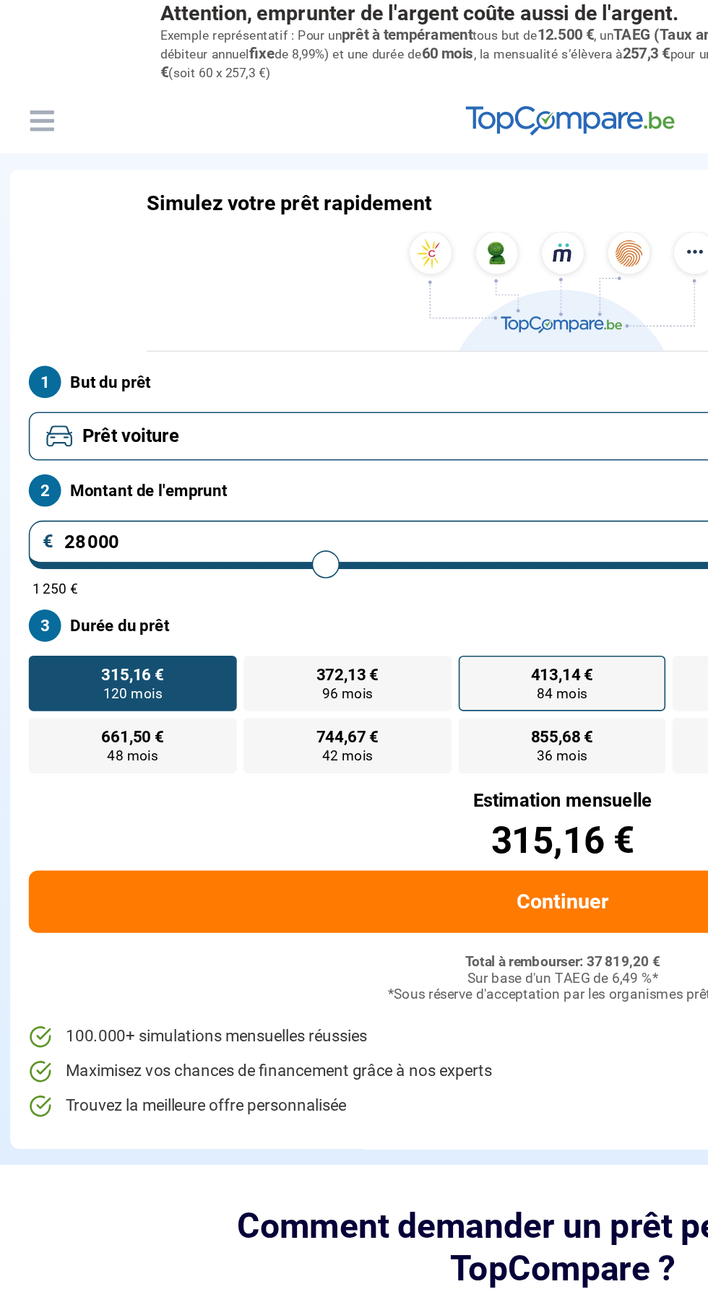
type input "27 500"
type input "27500"
type input "26 250"
type input "26250"
type input "26 000"
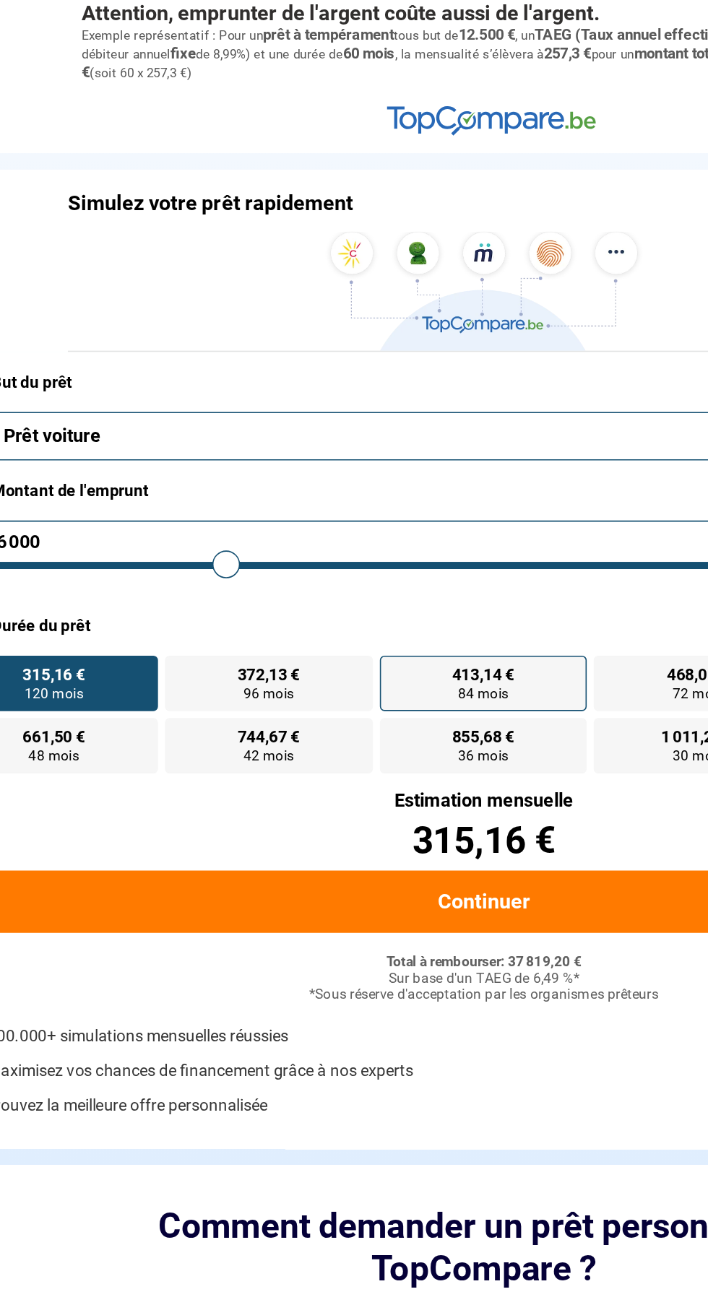
type input "26500"
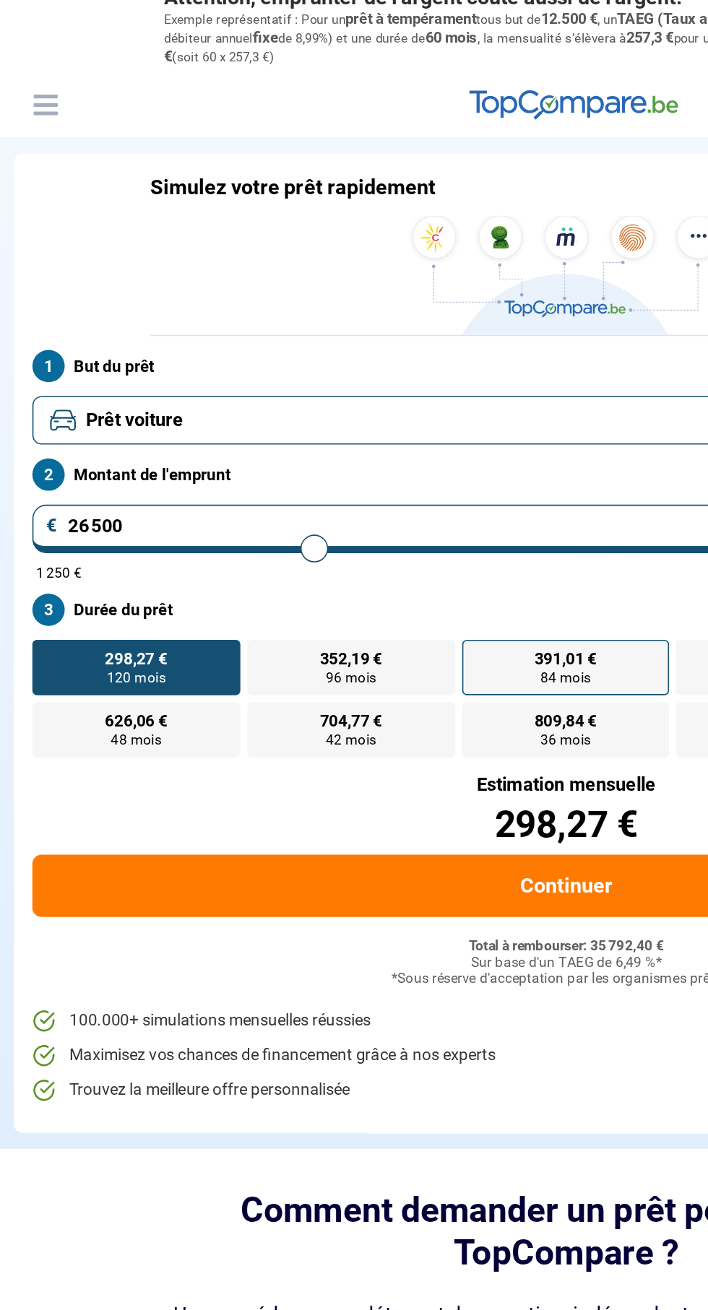
type input "28 750"
type input "28750"
type input "27 000"
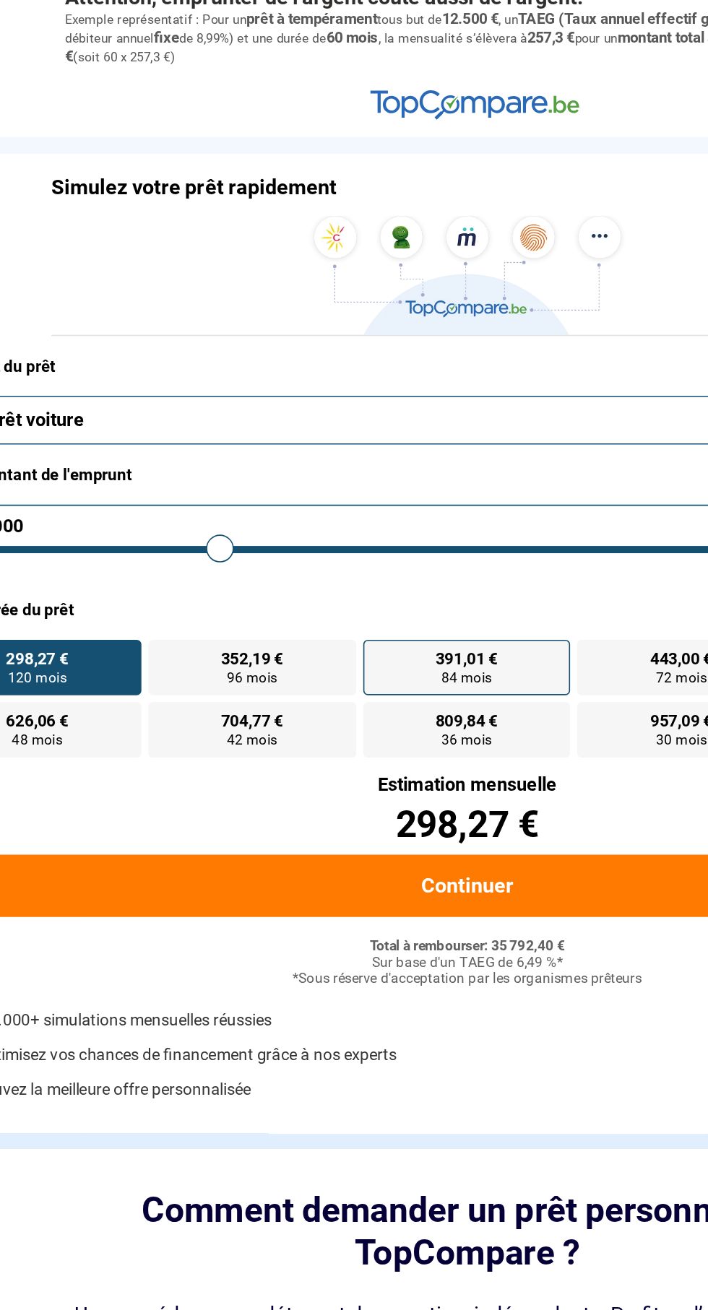
type input "27000"
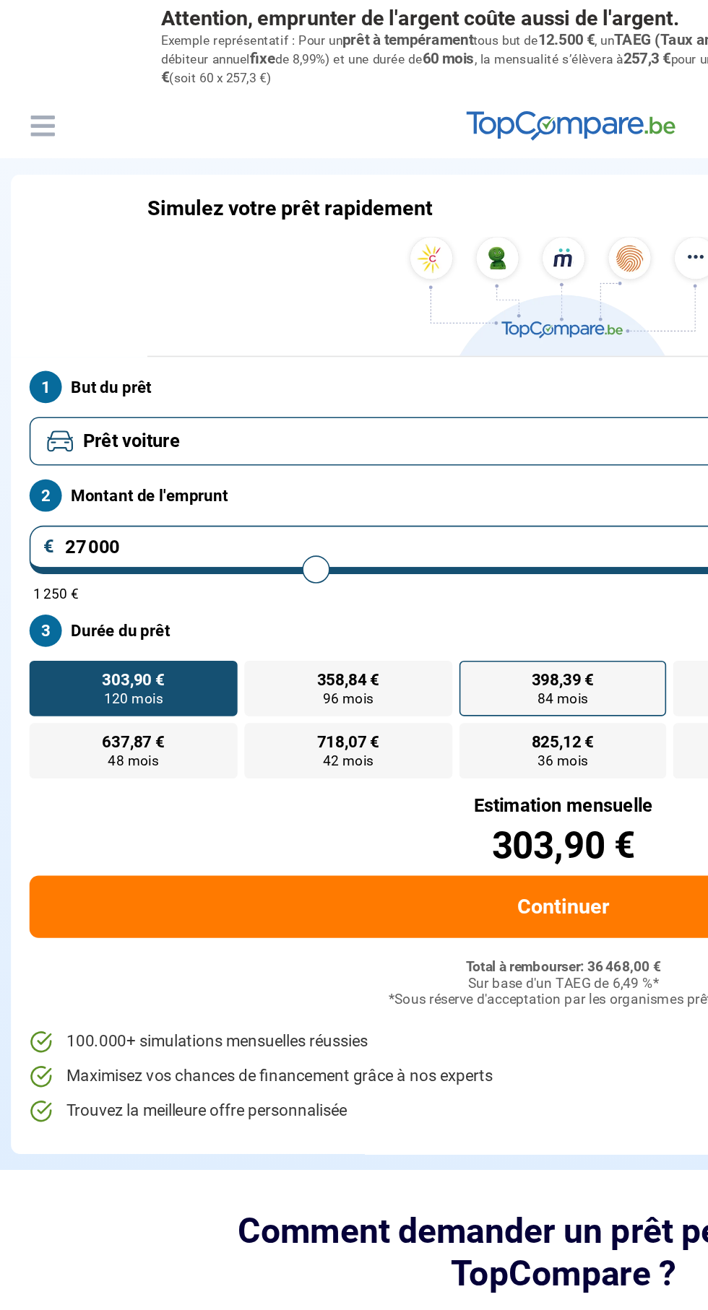
type input "29 750"
type input "29750"
type input "28 000"
type input "28000"
type input "27 750"
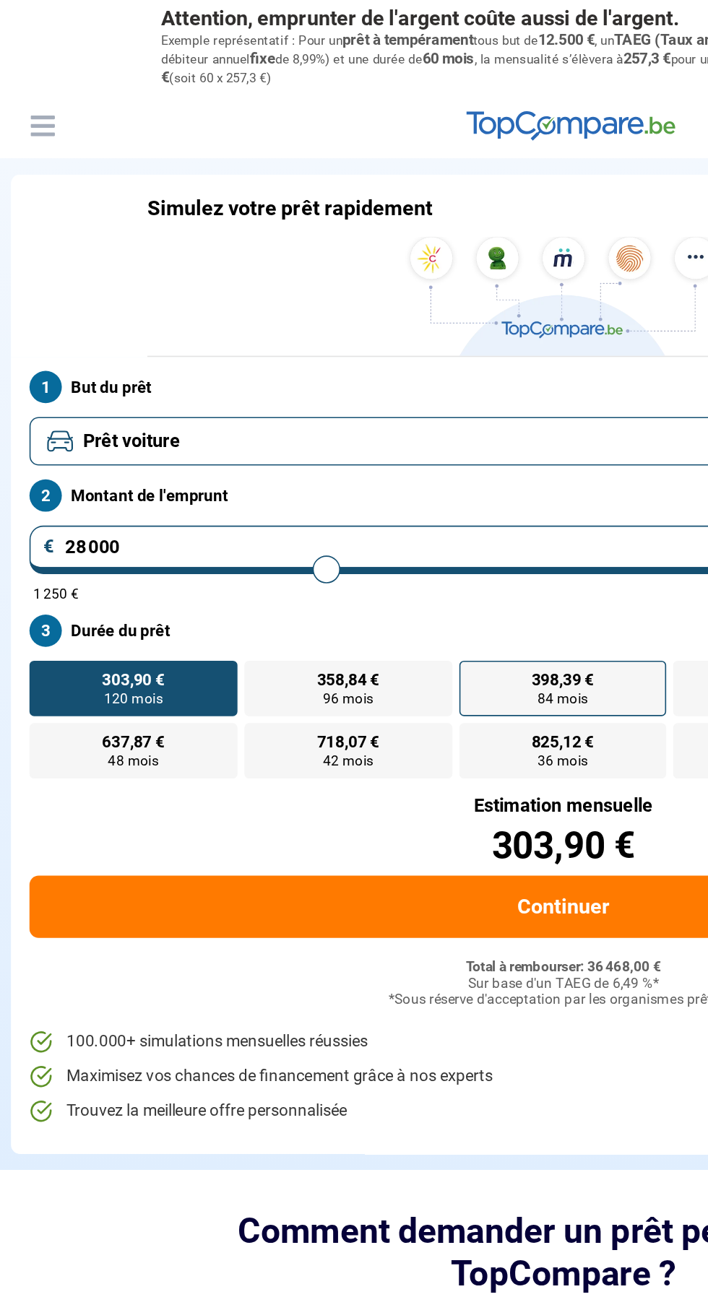
type input "27750"
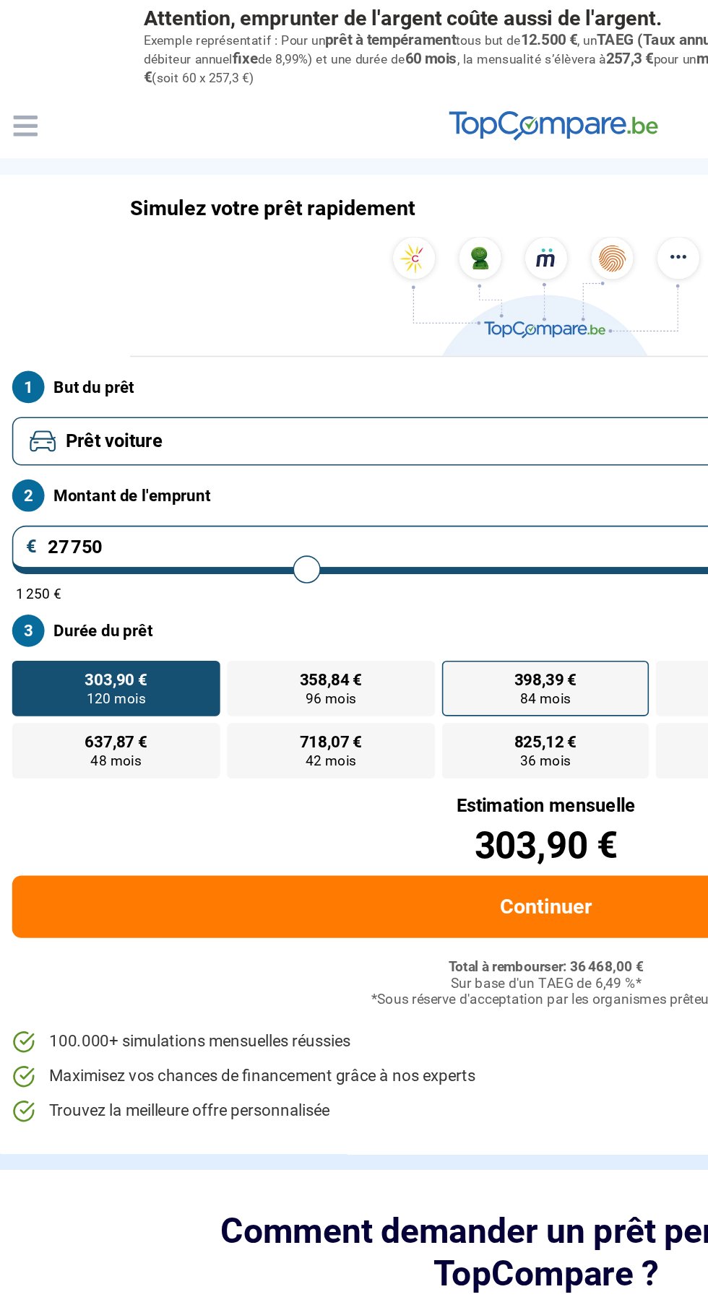
type input "27 250"
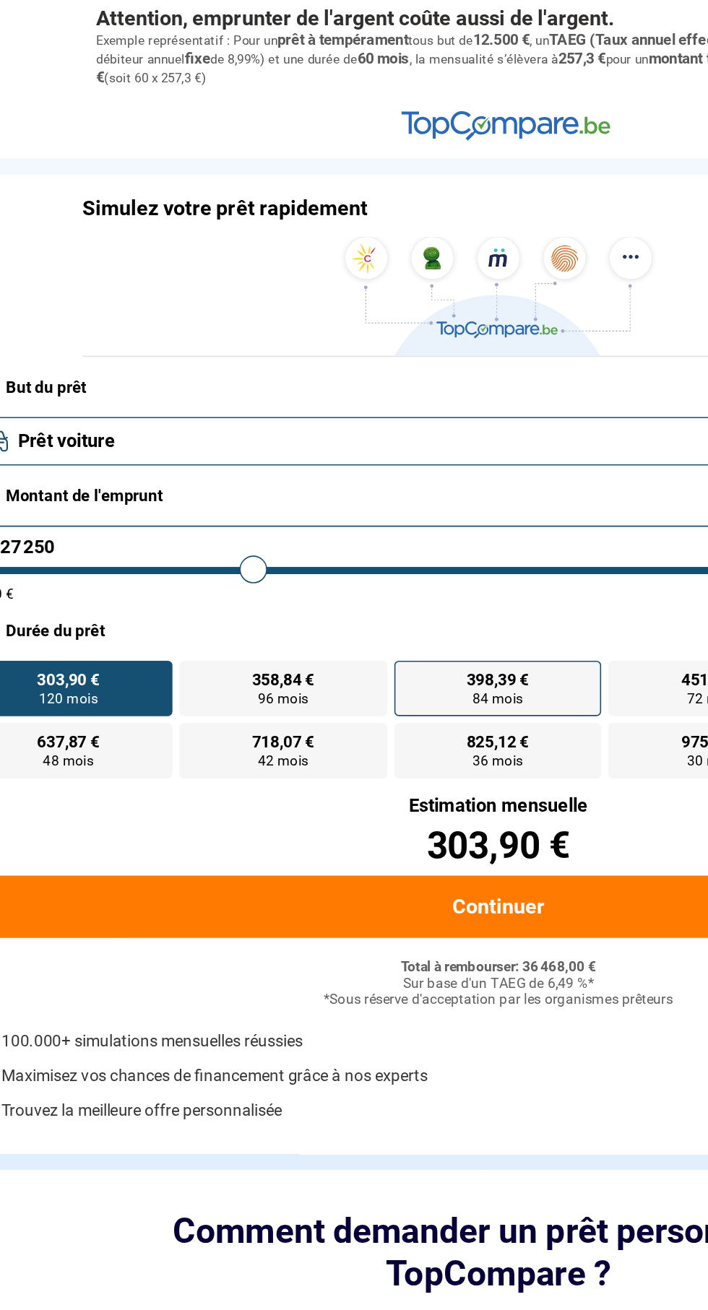
type input "27500"
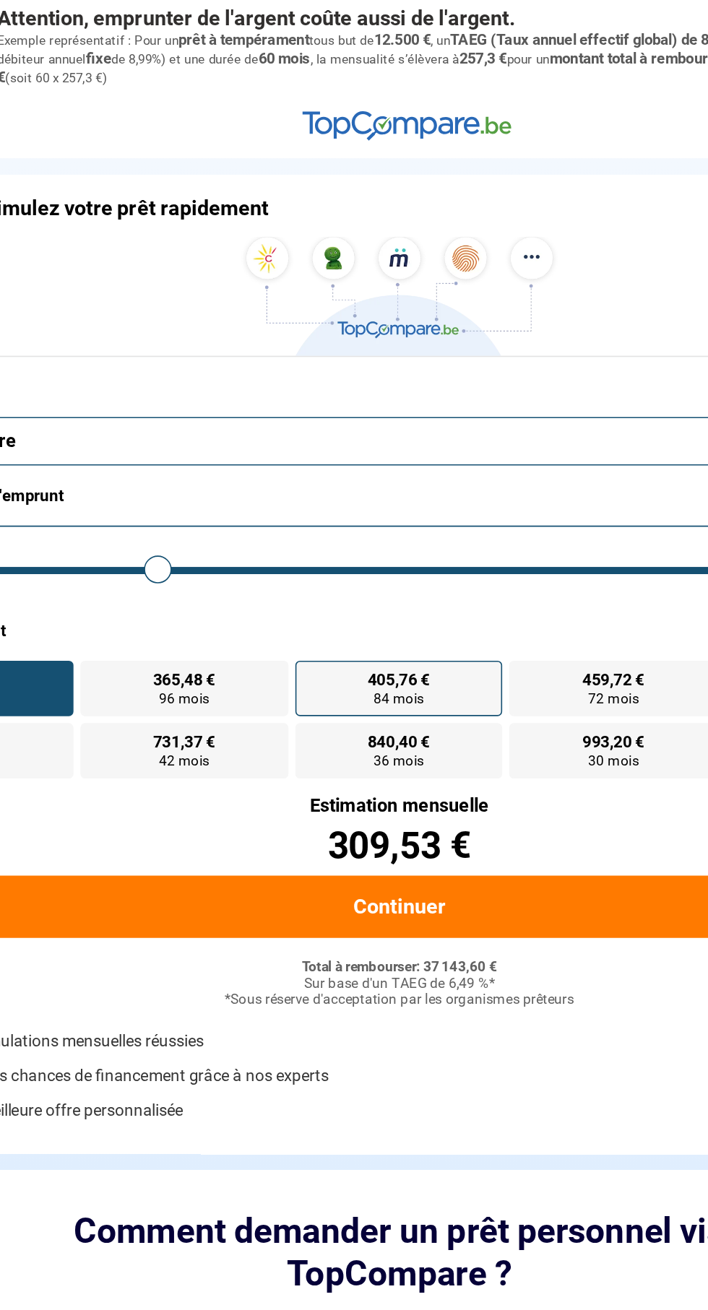
type input "30 500"
type input "30500"
type input "29 000"
type input "29000"
type input "28 000"
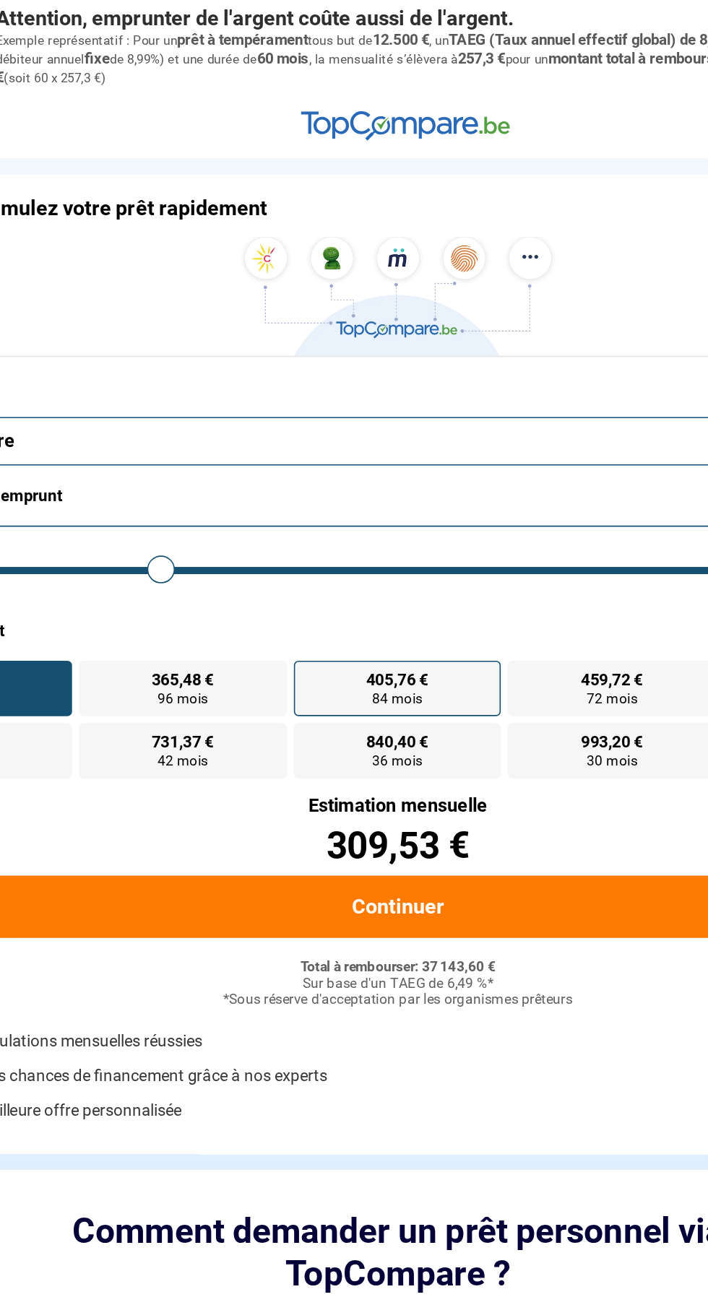
type input "27250"
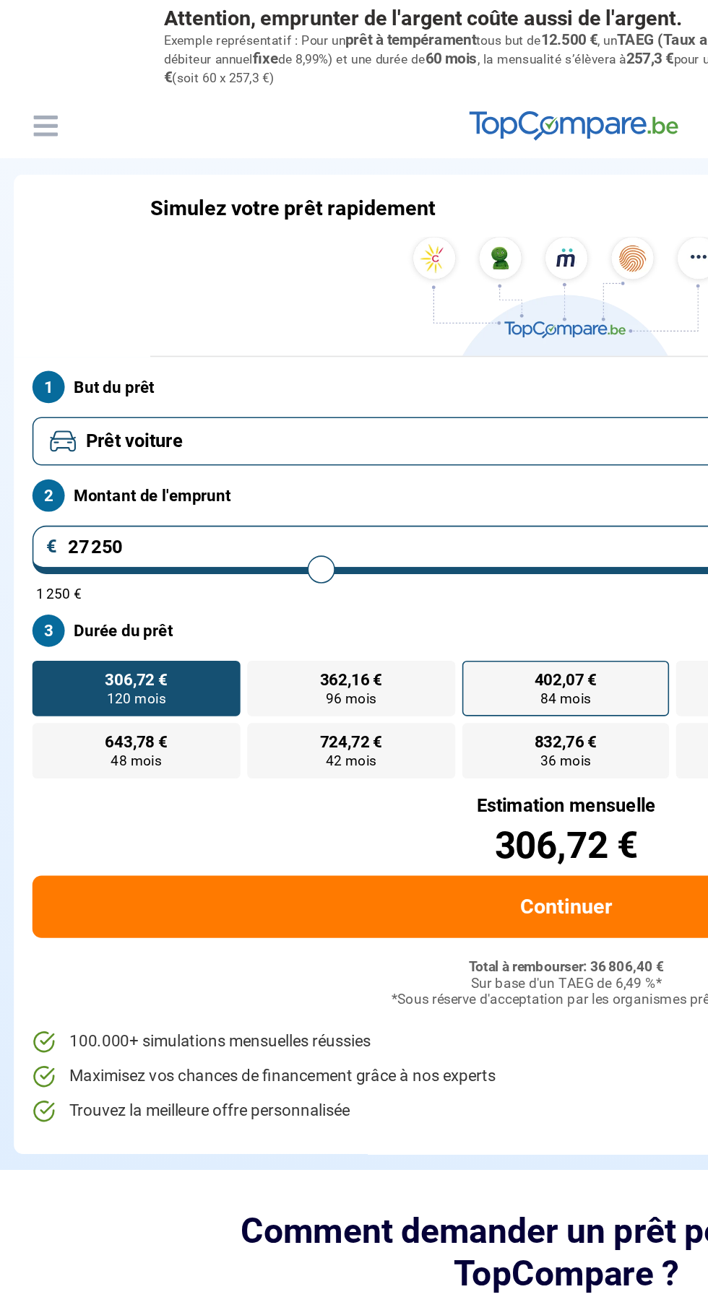
type input "27 500"
type input "27500"
type input "26 250"
type input "24750"
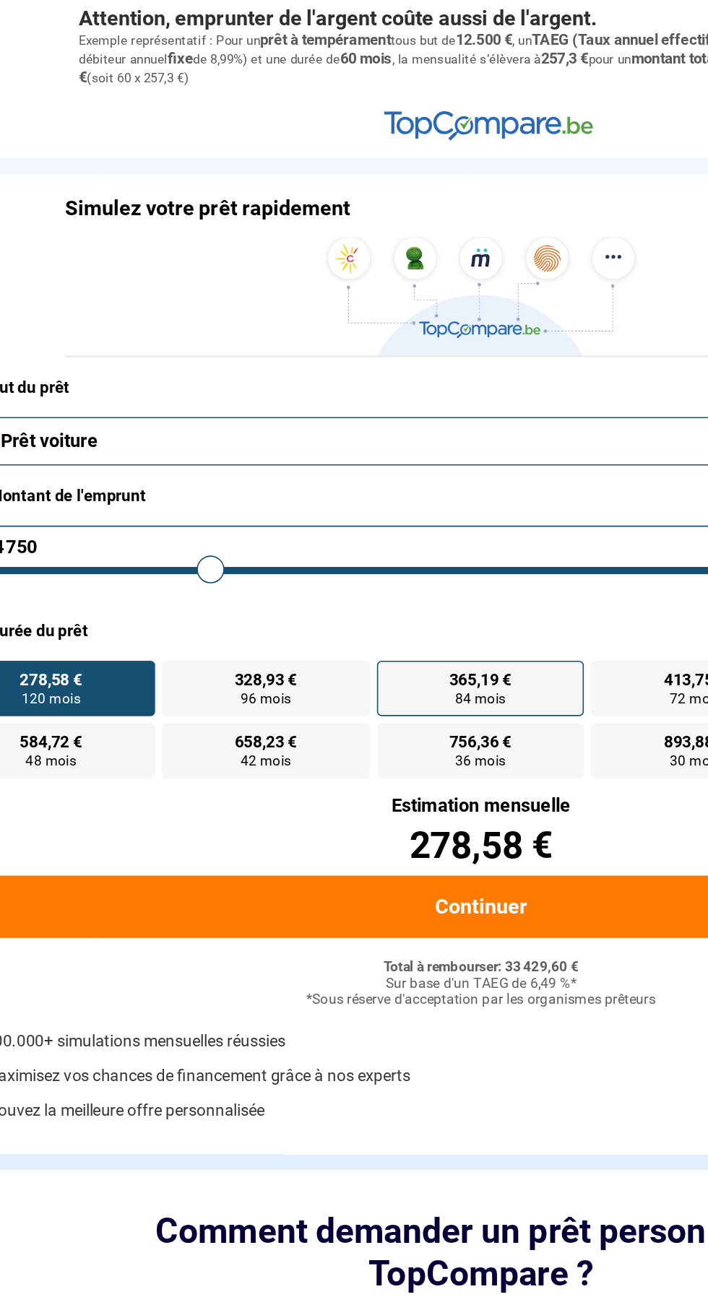
type input "24 250"
